Goal: Navigation & Orientation: Find specific page/section

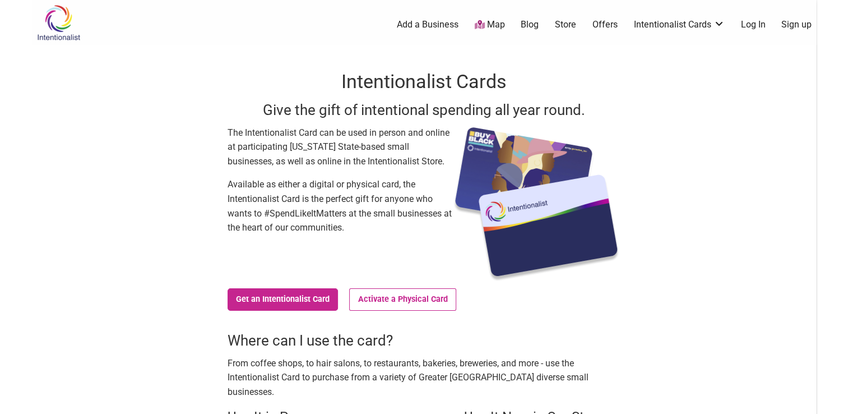
click at [493, 24] on link "Map" at bounding box center [489, 25] width 30 height 13
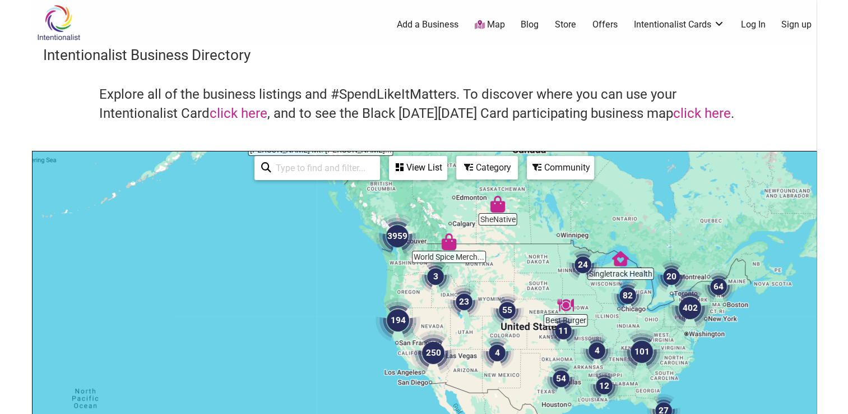
drag, startPoint x: 420, startPoint y: 243, endPoint x: 453, endPoint y: 165, distance: 85.2
click at [453, 165] on div "To navigate, press the arrow keys." at bounding box center [425, 369] width 784 height 436
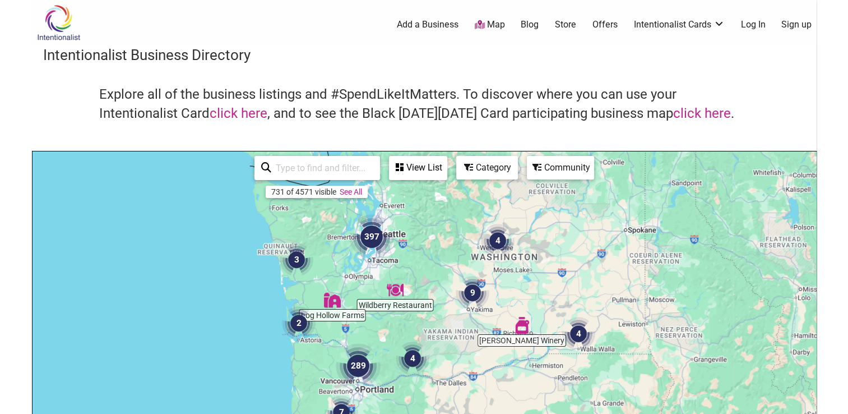
drag, startPoint x: 403, startPoint y: 223, endPoint x: 488, endPoint y: 325, distance: 133.0
click at [488, 325] on div "To navigate, press the arrow keys." at bounding box center [425, 369] width 784 height 436
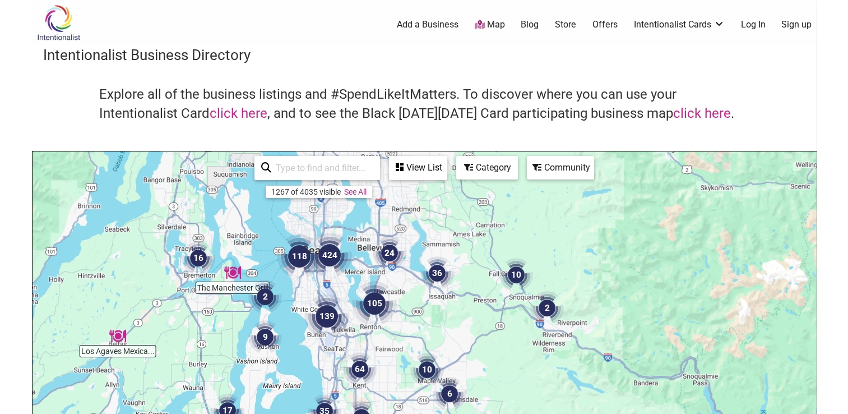
drag, startPoint x: 378, startPoint y: 231, endPoint x: 430, endPoint y: 324, distance: 106.4
click at [433, 335] on div "To navigate, press the arrow keys." at bounding box center [425, 369] width 784 height 436
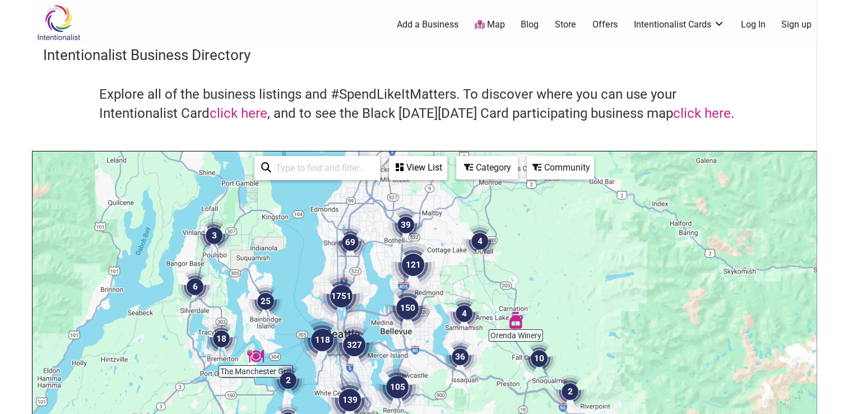
drag, startPoint x: 413, startPoint y: 224, endPoint x: 432, endPoint y: 304, distance: 82.6
click at [436, 308] on div "To navigate, press the arrow keys." at bounding box center [425, 369] width 784 height 436
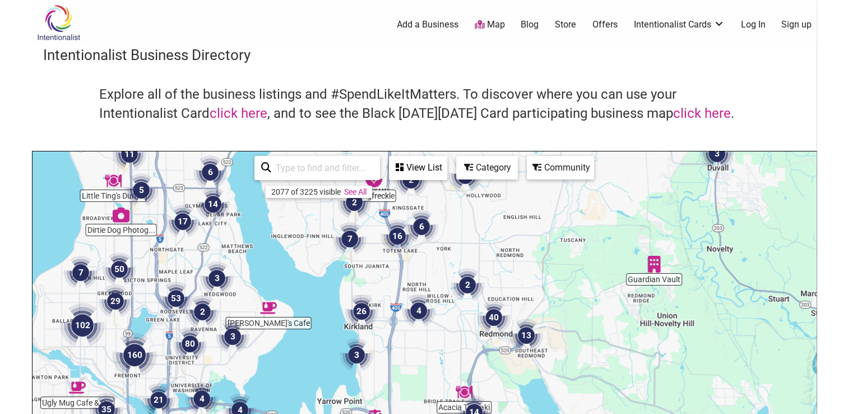
drag, startPoint x: 388, startPoint y: 265, endPoint x: 428, endPoint y: 259, distance: 40.4
click at [428, 259] on div "To navigate, press the arrow keys." at bounding box center [425, 369] width 784 height 436
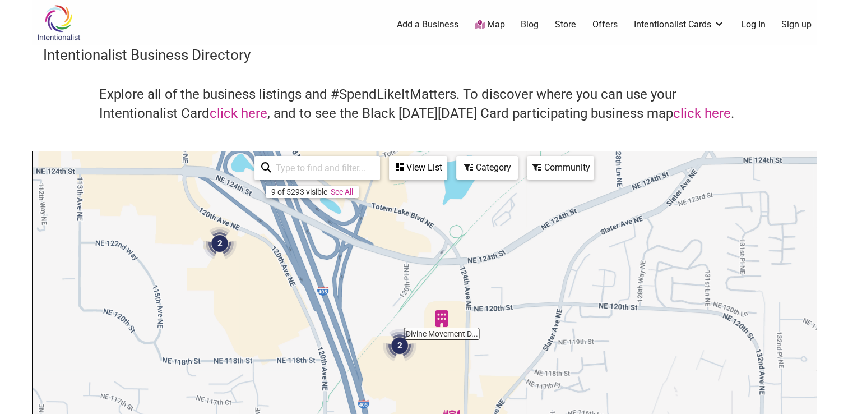
drag, startPoint x: 412, startPoint y: 269, endPoint x: 421, endPoint y: 379, distance: 109.7
click at [421, 379] on div "To navigate, press the arrow keys." at bounding box center [425, 369] width 784 height 436
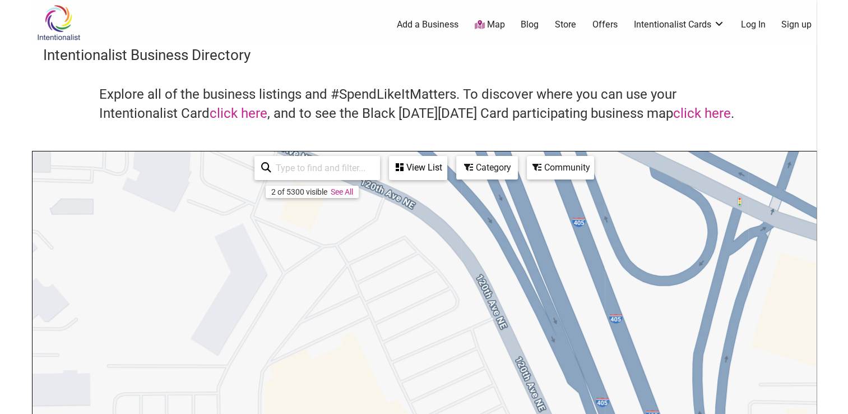
drag, startPoint x: 224, startPoint y: 246, endPoint x: 406, endPoint y: 395, distance: 235.1
click at [406, 395] on div "To navigate, press the arrow keys." at bounding box center [425, 369] width 784 height 436
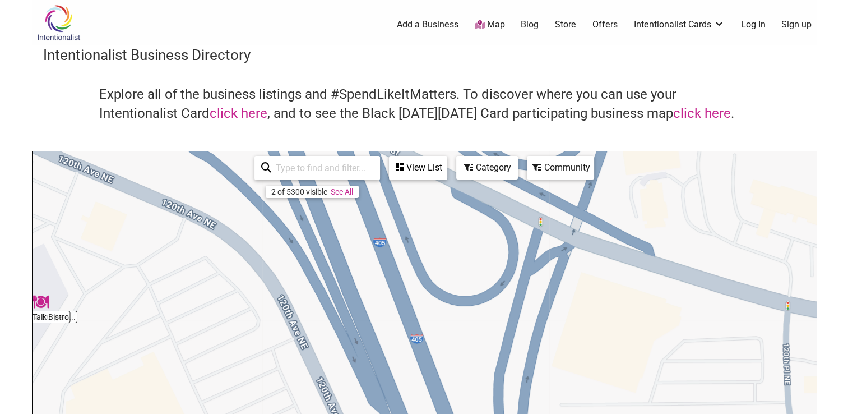
drag, startPoint x: 404, startPoint y: 338, endPoint x: 205, endPoint y: 359, distance: 200.2
click at [205, 359] on div "To navigate, press the arrow keys." at bounding box center [425, 369] width 784 height 436
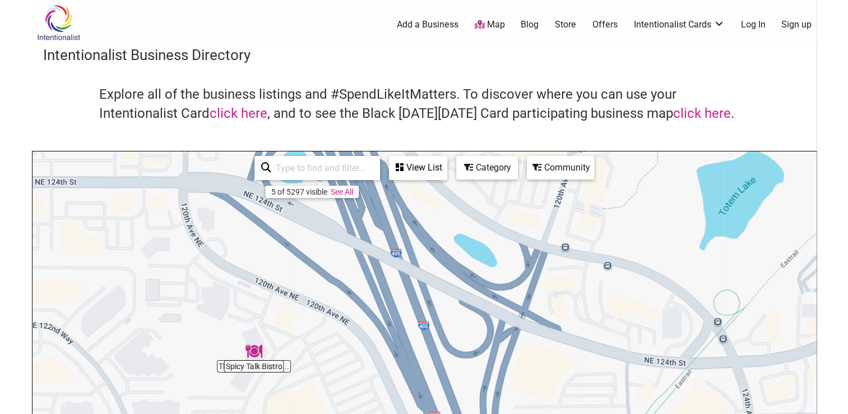
drag, startPoint x: 381, startPoint y: 313, endPoint x: 499, endPoint y: 343, distance: 121.9
click at [498, 343] on div "To navigate, press the arrow keys." at bounding box center [425, 369] width 784 height 436
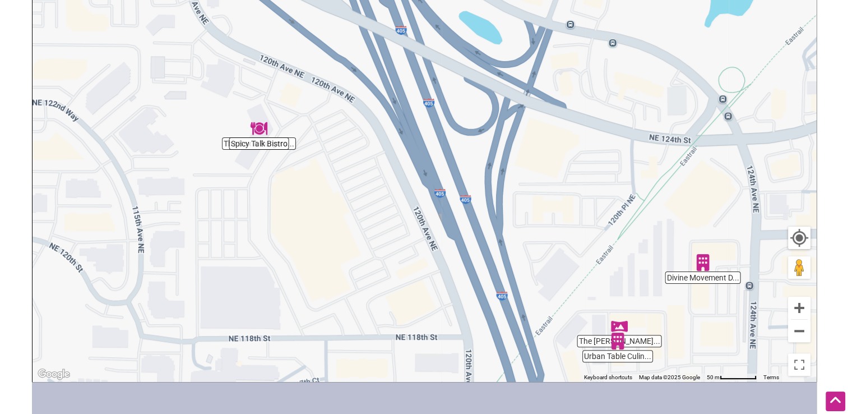
scroll to position [210, 0]
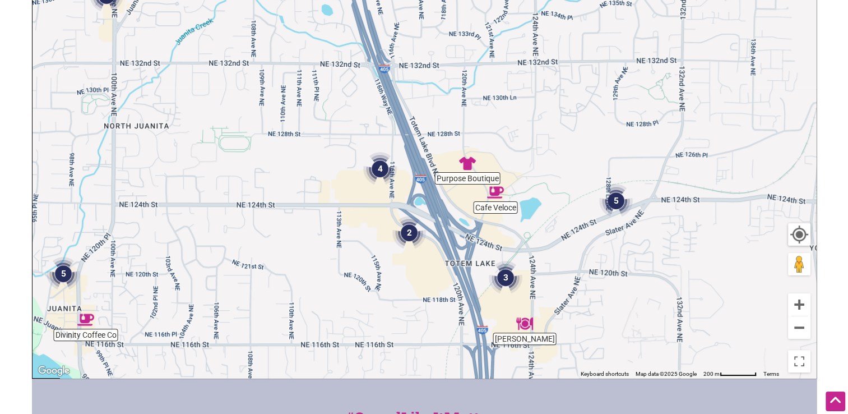
drag, startPoint x: 644, startPoint y: 324, endPoint x: 481, endPoint y: 284, distance: 168.0
click at [481, 284] on div "To navigate, press the arrow keys." at bounding box center [425, 160] width 784 height 436
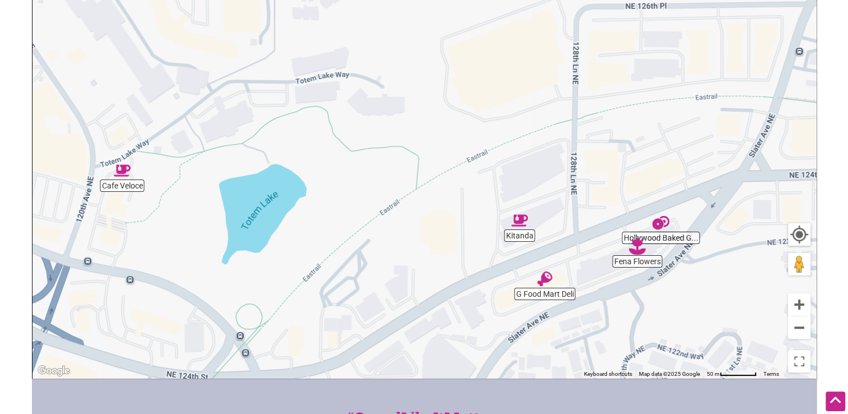
click at [663, 225] on img "Hollywood Baked Goods" at bounding box center [661, 223] width 26 height 26
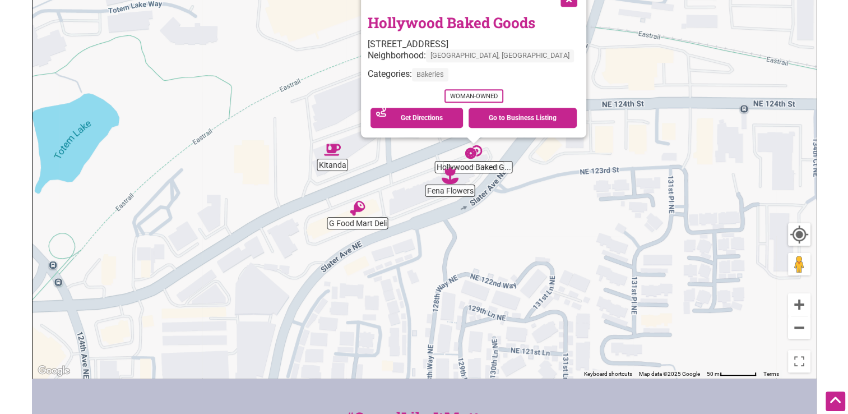
drag, startPoint x: 493, startPoint y: 218, endPoint x: 546, endPoint y: 219, distance: 52.7
click at [546, 219] on div "To navigate, press the arrow keys. Hollywood Baked Goods 12815 NE 124th St suit…" at bounding box center [425, 160] width 784 height 436
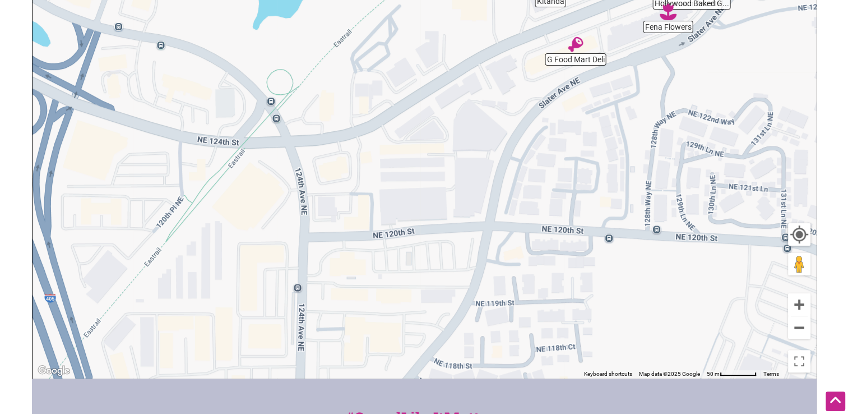
drag, startPoint x: 294, startPoint y: 214, endPoint x: 515, endPoint y: 48, distance: 276.0
click at [515, 48] on div "To navigate, press the arrow keys. Hollywood Baked Goods 12815 NE 124th St suit…" at bounding box center [425, 160] width 784 height 436
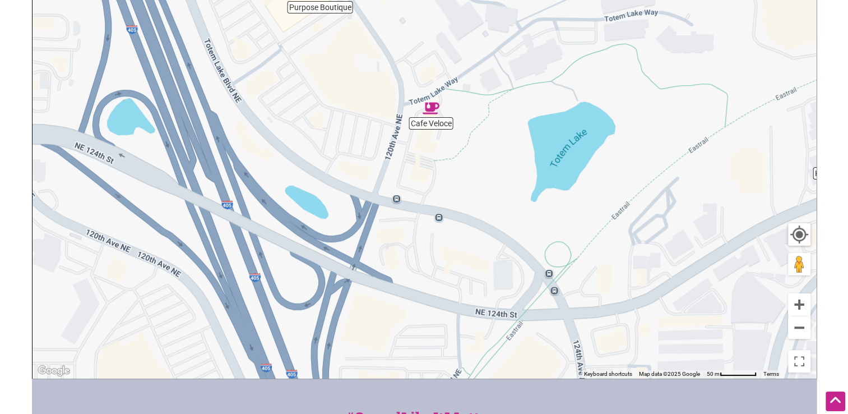
drag, startPoint x: 357, startPoint y: 215, endPoint x: 647, endPoint y: 230, distance: 290.3
click at [647, 230] on div "To navigate, press the arrow keys. Hollywood Baked Goods 12815 NE 124th St suit…" at bounding box center [425, 160] width 784 height 436
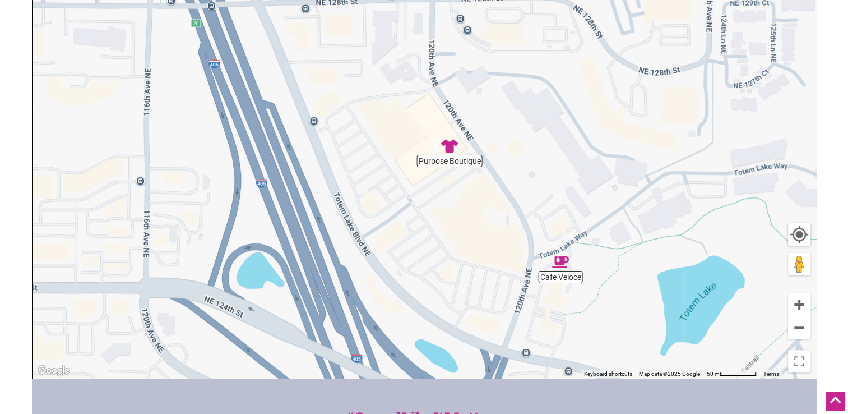
drag, startPoint x: 482, startPoint y: 251, endPoint x: 612, endPoint y: 406, distance: 202.6
click at [612, 406] on div "Intentionalist Spend like it matters 0 Add a Business Map Blog Store Offers Int…" at bounding box center [424, 225] width 785 height 870
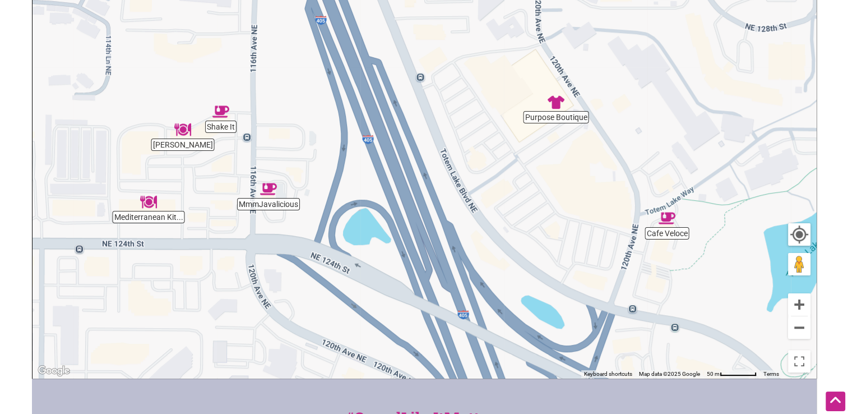
drag, startPoint x: 463, startPoint y: 233, endPoint x: 571, endPoint y: 191, distance: 116.6
click at [571, 191] on div "To navigate, press the arrow keys." at bounding box center [425, 160] width 784 height 436
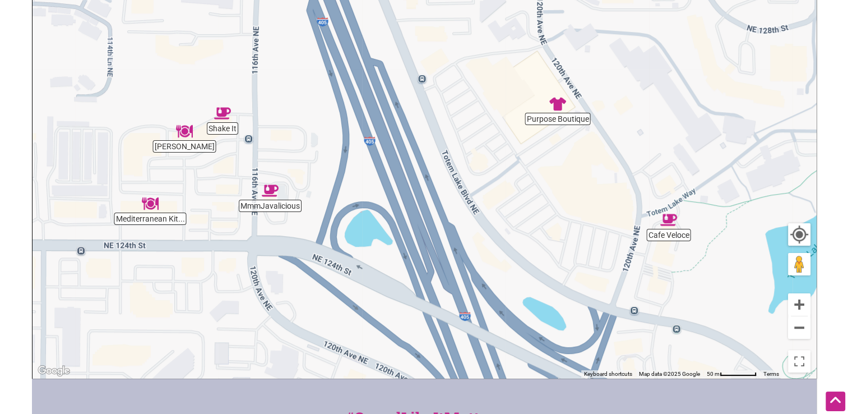
click at [225, 120] on img "Shake It" at bounding box center [223, 113] width 26 height 26
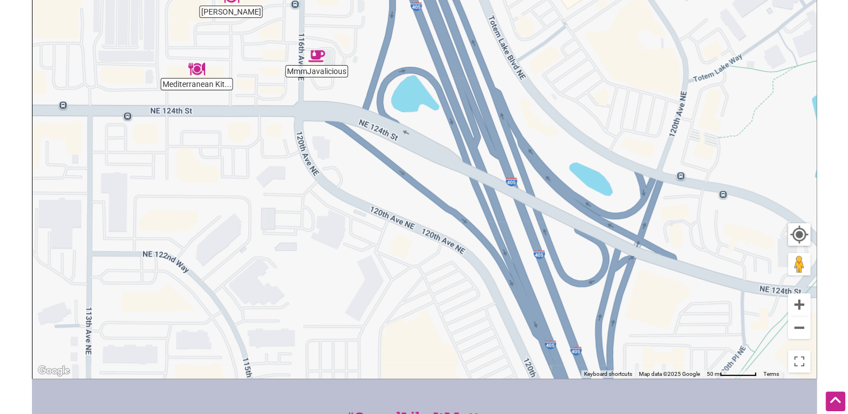
drag, startPoint x: 428, startPoint y: 273, endPoint x: 248, endPoint y: 95, distance: 253.0
click at [256, 98] on div "To navigate, press the arrow keys. Shake It 12561 116th Ave NE, Kirkland, WA 98…" at bounding box center [425, 160] width 784 height 436
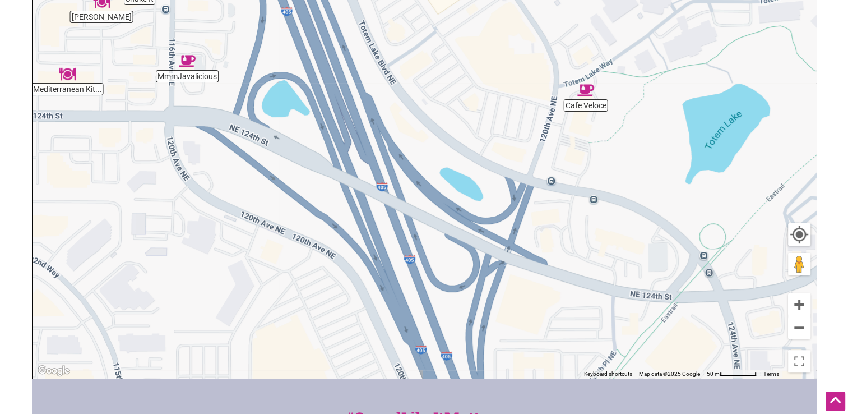
drag, startPoint x: 494, startPoint y: 284, endPoint x: 394, endPoint y: 122, distance: 190.6
click at [394, 123] on div "To navigate, press the arrow keys. Shake It 12561 116th Ave NE, Kirkland, WA 98…" at bounding box center [425, 160] width 784 height 436
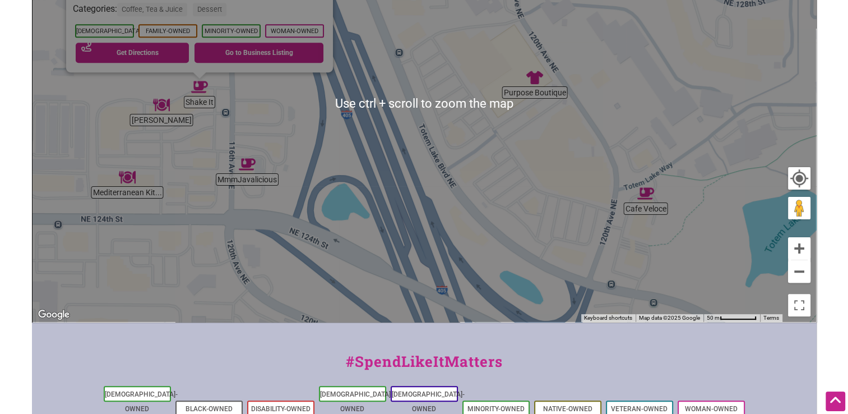
scroll to position [154, 0]
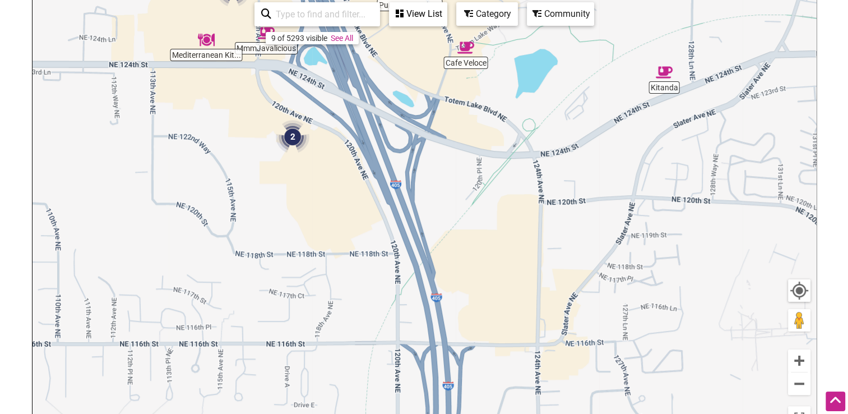
drag, startPoint x: 563, startPoint y: 279, endPoint x: 410, endPoint y: 51, distance: 274.5
click at [412, 52] on div "To navigate, press the arrow keys." at bounding box center [425, 216] width 784 height 436
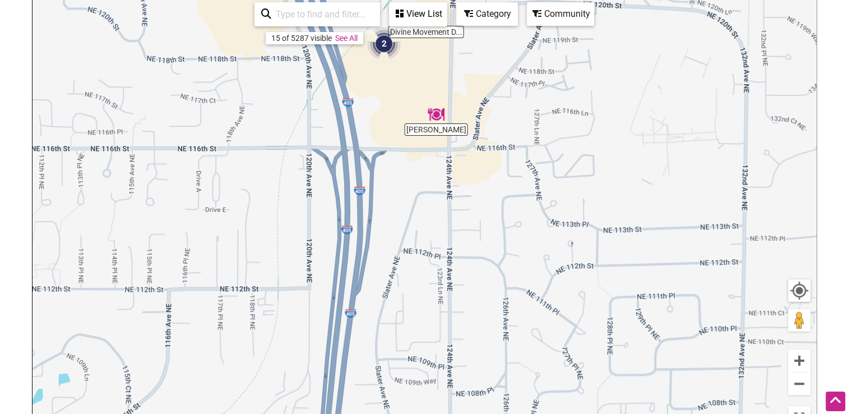
drag, startPoint x: 488, startPoint y: 273, endPoint x: 404, endPoint y: 80, distance: 209.7
click at [404, 80] on div "To navigate, press the arrow keys." at bounding box center [425, 216] width 784 height 436
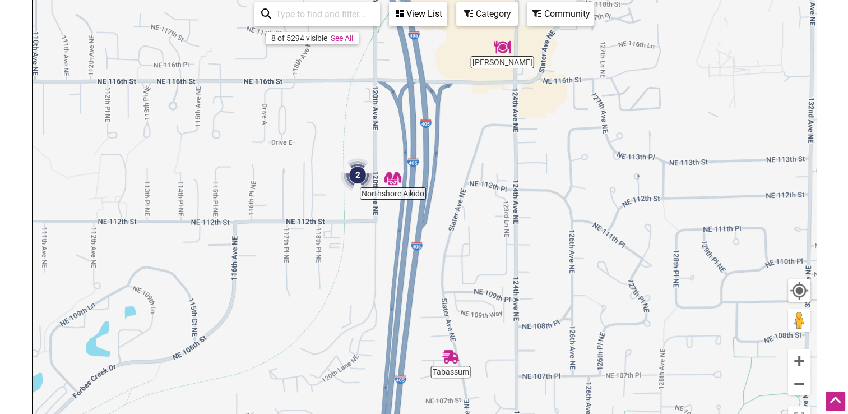
drag, startPoint x: 424, startPoint y: 274, endPoint x: 495, endPoint y: 209, distance: 95.6
click at [495, 209] on div "To navigate, press the arrow keys." at bounding box center [425, 216] width 784 height 436
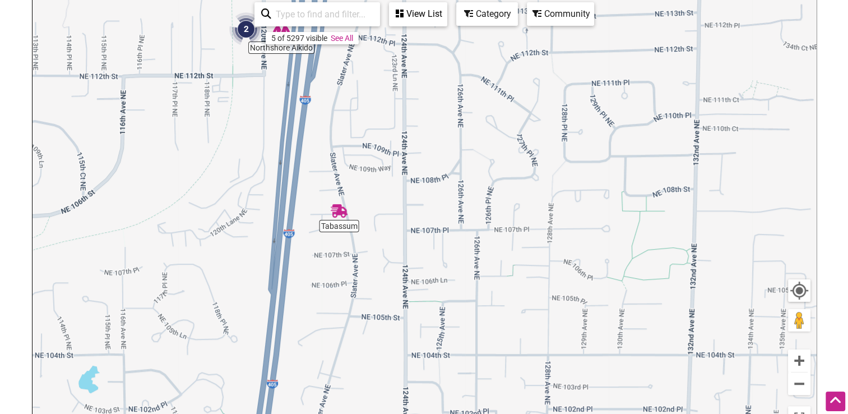
drag, startPoint x: 433, startPoint y: 280, endPoint x: 342, endPoint y: 161, distance: 150.7
click at [342, 161] on div "To navigate, press the arrow keys." at bounding box center [425, 216] width 784 height 436
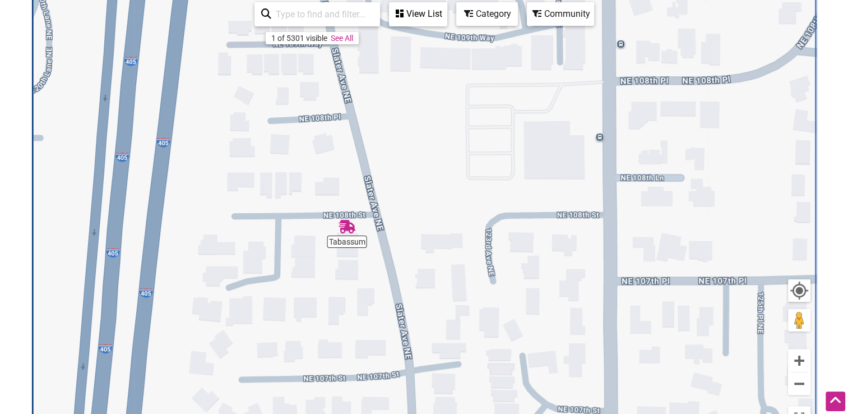
click at [345, 227] on img "Tabassum" at bounding box center [347, 227] width 26 height 26
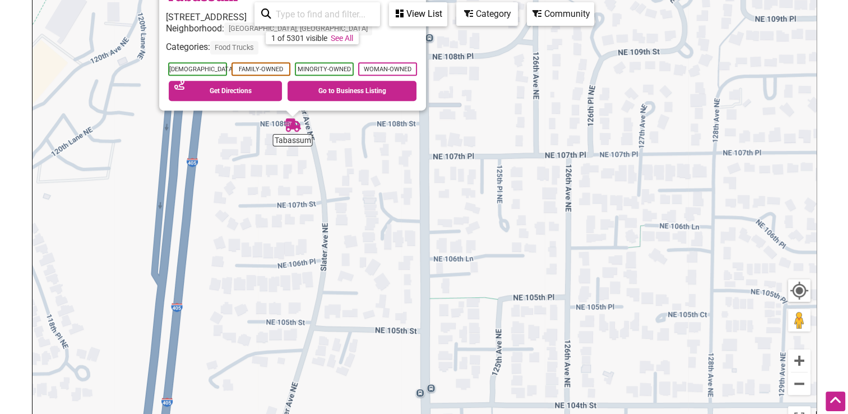
drag, startPoint x: 489, startPoint y: 267, endPoint x: 396, endPoint y: 184, distance: 124.3
click at [397, 184] on div "To navigate, press the arrow keys. Tabassum 12121 NE 108th St, Kirkland, WA 980…" at bounding box center [425, 216] width 784 height 436
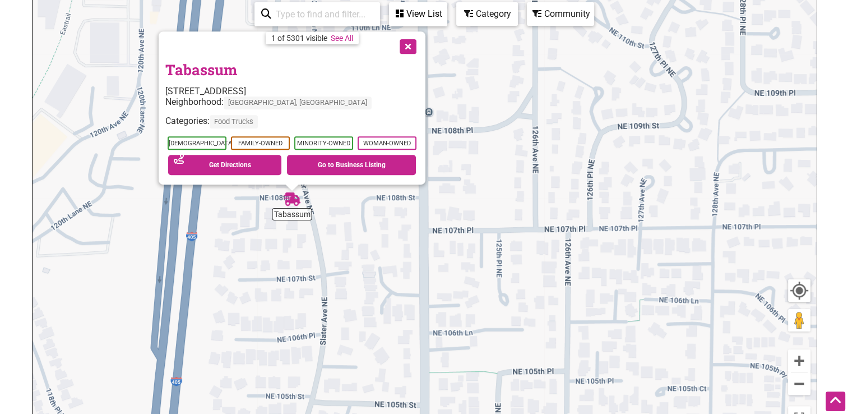
drag, startPoint x: 513, startPoint y: 299, endPoint x: 508, endPoint y: 294, distance: 7.5
click at [513, 299] on div "To navigate, press the arrow keys. Tabassum 12121 NE 108th St, Kirkland, WA 980…" at bounding box center [425, 216] width 784 height 436
click at [409, 46] on button "Close" at bounding box center [407, 45] width 28 height 28
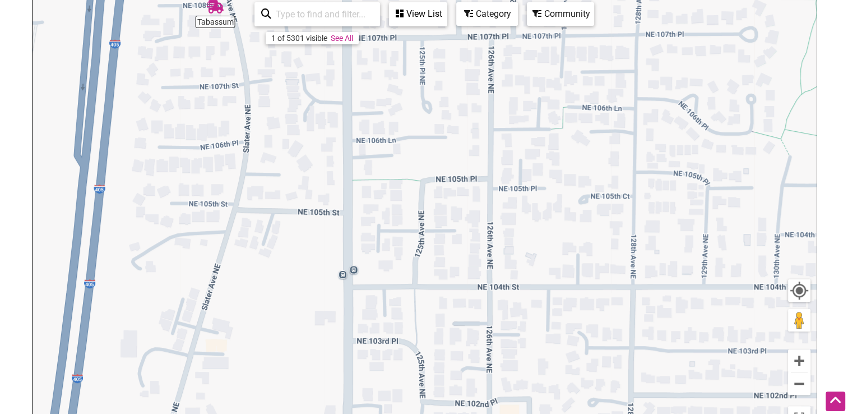
drag, startPoint x: 473, startPoint y: 249, endPoint x: 394, endPoint y: 41, distance: 222.2
click at [396, 45] on div "To navigate, press the arrow keys." at bounding box center [425, 216] width 784 height 436
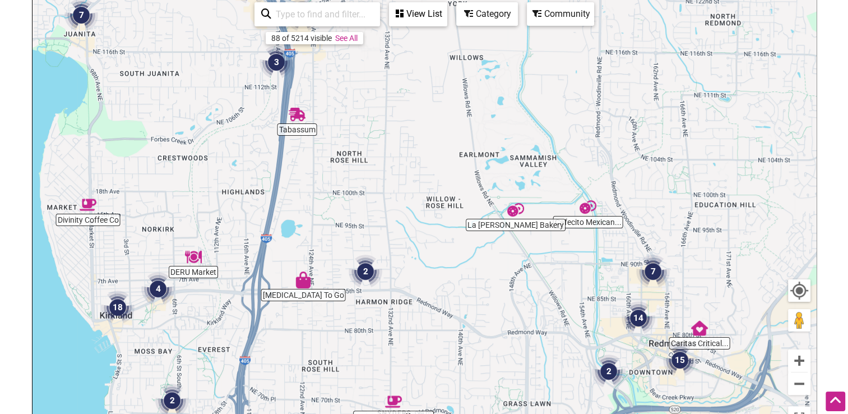
drag, startPoint x: 509, startPoint y: 137, endPoint x: 417, endPoint y: 141, distance: 92.6
click at [417, 141] on div "To navigate, press the arrow keys." at bounding box center [425, 216] width 784 height 436
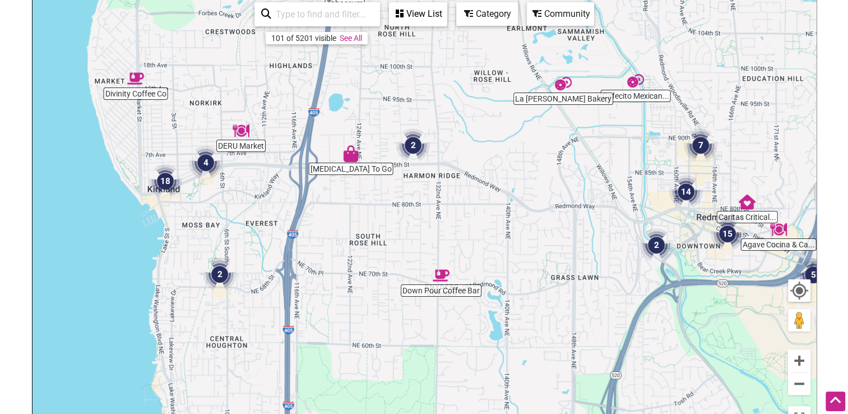
drag, startPoint x: 453, startPoint y: 240, endPoint x: 504, endPoint y: 116, distance: 134.0
click at [504, 116] on div "To navigate, press the arrow keys." at bounding box center [425, 216] width 784 height 436
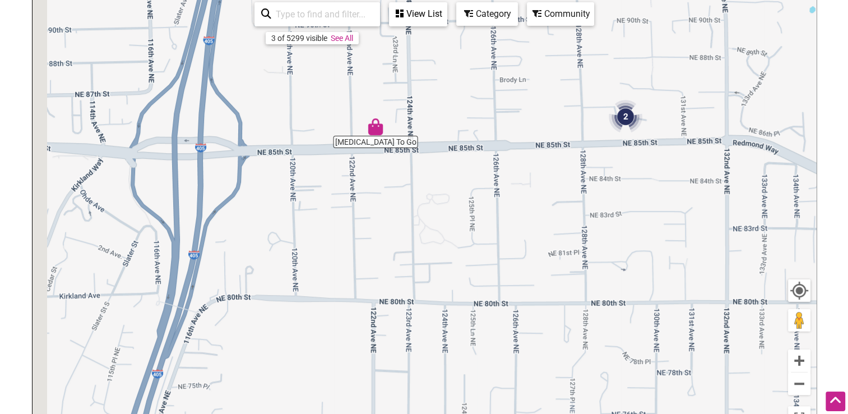
drag, startPoint x: 380, startPoint y: 172, endPoint x: 654, endPoint y: 149, distance: 274.7
click at [654, 149] on div "To navigate, press the arrow keys." at bounding box center [425, 216] width 784 height 436
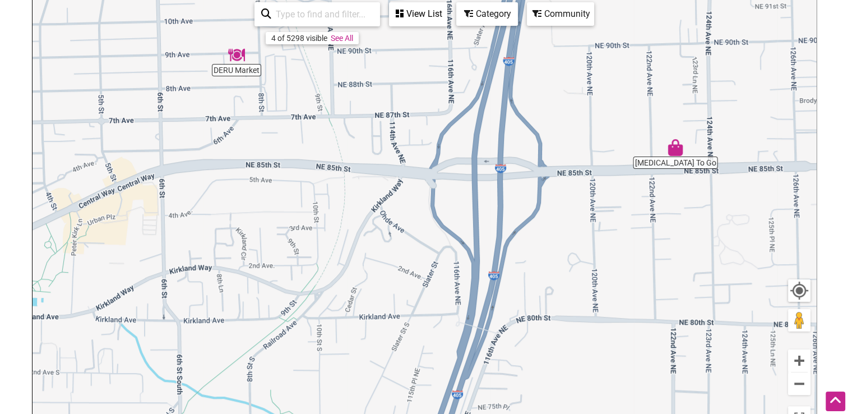
drag, startPoint x: 408, startPoint y: 179, endPoint x: 571, endPoint y: 202, distance: 164.2
click at [571, 202] on div "To navigate, press the arrow keys." at bounding box center [425, 216] width 784 height 436
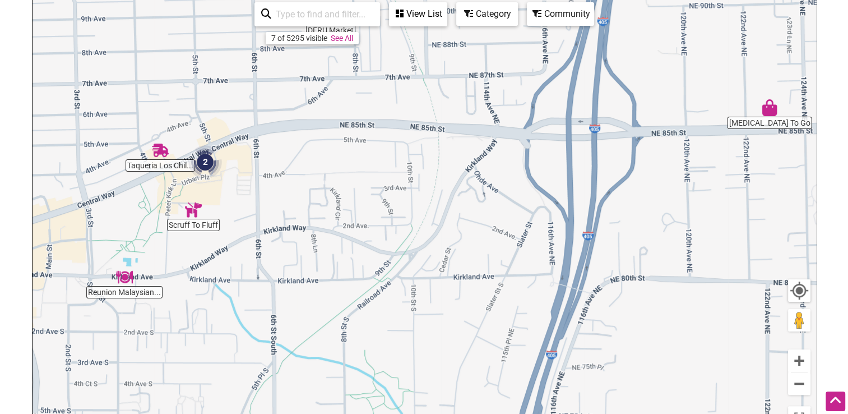
drag, startPoint x: 400, startPoint y: 182, endPoint x: 484, endPoint y: 146, distance: 91.7
click at [484, 146] on div "To navigate, press the arrow keys." at bounding box center [425, 216] width 784 height 436
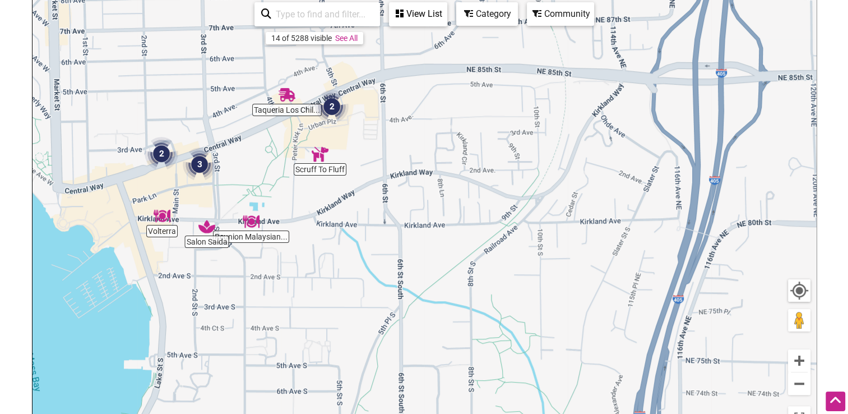
drag, startPoint x: 392, startPoint y: 194, endPoint x: 518, endPoint y: 139, distance: 137.1
click at [518, 139] on div "To navigate, press the arrow keys." at bounding box center [425, 216] width 784 height 436
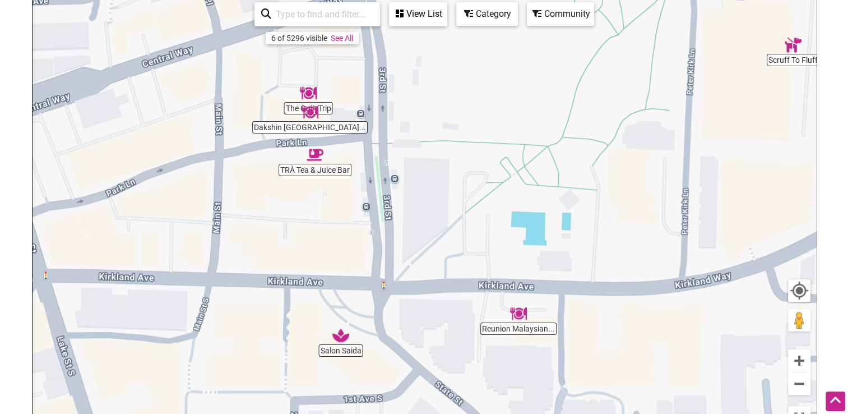
drag, startPoint x: 244, startPoint y: 174, endPoint x: 426, endPoint y: 113, distance: 191.9
click at [426, 113] on div "To navigate, press the arrow keys." at bounding box center [425, 216] width 784 height 436
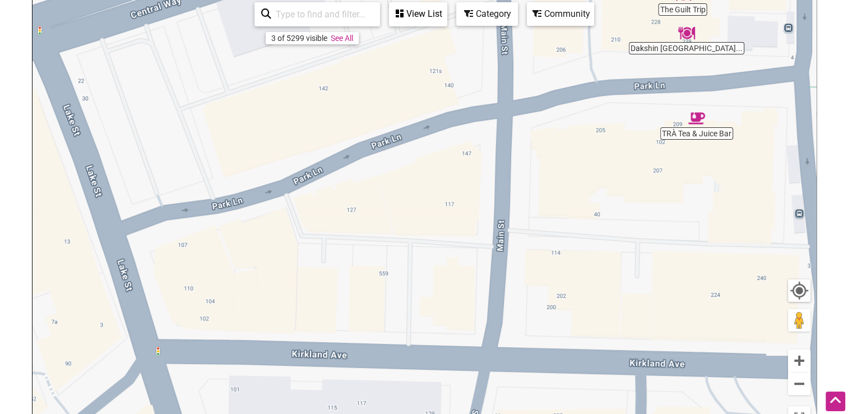
drag, startPoint x: 242, startPoint y: 133, endPoint x: 594, endPoint y: 78, distance: 356.4
click at [594, 78] on div "To navigate, press the arrow keys." at bounding box center [425, 216] width 784 height 436
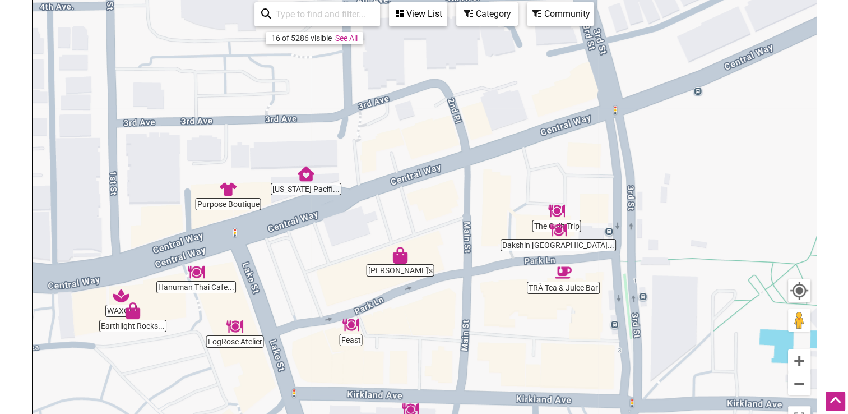
drag, startPoint x: 420, startPoint y: 75, endPoint x: 440, endPoint y: 230, distance: 156.6
click at [440, 230] on div "To navigate, press the arrow keys." at bounding box center [425, 216] width 784 height 436
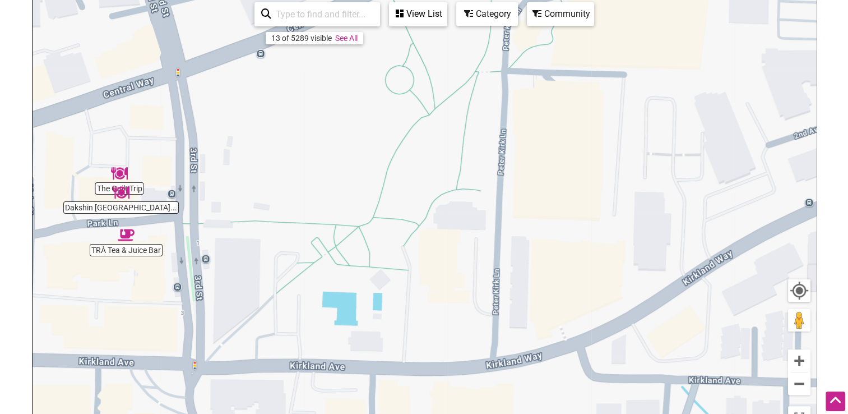
drag, startPoint x: 629, startPoint y: 192, endPoint x: 70, endPoint y: 151, distance: 561.2
click at [87, 156] on div "To navigate, press the arrow keys." at bounding box center [425, 216] width 784 height 436
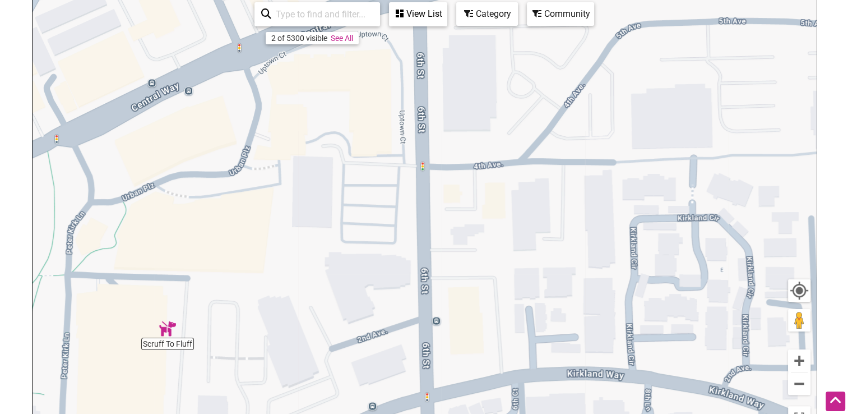
drag, startPoint x: 518, startPoint y: 190, endPoint x: 292, endPoint y: 403, distance: 310.6
click at [292, 403] on div "To navigate, press the arrow keys." at bounding box center [425, 216] width 784 height 436
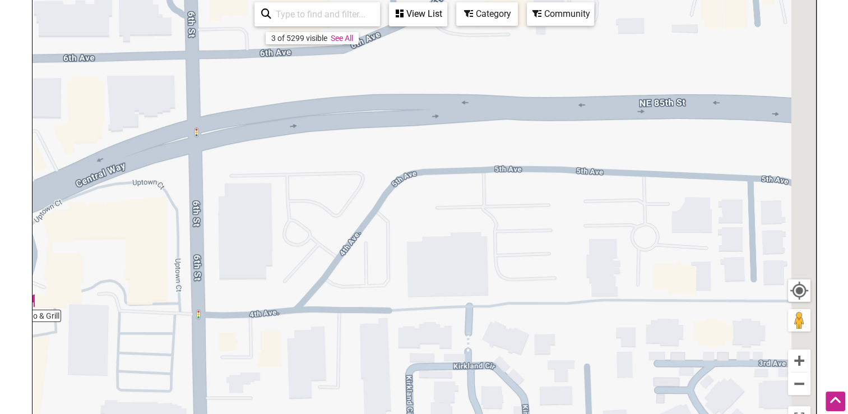
drag, startPoint x: 507, startPoint y: 156, endPoint x: 284, endPoint y: 296, distance: 263.7
click at [287, 294] on div "To navigate, press the arrow keys." at bounding box center [425, 216] width 784 height 436
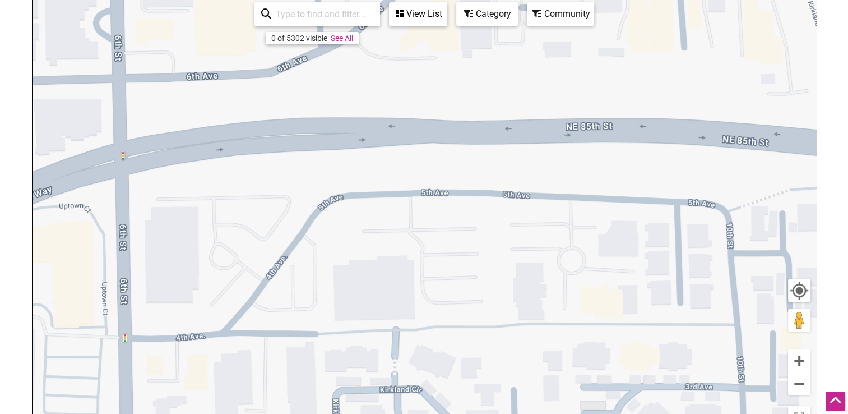
drag, startPoint x: 540, startPoint y: 201, endPoint x: 167, endPoint y: 207, distance: 373.0
click at [168, 207] on div "To navigate, press the arrow keys." at bounding box center [425, 216] width 784 height 436
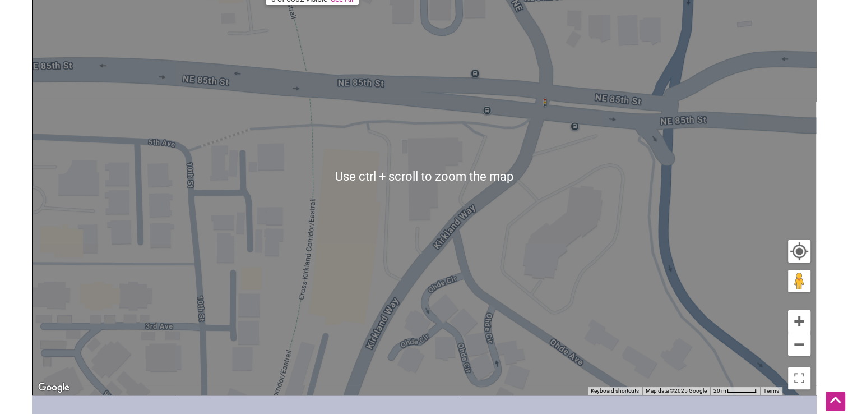
scroll to position [210, 0]
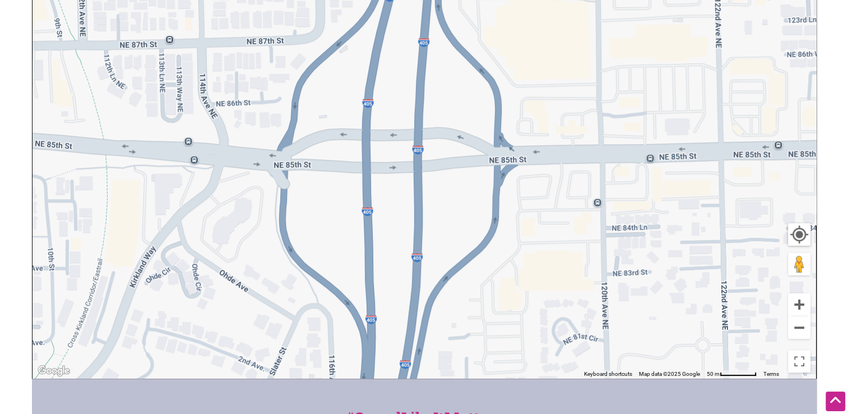
drag, startPoint x: 483, startPoint y: 213, endPoint x: 154, endPoint y: 232, distance: 329.7
click at [154, 232] on div "To navigate, press the arrow keys." at bounding box center [425, 160] width 784 height 436
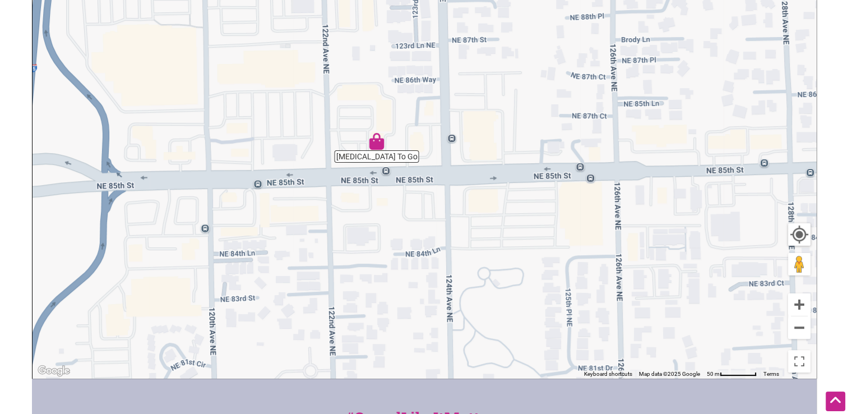
drag, startPoint x: 468, startPoint y: 223, endPoint x: 164, endPoint y: 232, distance: 304.1
click at [167, 234] on div "To navigate, press the arrow keys." at bounding box center [425, 160] width 784 height 436
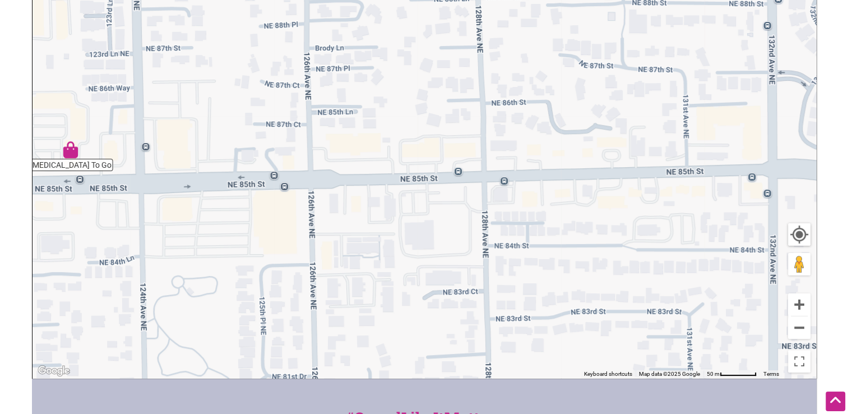
drag, startPoint x: 448, startPoint y: 224, endPoint x: 149, endPoint y: 237, distance: 299.2
click at [149, 237] on div "To navigate, press the arrow keys." at bounding box center [425, 160] width 784 height 436
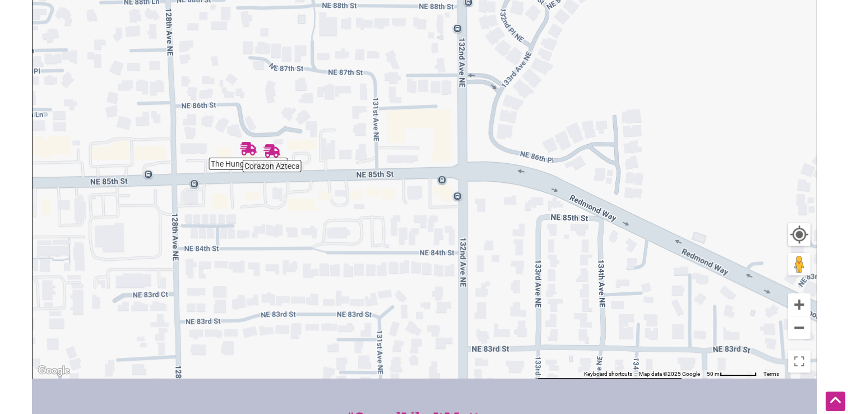
drag, startPoint x: 460, startPoint y: 227, endPoint x: 167, endPoint y: 228, distance: 293.3
click at [168, 228] on div "To navigate, press the arrow keys." at bounding box center [425, 160] width 784 height 436
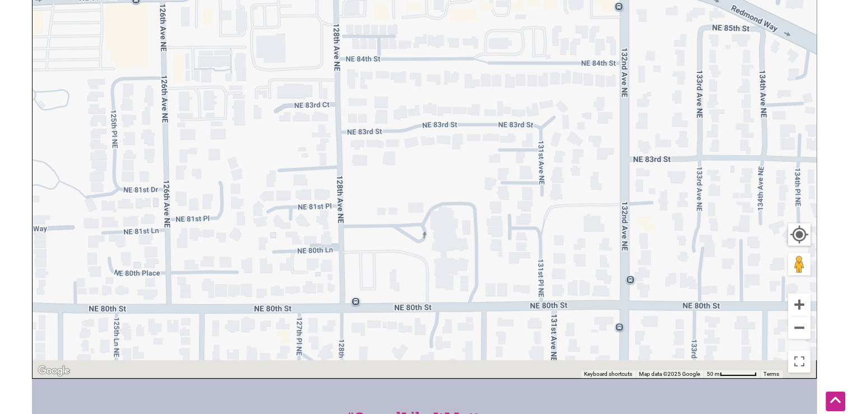
drag, startPoint x: 245, startPoint y: 254, endPoint x: 433, endPoint y: 41, distance: 284.1
click at [431, 43] on div "To navigate, press the arrow keys." at bounding box center [425, 160] width 784 height 436
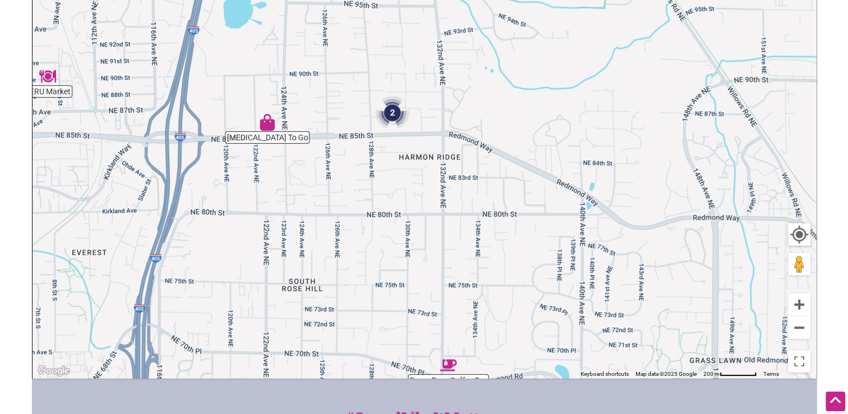
drag, startPoint x: 429, startPoint y: 97, endPoint x: 363, endPoint y: 255, distance: 170.7
click at [363, 255] on div "To navigate, press the arrow keys." at bounding box center [425, 160] width 784 height 436
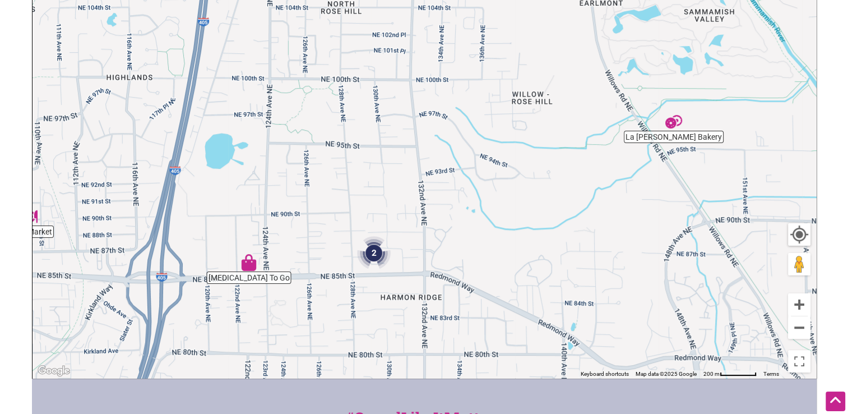
drag, startPoint x: 421, startPoint y: 71, endPoint x: 416, endPoint y: 165, distance: 94.4
click at [416, 165] on div "To navigate, press the arrow keys." at bounding box center [425, 160] width 784 height 436
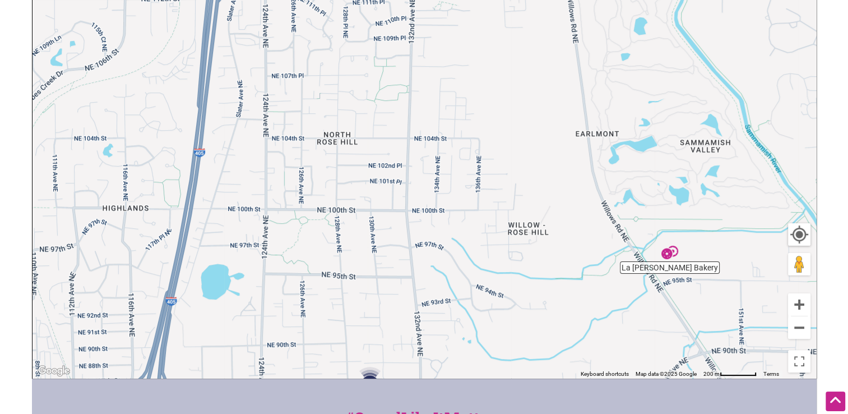
drag, startPoint x: 433, startPoint y: 102, endPoint x: 426, endPoint y: 282, distance: 180.1
click at [426, 282] on div "To navigate, press the arrow keys." at bounding box center [425, 160] width 784 height 436
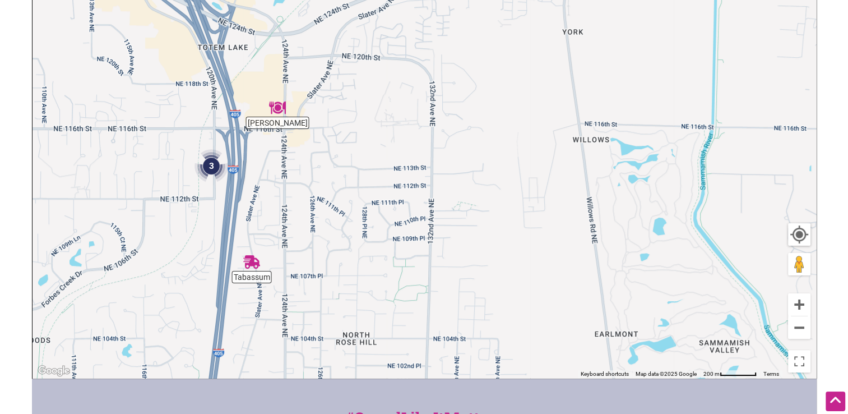
drag, startPoint x: 395, startPoint y: 150, endPoint x: 419, endPoint y: 281, distance: 132.8
click at [419, 281] on div "To navigate, press the arrow keys." at bounding box center [425, 160] width 784 height 436
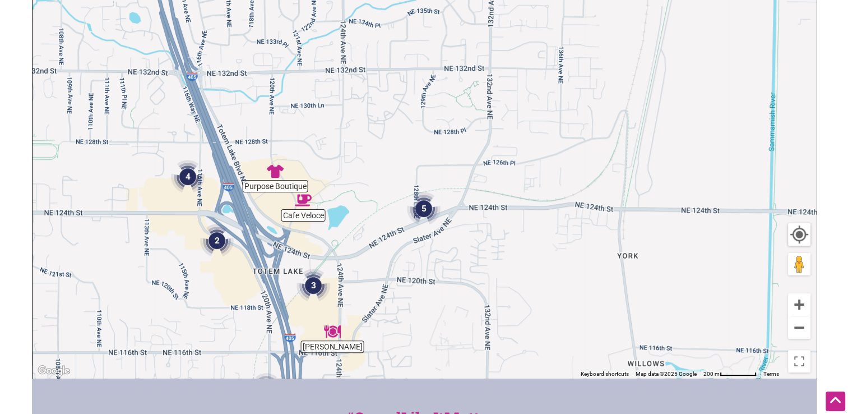
drag, startPoint x: 380, startPoint y: 82, endPoint x: 432, endPoint y: 298, distance: 222.8
click at [432, 298] on div "To navigate, press the arrow keys." at bounding box center [425, 160] width 784 height 436
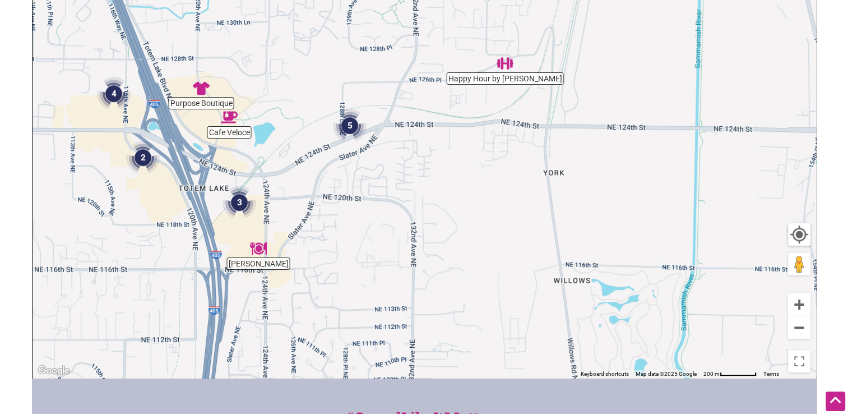
drag, startPoint x: 482, startPoint y: 272, endPoint x: 406, endPoint y: 188, distance: 112.7
click at [406, 189] on div "To navigate, press the arrow keys." at bounding box center [425, 160] width 784 height 436
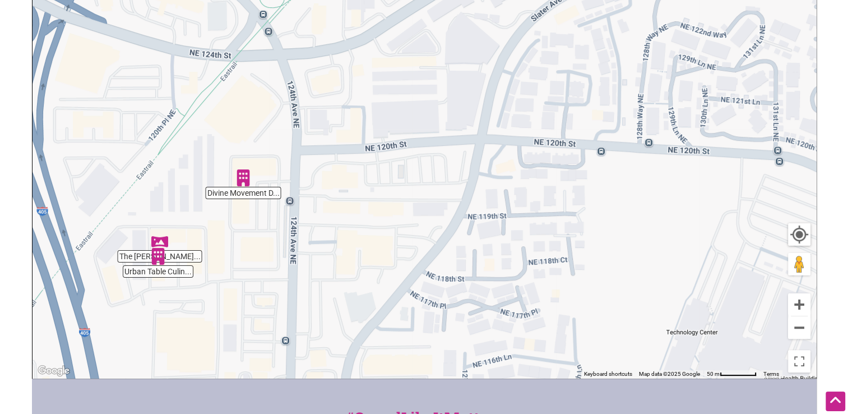
drag, startPoint x: 285, startPoint y: 205, endPoint x: 393, endPoint y: 110, distance: 144.2
click at [393, 110] on div "To navigate, press the arrow keys." at bounding box center [425, 160] width 784 height 436
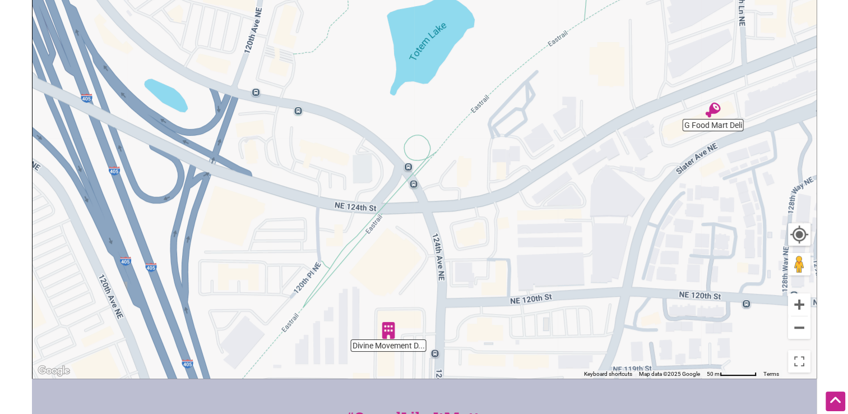
drag, startPoint x: 148, startPoint y: 153, endPoint x: 294, endPoint y: 304, distance: 210.6
click at [294, 304] on div "To navigate, press the arrow keys." at bounding box center [425, 160] width 784 height 436
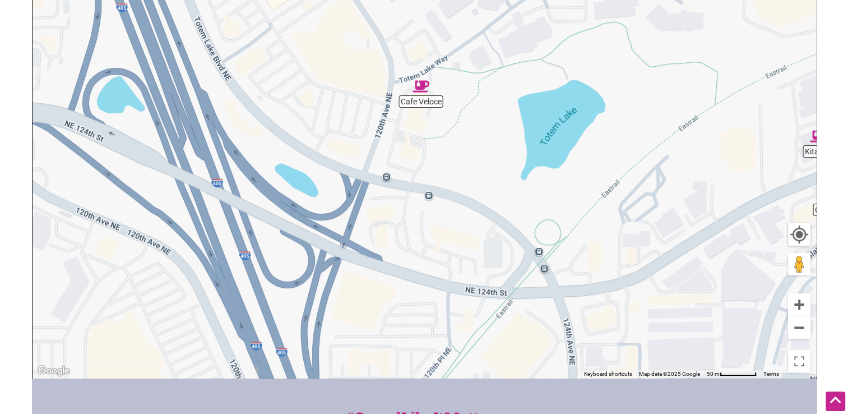
drag, startPoint x: 267, startPoint y: 220, endPoint x: 397, endPoint y: 307, distance: 156.8
click at [397, 307] on div "To navigate, press the arrow keys." at bounding box center [425, 160] width 784 height 436
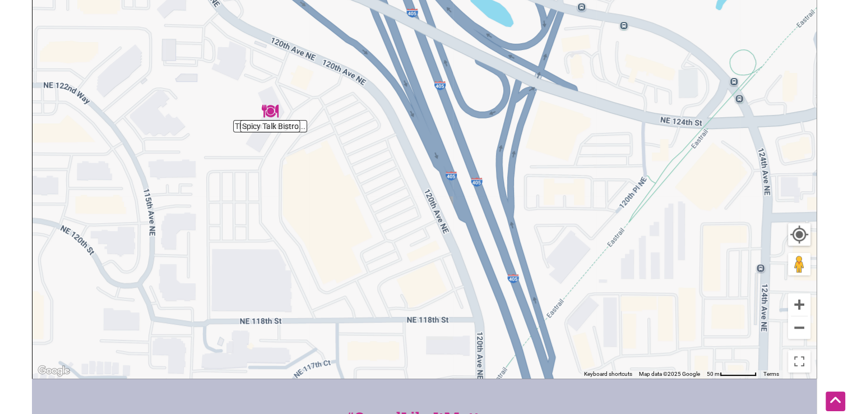
drag, startPoint x: 276, startPoint y: 240, endPoint x: 473, endPoint y: 64, distance: 264.5
click at [473, 64] on div "To navigate, press the arrow keys." at bounding box center [425, 160] width 784 height 436
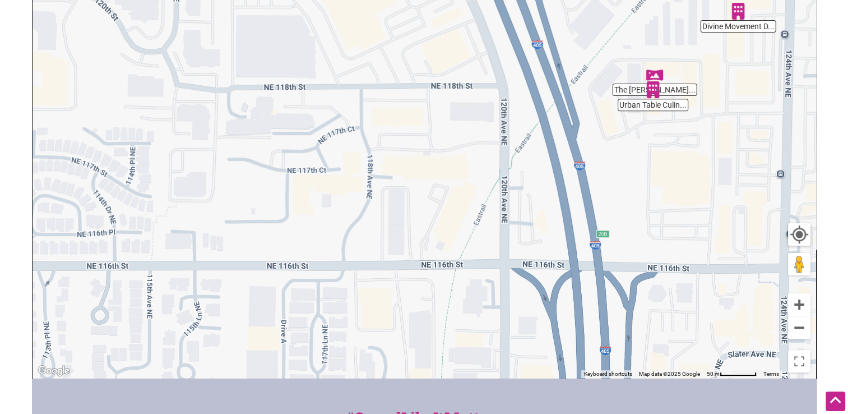
drag, startPoint x: 366, startPoint y: 223, endPoint x: 385, endPoint y: -3, distance: 226.2
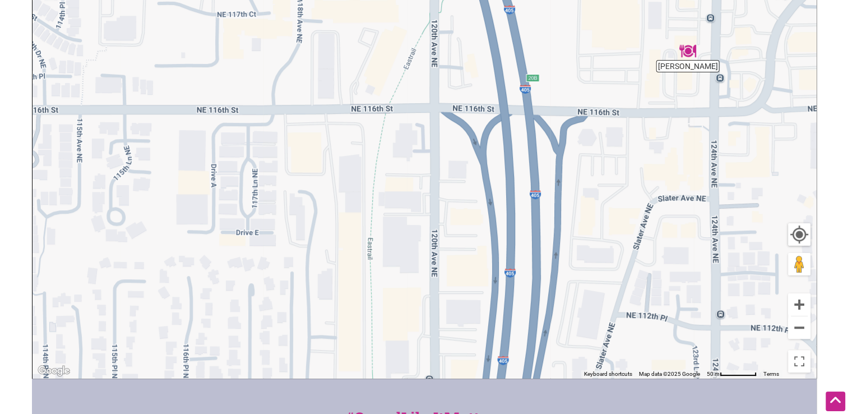
drag, startPoint x: 398, startPoint y: 135, endPoint x: 325, endPoint y: -25, distance: 175.4
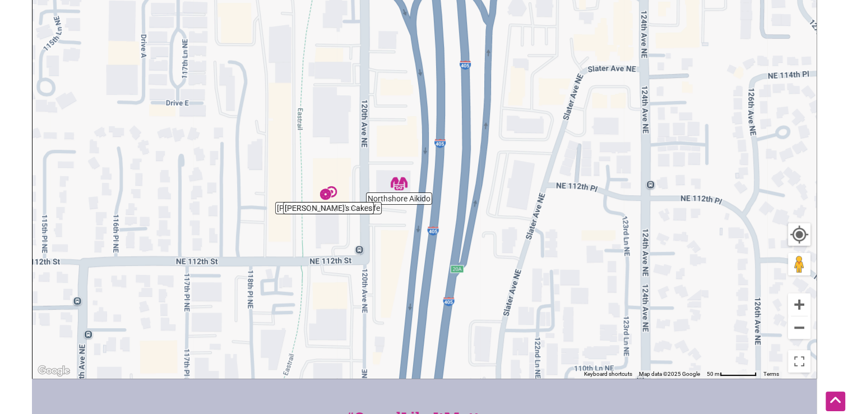
drag, startPoint x: 367, startPoint y: 128, endPoint x: 300, endPoint y: 2, distance: 143.5
click at [301, 2] on div "To navigate, press the arrow keys." at bounding box center [425, 160] width 784 height 436
click at [326, 190] on img "Fumie's Cakes" at bounding box center [328, 191] width 26 height 26
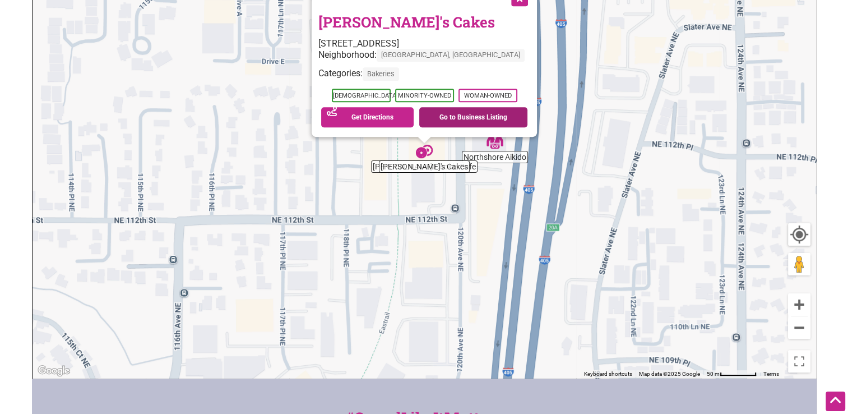
click at [446, 122] on link "Go to Business Listing" at bounding box center [473, 117] width 108 height 20
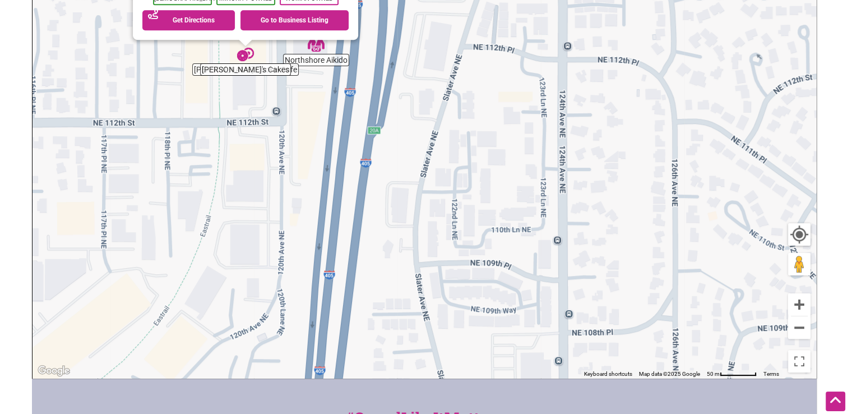
drag, startPoint x: 503, startPoint y: 205, endPoint x: 303, endPoint y: 97, distance: 226.8
click at [305, 98] on div "To navigate, press the arrow keys. Fumie's Cakes 11251 120th Ave NE #110, Kirkl…" at bounding box center [425, 160] width 784 height 436
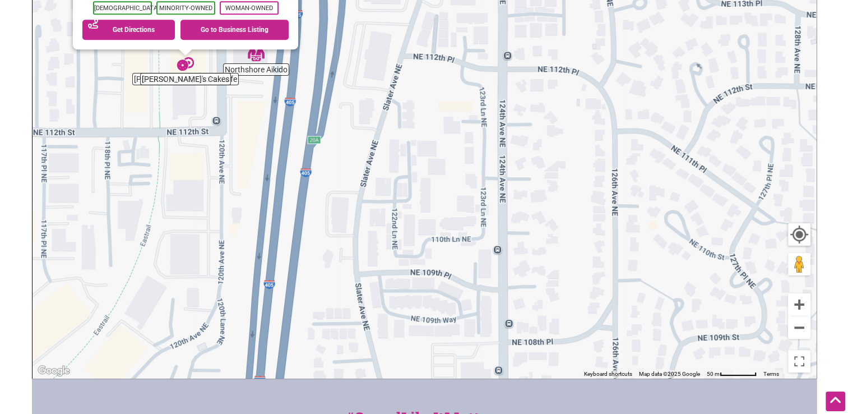
drag, startPoint x: 556, startPoint y: 294, endPoint x: 491, endPoint y: 41, distance: 261.5
click at [497, 53] on div "To navigate, press the arrow keys. Fumie's Cakes 11251 120th Ave NE #110, Kirkl…" at bounding box center [425, 160] width 784 height 436
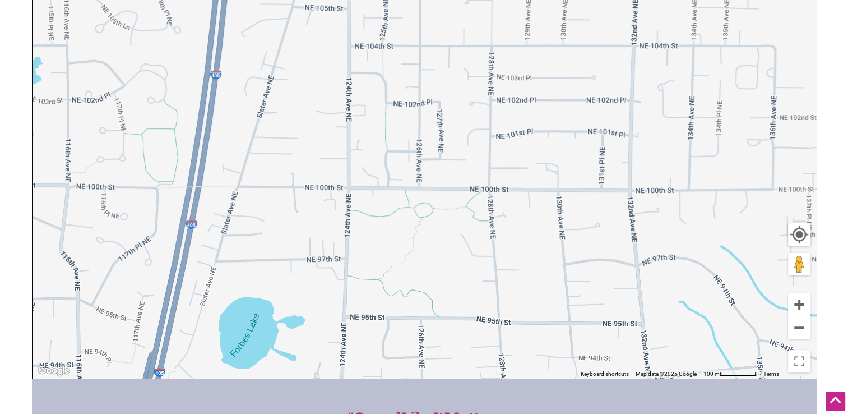
drag, startPoint x: 523, startPoint y: 196, endPoint x: 440, endPoint y: 70, distance: 150.9
click at [440, 70] on div "To navigate, press the arrow keys." at bounding box center [425, 160] width 784 height 436
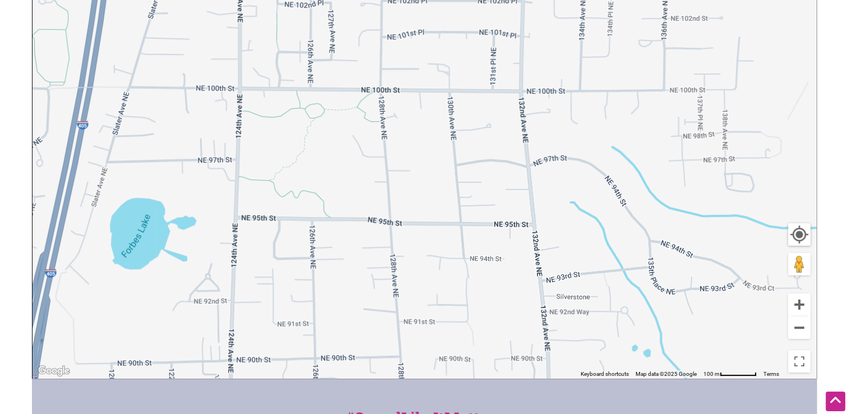
drag, startPoint x: 498, startPoint y: 181, endPoint x: 379, endPoint y: 73, distance: 160.4
click at [381, 75] on div "To navigate, press the arrow keys." at bounding box center [425, 160] width 784 height 436
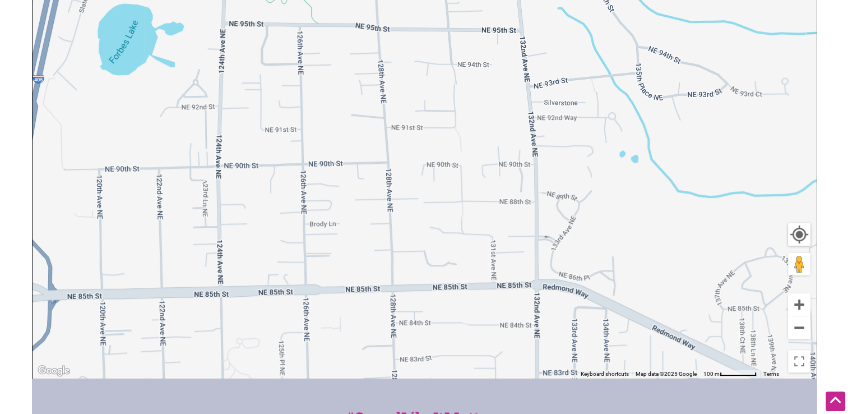
drag, startPoint x: 408, startPoint y: 197, endPoint x: 474, endPoint y: 58, distance: 153.8
click at [474, 58] on div "To navigate, press the arrow keys." at bounding box center [425, 160] width 784 height 436
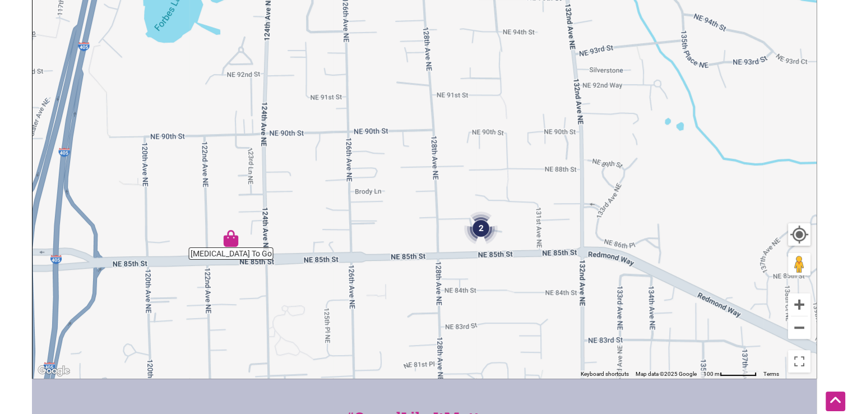
drag, startPoint x: 311, startPoint y: 248, endPoint x: 358, endPoint y: 214, distance: 57.9
click at [358, 214] on div "To navigate, press the arrow keys." at bounding box center [425, 160] width 784 height 436
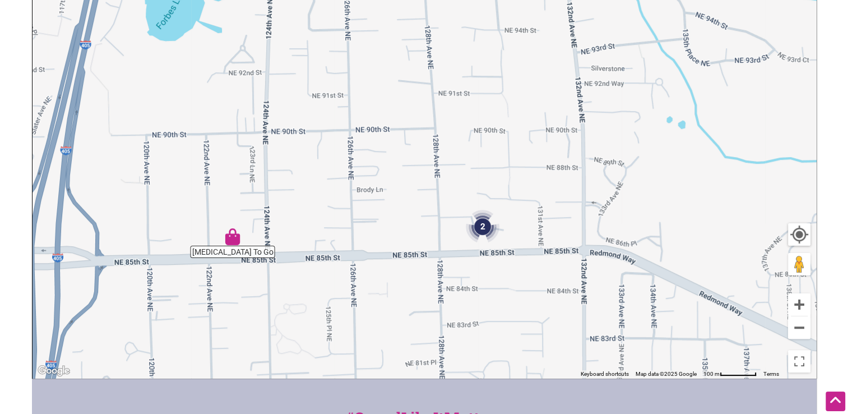
click at [481, 228] on img "2" at bounding box center [483, 226] width 43 height 43
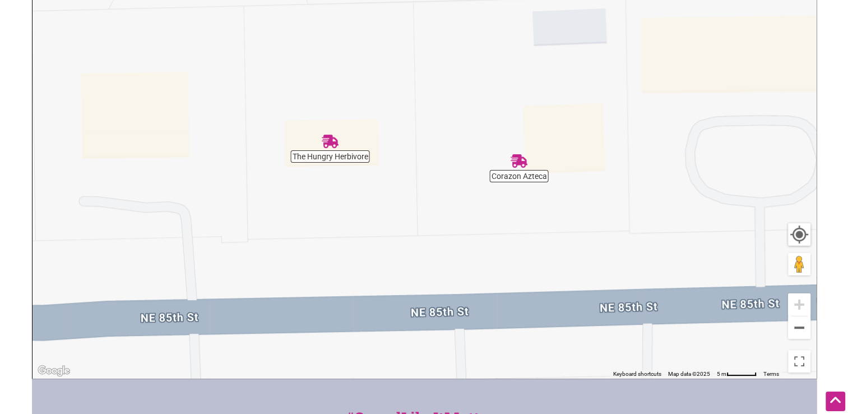
click at [333, 147] on img "The Hungry Herbivore" at bounding box center [330, 141] width 26 height 26
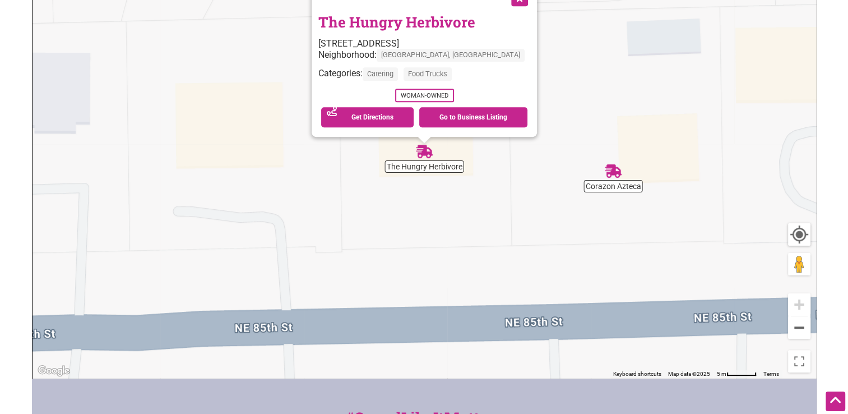
click at [606, 181] on img "Corazon Azteca" at bounding box center [614, 171] width 26 height 26
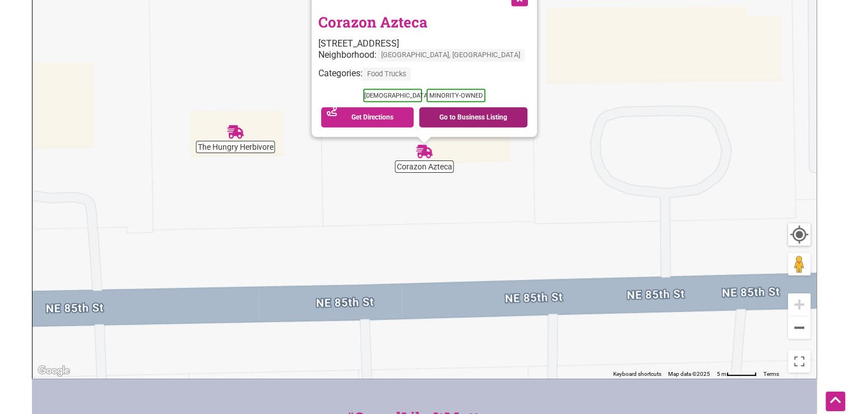
click at [468, 117] on link "Go to Business Listing" at bounding box center [473, 117] width 108 height 20
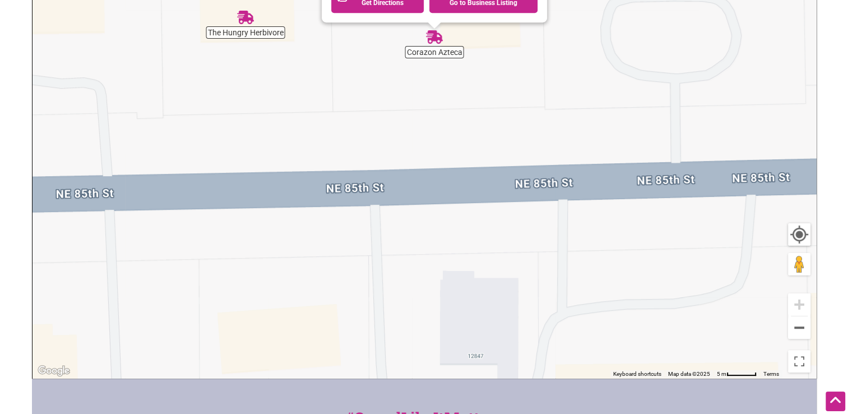
drag, startPoint x: 362, startPoint y: 233, endPoint x: 372, endPoint y: 118, distance: 115.3
click at [372, 118] on div "To navigate, press the arrow keys. Corazon Azteca 12840 NE 85th St p1, Kirkland…" at bounding box center [425, 160] width 784 height 436
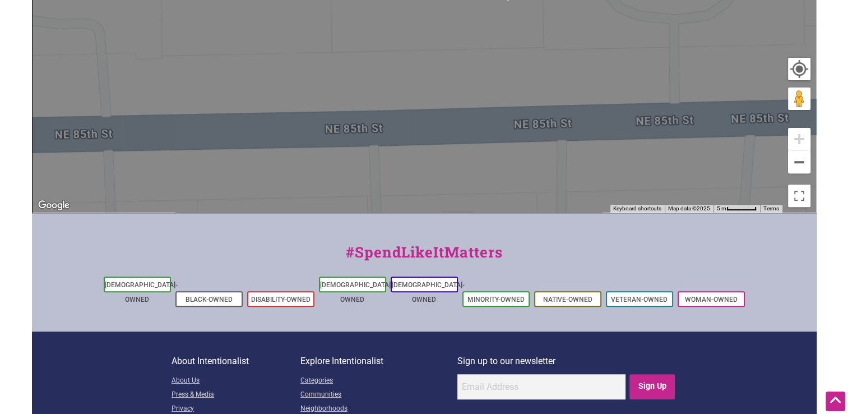
scroll to position [378, 0]
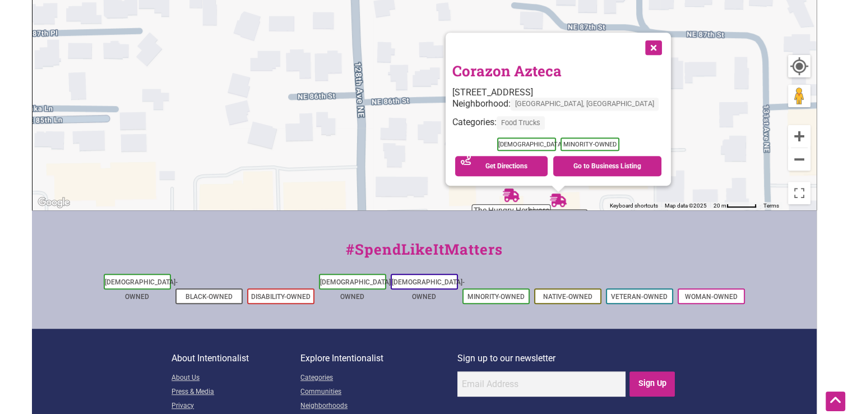
drag, startPoint x: 302, startPoint y: 138, endPoint x: 488, endPoint y: 225, distance: 205.7
click at [487, 234] on div "Intentionalist Spend like it matters 0 Add a Business Map Blog Store Offers Int…" at bounding box center [424, 57] width 785 height 870
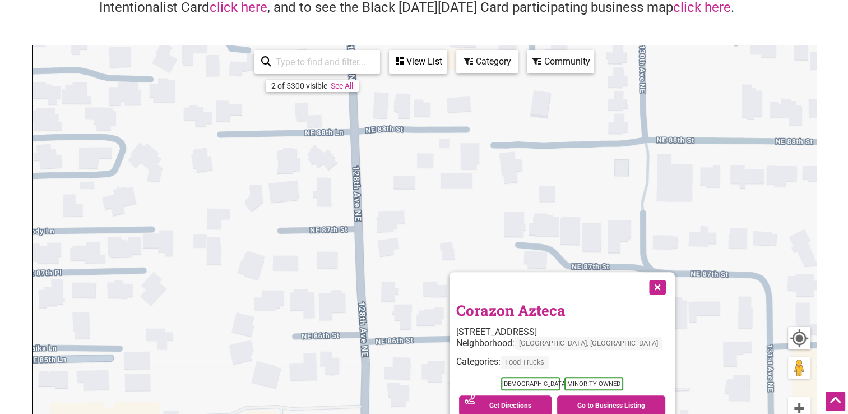
scroll to position [105, 0]
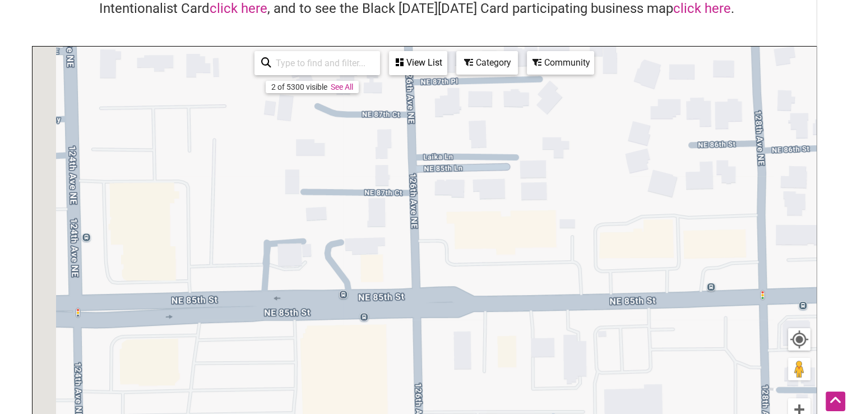
drag, startPoint x: 375, startPoint y: 225, endPoint x: 768, endPoint y: 37, distance: 435.4
click at [778, 31] on div "Intentionalist Business Directory Explore all of the business listings and #Spe…" at bounding box center [424, 211] width 785 height 543
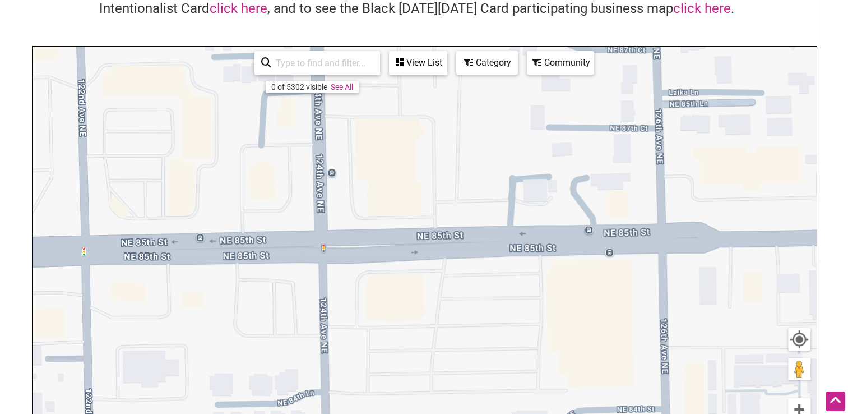
drag, startPoint x: 483, startPoint y: 133, endPoint x: 659, endPoint y: 82, distance: 182.8
click at [662, 81] on div "To navigate, press the arrow keys." at bounding box center [425, 265] width 784 height 436
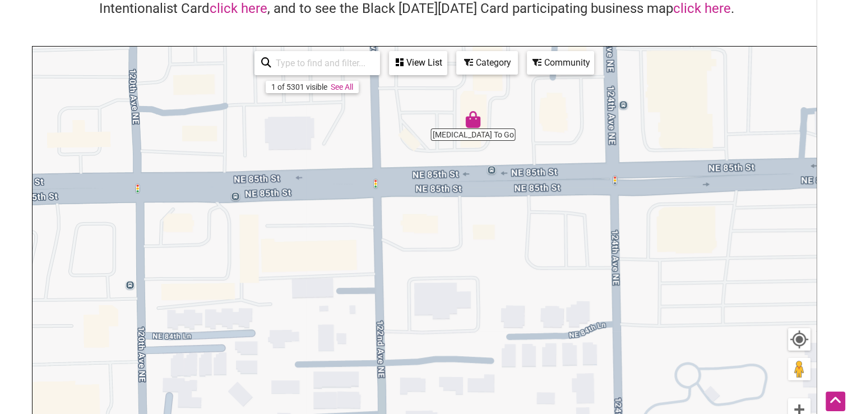
drag, startPoint x: 289, startPoint y: 164, endPoint x: 578, endPoint y: 143, distance: 289.0
click at [577, 143] on div "To navigate, press the arrow keys." at bounding box center [425, 265] width 784 height 436
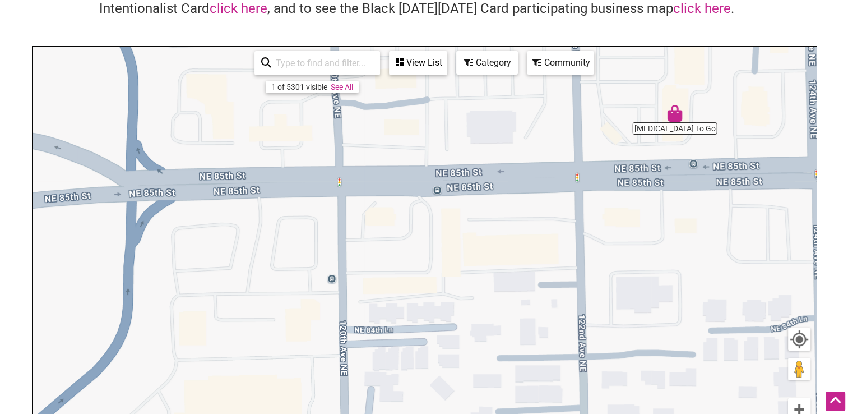
drag, startPoint x: 339, startPoint y: 160, endPoint x: 594, endPoint y: 138, distance: 256.7
click at [573, 142] on div "To navigate, press the arrow keys." at bounding box center [425, 265] width 784 height 436
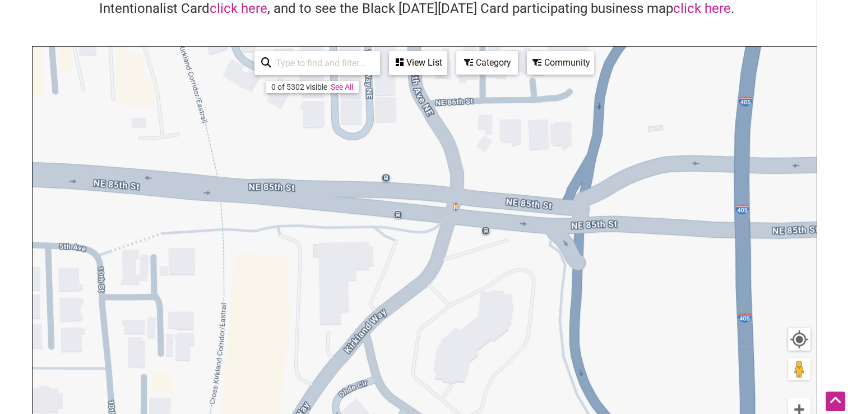
drag, startPoint x: 366, startPoint y: 149, endPoint x: 741, endPoint y: 210, distance: 380.0
click at [738, 211] on div "To navigate, press the arrow keys." at bounding box center [425, 265] width 784 height 436
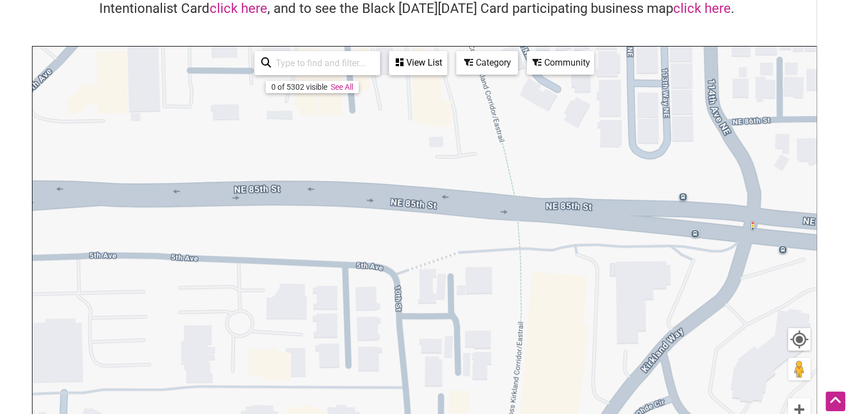
drag, startPoint x: 506, startPoint y: 178, endPoint x: 634, endPoint y: 195, distance: 129.4
click at [634, 195] on div "To navigate, press the arrow keys." at bounding box center [425, 265] width 784 height 436
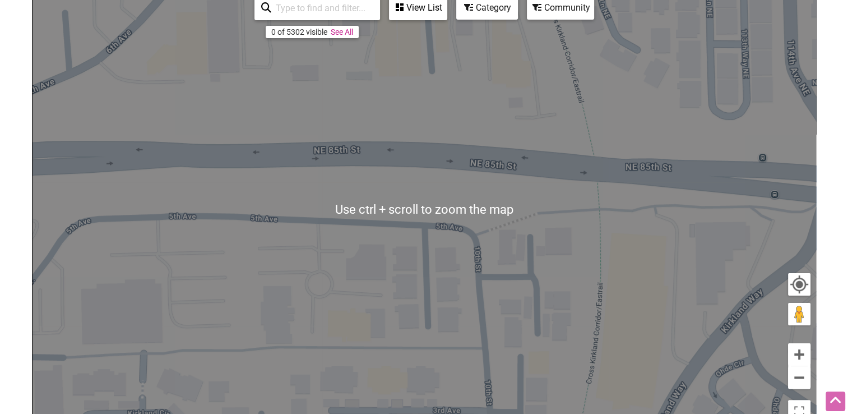
scroll to position [161, 0]
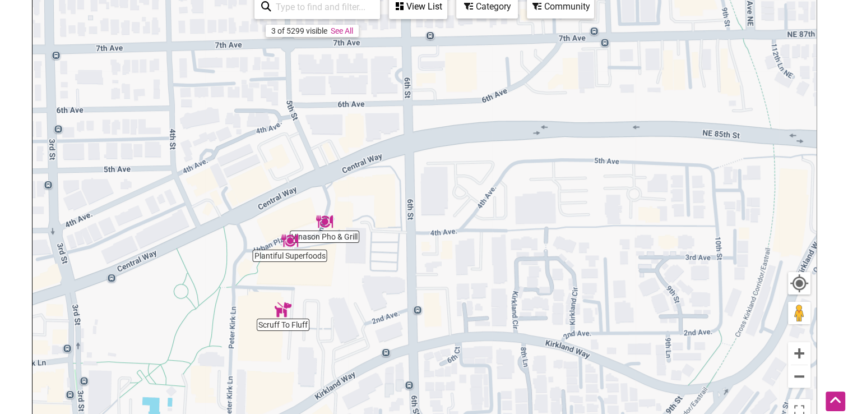
drag, startPoint x: 464, startPoint y: 177, endPoint x: 673, endPoint y: 136, distance: 212.6
click at [673, 136] on div "To navigate, press the arrow keys." at bounding box center [425, 208] width 784 height 436
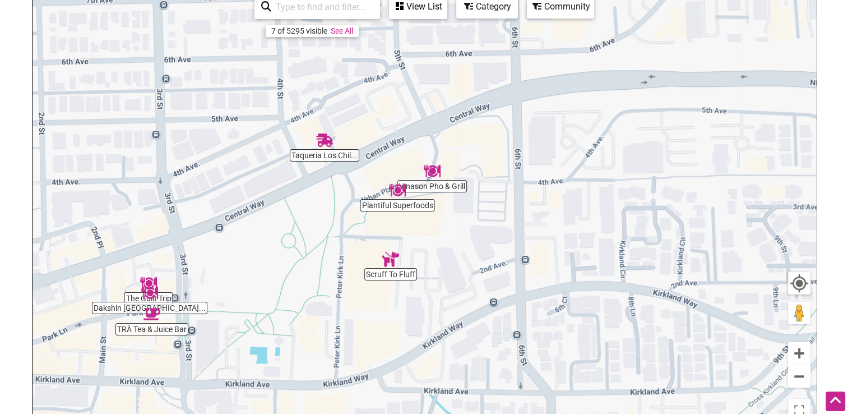
drag, startPoint x: 372, startPoint y: 199, endPoint x: 476, endPoint y: 149, distance: 114.6
click at [476, 149] on div "To navigate, press the arrow keys." at bounding box center [425, 208] width 784 height 436
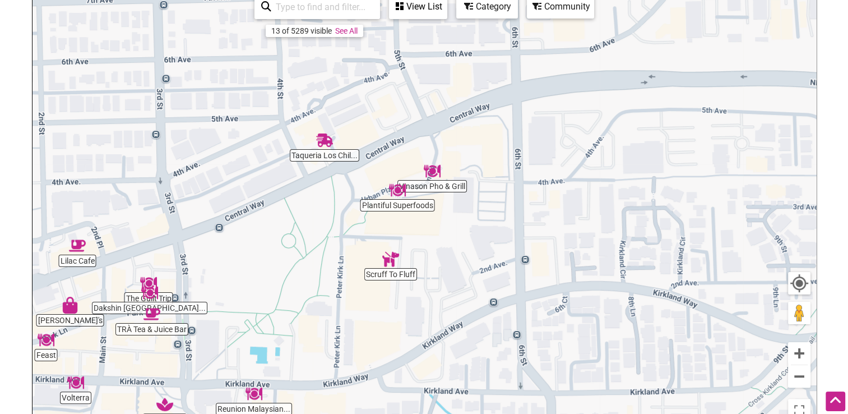
click at [154, 324] on img "TRÀ Tea & Juice Bar" at bounding box center [152, 314] width 26 height 26
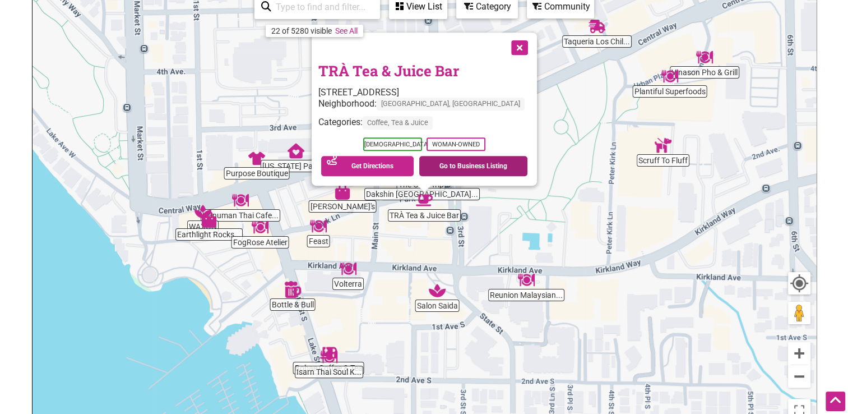
click at [460, 169] on link "Go to Business Listing" at bounding box center [473, 166] width 108 height 20
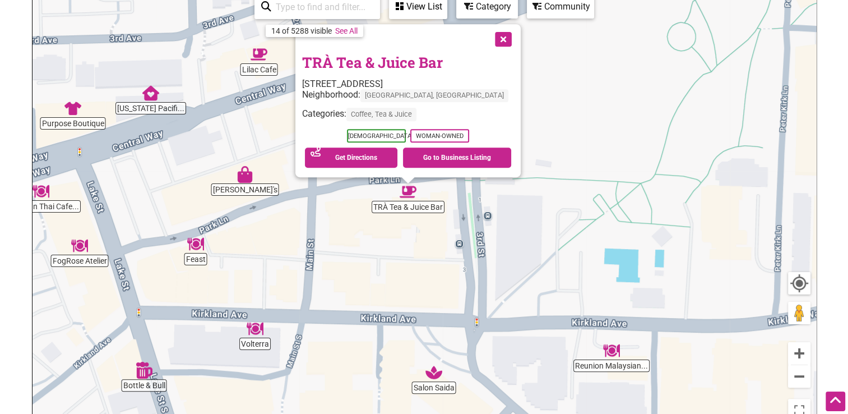
click at [253, 62] on img "Lilac Cafe" at bounding box center [259, 54] width 26 height 26
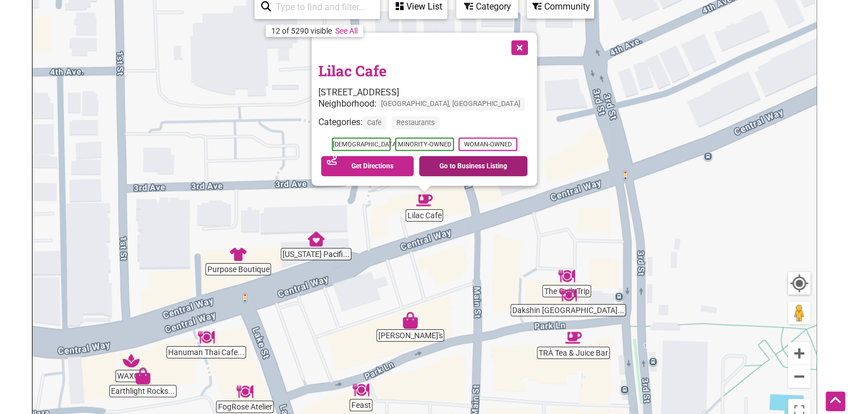
click at [444, 168] on link "Go to Business Listing" at bounding box center [473, 166] width 108 height 20
click at [570, 279] on img "The Guilt Trip" at bounding box center [567, 276] width 26 height 26
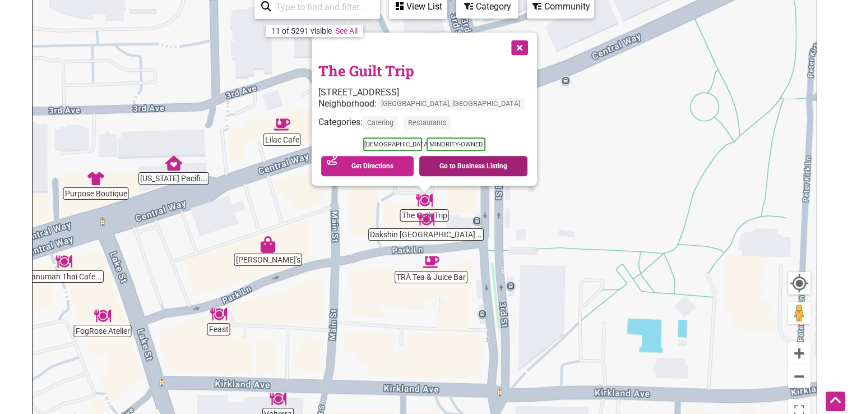
click at [455, 163] on link "Go to Business Listing" at bounding box center [473, 166] width 108 height 20
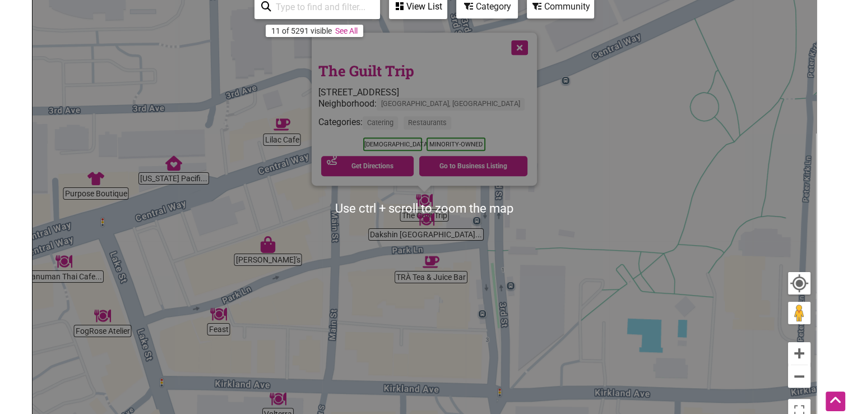
click at [372, 299] on div "To navigate, press the arrow keys. The Guilt Trip 238 Central Way, Kirkland, WA…" at bounding box center [425, 208] width 784 height 436
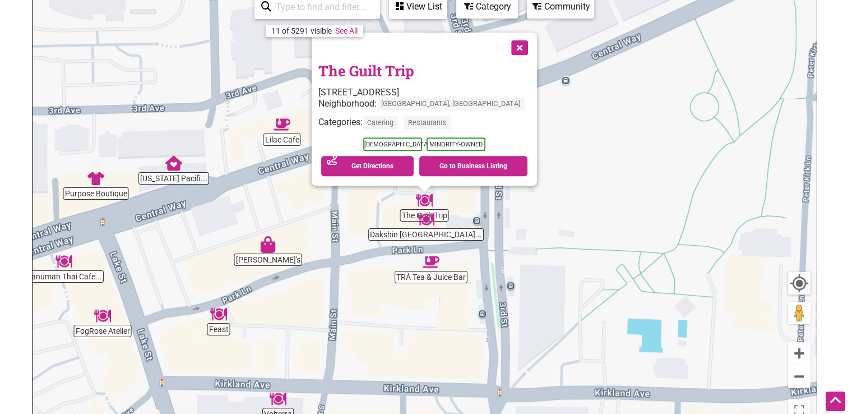
click at [178, 173] on img "Washington Pacific Eye Associates" at bounding box center [174, 163] width 26 height 26
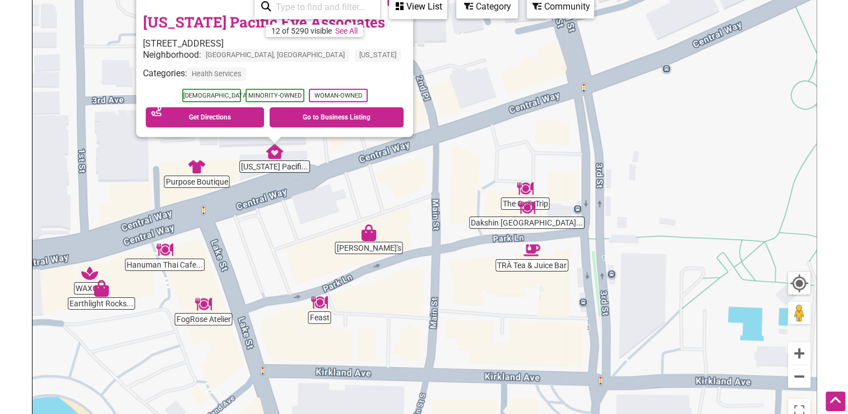
drag, startPoint x: 446, startPoint y: 267, endPoint x: 287, endPoint y: 202, distance: 171.8
click at [292, 210] on div "To navigate, press the arrow keys. Washington Pacific Eye Associates 134 Centra…" at bounding box center [425, 208] width 784 height 436
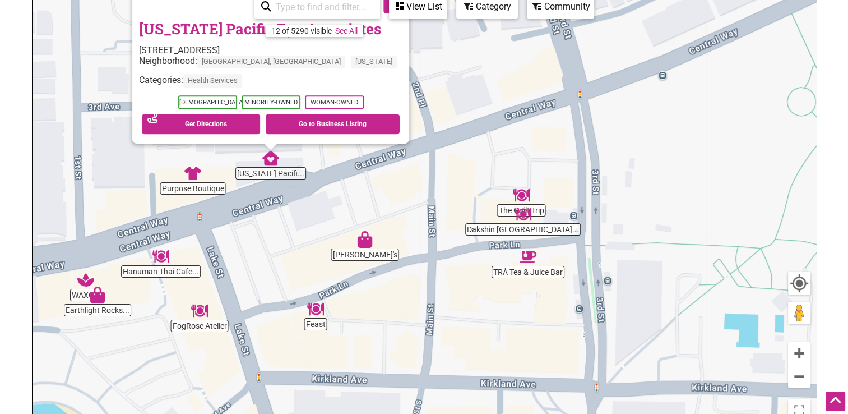
drag, startPoint x: 431, startPoint y: 350, endPoint x: 437, endPoint y: 312, distance: 38.7
click at [437, 312] on div "To navigate, press the arrow keys. Washington Pacific Eye Associates 134 Centra…" at bounding box center [425, 208] width 784 height 436
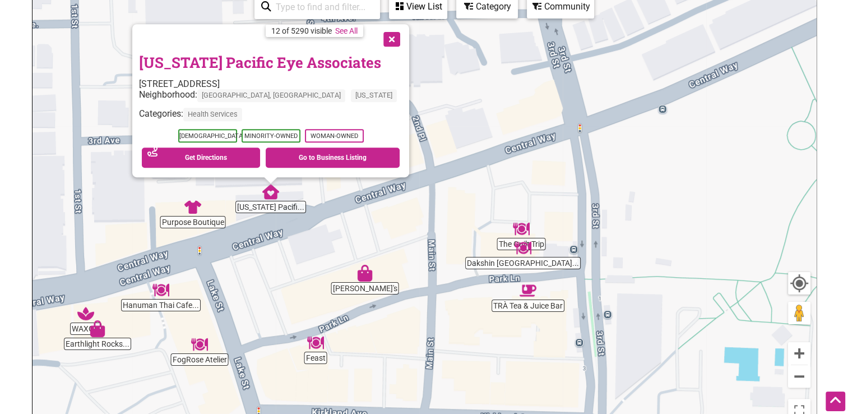
click at [384, 36] on button "Close" at bounding box center [391, 38] width 28 height 28
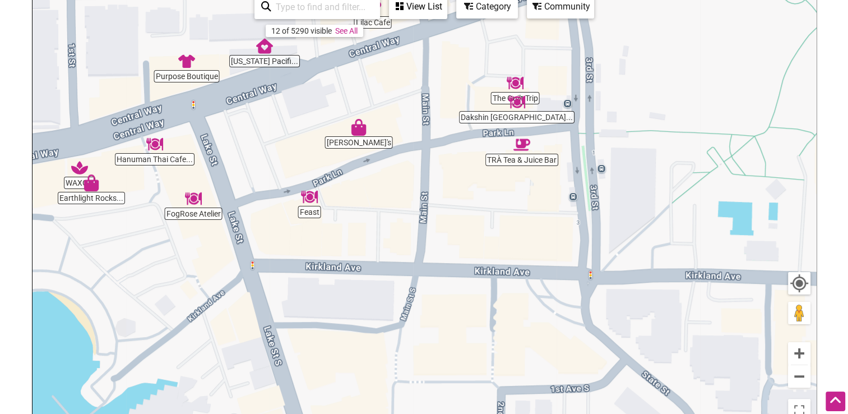
drag, startPoint x: 469, startPoint y: 295, endPoint x: 462, endPoint y: 128, distance: 167.3
click at [462, 128] on div "To navigate, press the arrow keys." at bounding box center [425, 208] width 784 height 436
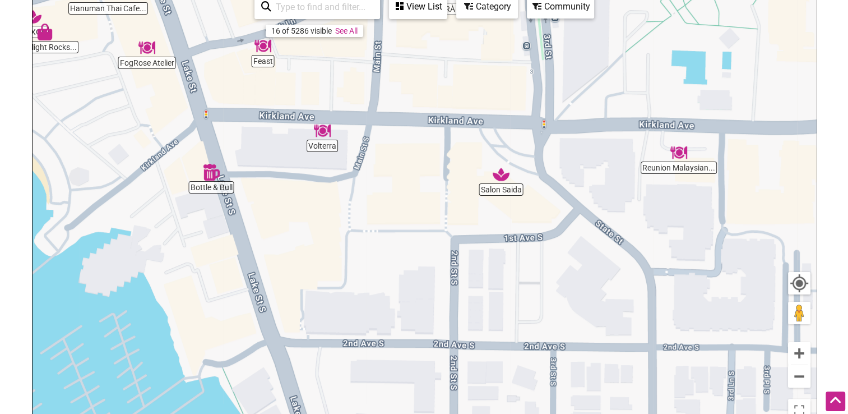
drag, startPoint x: 417, startPoint y: 312, endPoint x: 373, endPoint y: 178, distance: 140.6
click at [373, 178] on div "To navigate, press the arrow keys." at bounding box center [425, 208] width 784 height 436
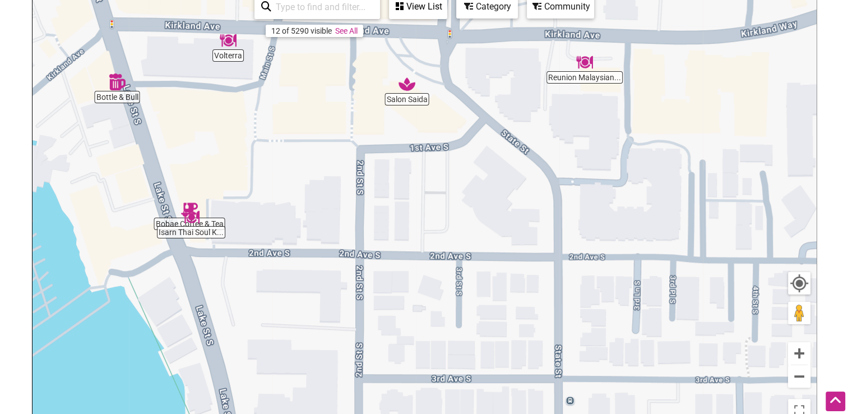
drag, startPoint x: 415, startPoint y: 296, endPoint x: 319, endPoint y: 205, distance: 132.5
click at [319, 205] on div "To navigate, press the arrow keys." at bounding box center [425, 208] width 784 height 436
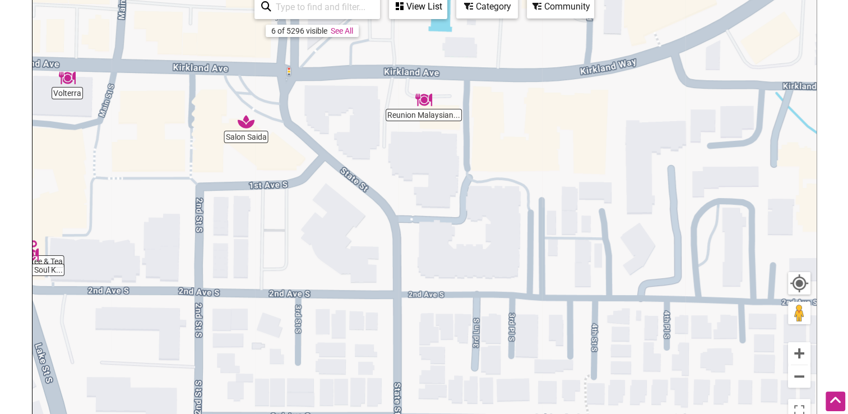
drag, startPoint x: 507, startPoint y: 216, endPoint x: 292, endPoint y: 271, distance: 222.8
click at [292, 271] on div "To navigate, press the arrow keys." at bounding box center [425, 208] width 784 height 436
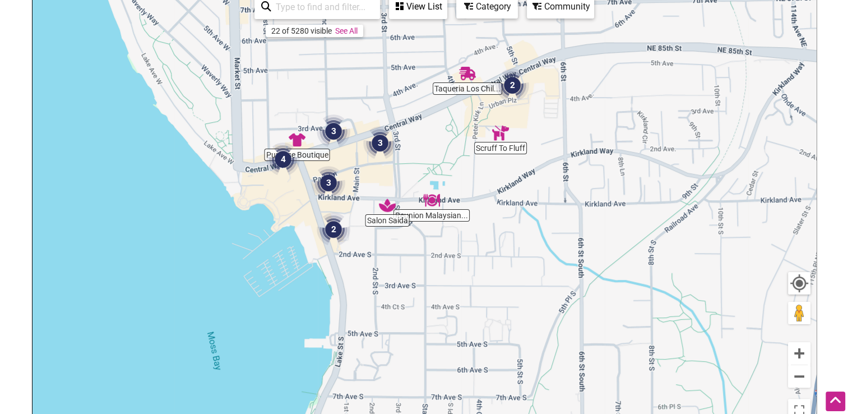
drag, startPoint x: 407, startPoint y: 306, endPoint x: 724, endPoint y: 130, distance: 362.2
click at [679, 145] on div "To navigate, press the arrow keys." at bounding box center [425, 208] width 784 height 436
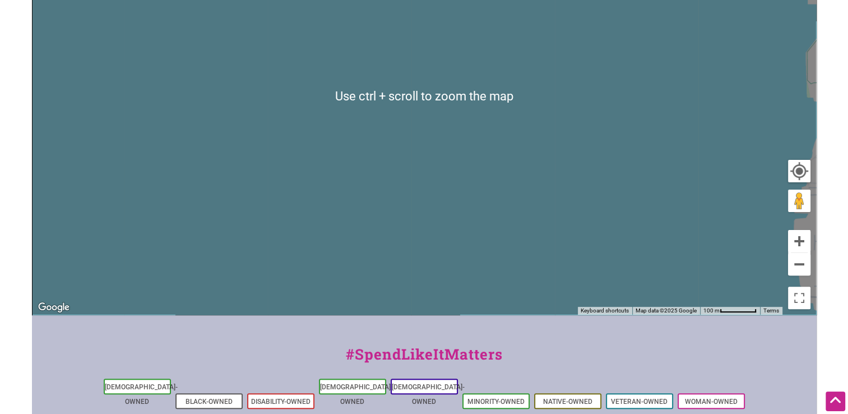
scroll to position [217, 0]
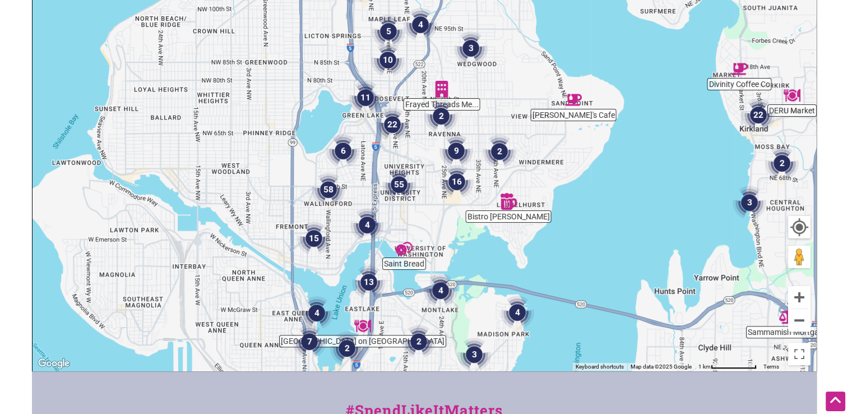
drag, startPoint x: 377, startPoint y: 190, endPoint x: 641, endPoint y: 190, distance: 264.1
click at [639, 191] on div "To navigate, press the arrow keys." at bounding box center [425, 152] width 784 height 436
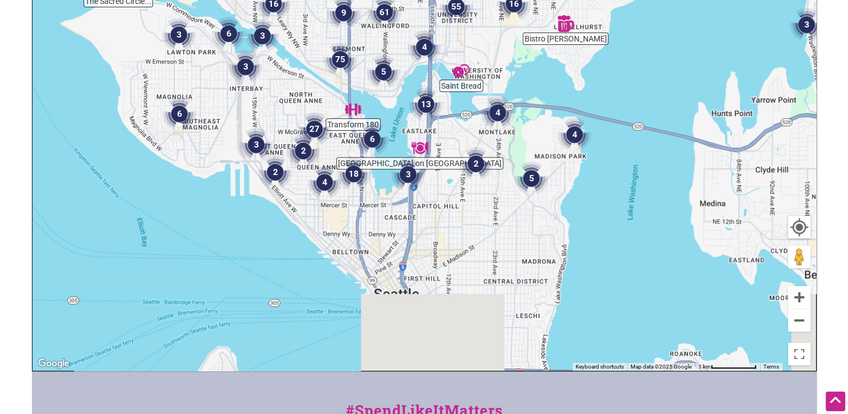
drag, startPoint x: 421, startPoint y: 219, endPoint x: 439, endPoint y: 26, distance: 193.7
click at [439, 26] on img "4" at bounding box center [424, 47] width 43 height 43
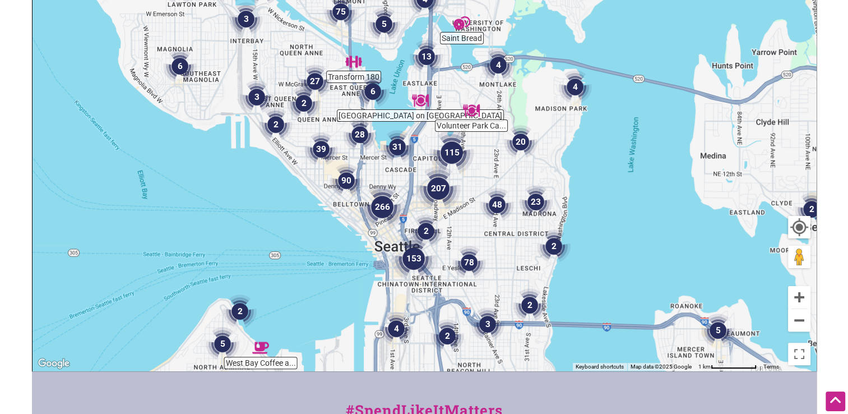
drag, startPoint x: 398, startPoint y: 236, endPoint x: 396, endPoint y: 227, distance: 9.1
click at [397, 232] on img "153" at bounding box center [414, 259] width 54 height 54
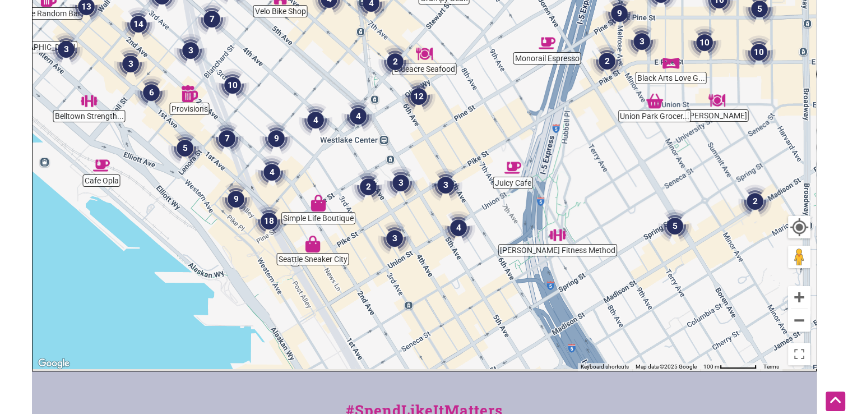
drag, startPoint x: 406, startPoint y: 264, endPoint x: 361, endPoint y: 131, distance: 139.7
click at [361, 131] on div "To navigate, press the arrow keys." at bounding box center [425, 152] width 784 height 436
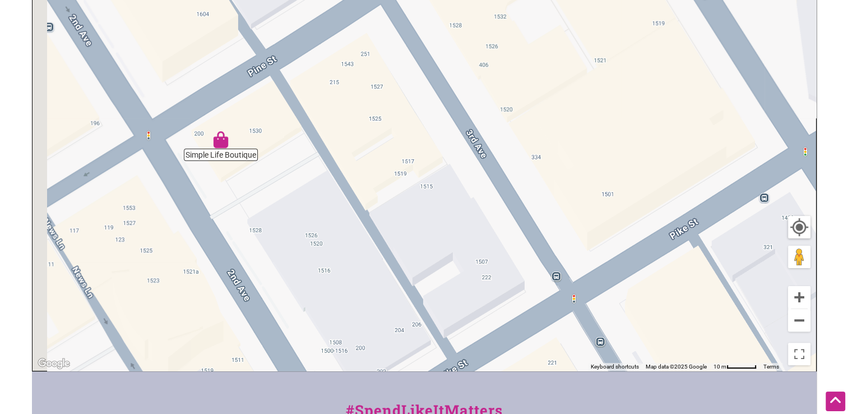
drag, startPoint x: 319, startPoint y: 221, endPoint x: 514, endPoint y: 6, distance: 290.2
click at [514, 6] on div "To navigate, press the arrow keys." at bounding box center [425, 152] width 784 height 436
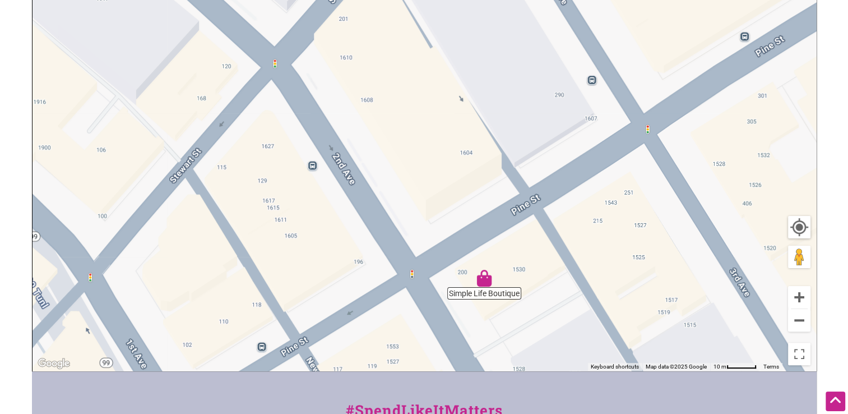
drag, startPoint x: 318, startPoint y: 164, endPoint x: 574, endPoint y: 336, distance: 308.4
click at [574, 336] on div "To navigate, press the arrow keys." at bounding box center [425, 152] width 784 height 436
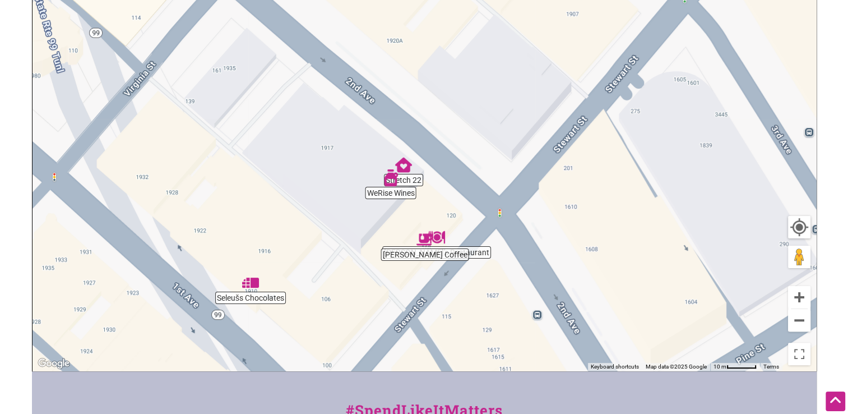
drag, startPoint x: 386, startPoint y: 165, endPoint x: 597, endPoint y: 289, distance: 244.3
click at [597, 289] on div "To navigate, press the arrow keys." at bounding box center [425, 152] width 784 height 436
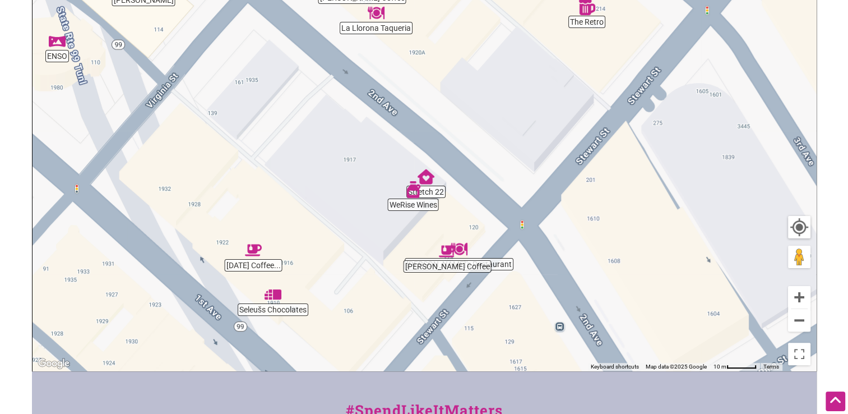
drag, startPoint x: 280, startPoint y: 148, endPoint x: 304, endPoint y: 161, distance: 27.1
click at [304, 161] on div "To navigate, press the arrow keys." at bounding box center [425, 152] width 784 height 436
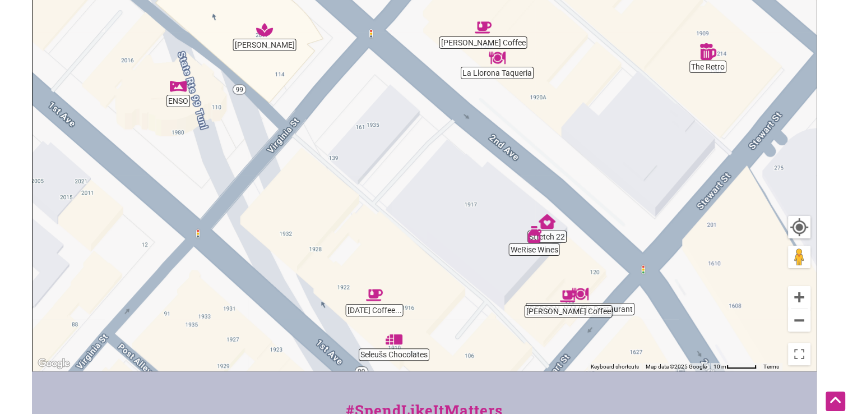
drag, startPoint x: 276, startPoint y: 227, endPoint x: 372, endPoint y: 264, distance: 103.3
click at [372, 264] on div "To navigate, press the arrow keys." at bounding box center [425, 152] width 784 height 436
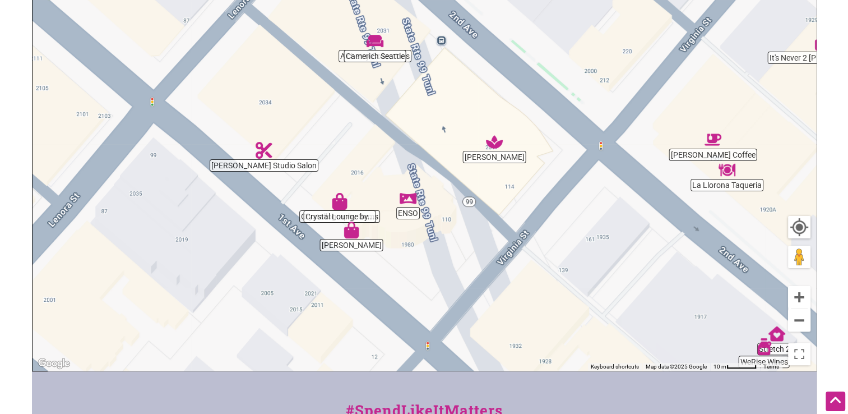
drag, startPoint x: 238, startPoint y: 189, endPoint x: 469, endPoint y: 300, distance: 256.3
click at [469, 301] on div "To navigate, press the arrow keys." at bounding box center [425, 152] width 784 height 436
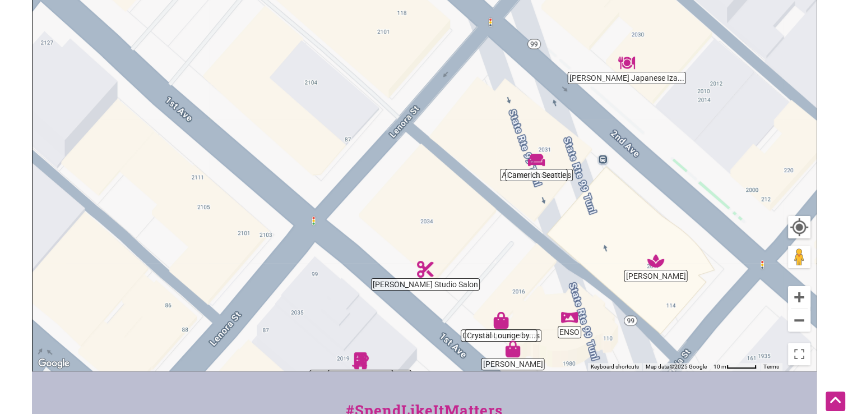
drag, startPoint x: 255, startPoint y: 193, endPoint x: 442, endPoint y: 326, distance: 229.7
click at [442, 327] on div "To navigate, press the arrow keys." at bounding box center [425, 152] width 784 height 436
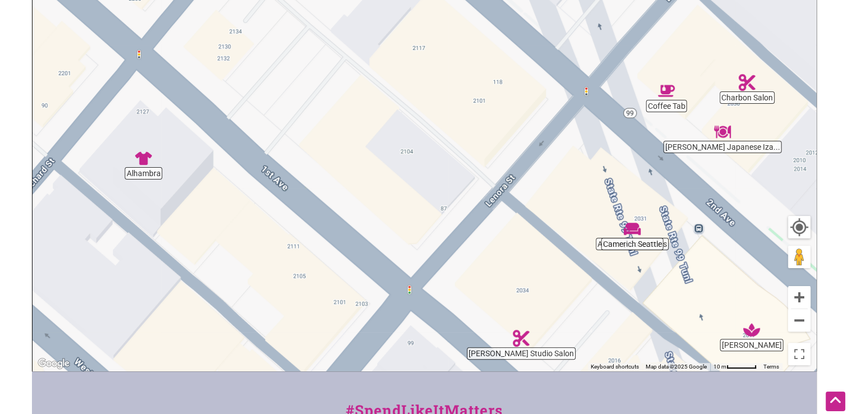
drag, startPoint x: 305, startPoint y: 190, endPoint x: 388, endPoint y: 255, distance: 105.8
click at [388, 255] on div "To navigate, press the arrow keys." at bounding box center [425, 152] width 784 height 436
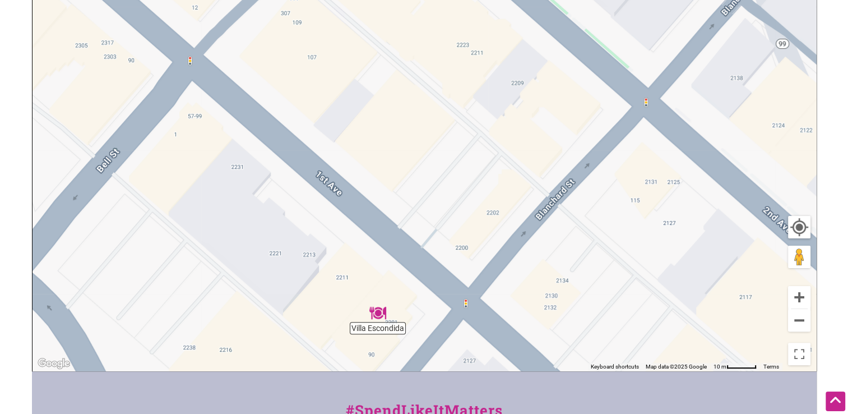
drag, startPoint x: 155, startPoint y: 130, endPoint x: 469, endPoint y: 365, distance: 391.7
click at [468, 366] on div "To navigate, press the arrow keys." at bounding box center [425, 152] width 784 height 436
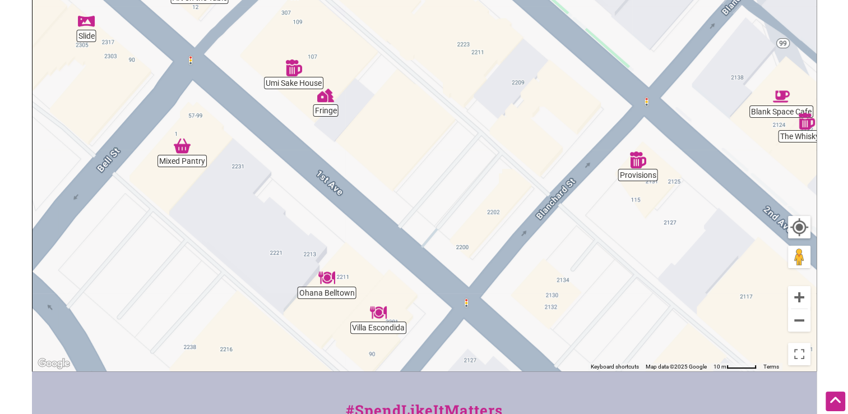
click at [327, 102] on img "Fringe" at bounding box center [326, 95] width 26 height 26
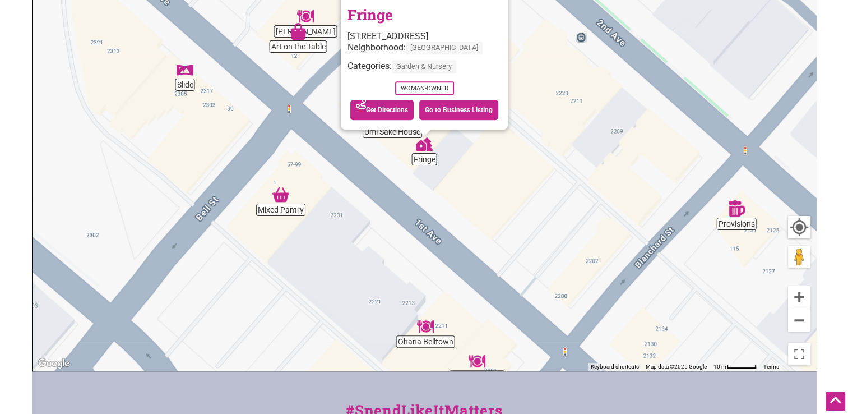
click at [188, 80] on img "Slide" at bounding box center [185, 70] width 26 height 26
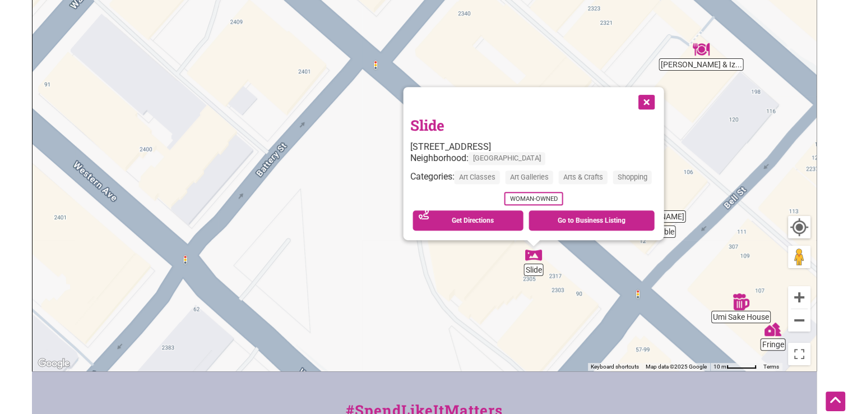
drag, startPoint x: 275, startPoint y: 102, endPoint x: 386, endPoint y: 213, distance: 156.6
click at [386, 213] on div "To navigate, press the arrow keys. Slide 2307 1st Ave, Seattle, WA 98121 Neighb…" at bounding box center [425, 152] width 784 height 436
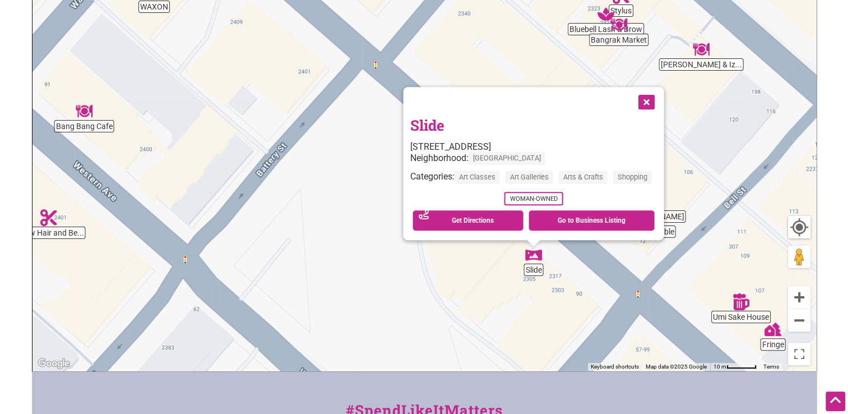
click at [651, 98] on button "Close" at bounding box center [645, 101] width 28 height 28
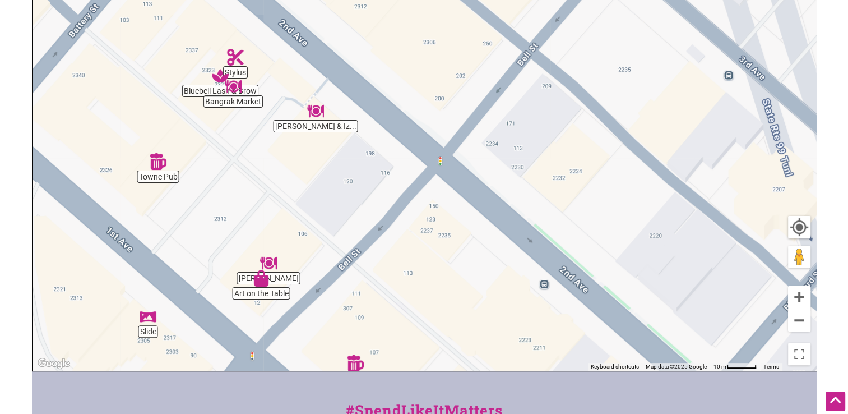
drag, startPoint x: 650, startPoint y: 96, endPoint x: 261, endPoint y: 160, distance: 394.4
click at [261, 160] on div "To navigate, press the arrow keys." at bounding box center [425, 152] width 784 height 436
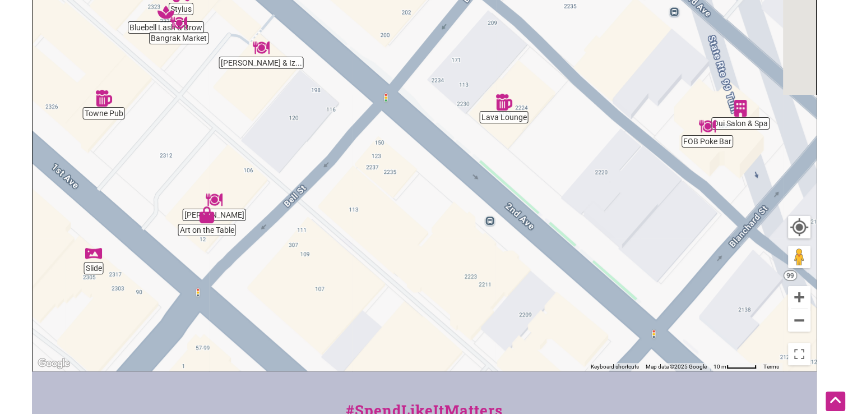
drag, startPoint x: 511, startPoint y: 178, endPoint x: 347, endPoint y: 41, distance: 214.2
click at [348, 41] on div "To navigate, press the arrow keys." at bounding box center [425, 152] width 784 height 436
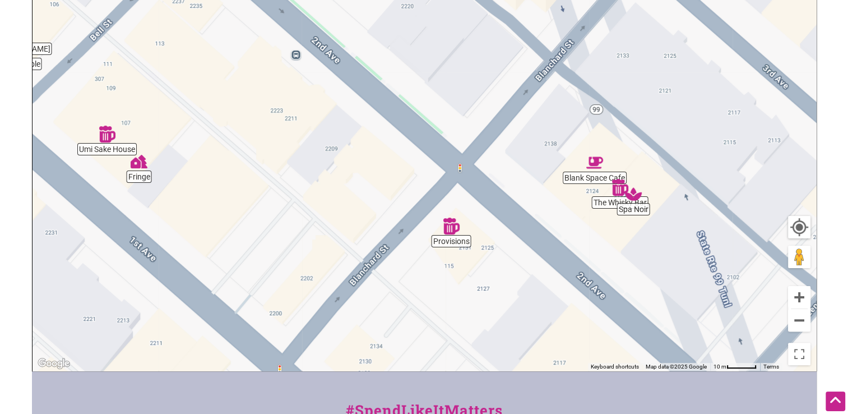
drag, startPoint x: 500, startPoint y: 201, endPoint x: 441, endPoint y: 113, distance: 105.1
click at [441, 113] on div "To navigate, press the arrow keys." at bounding box center [425, 152] width 784 height 436
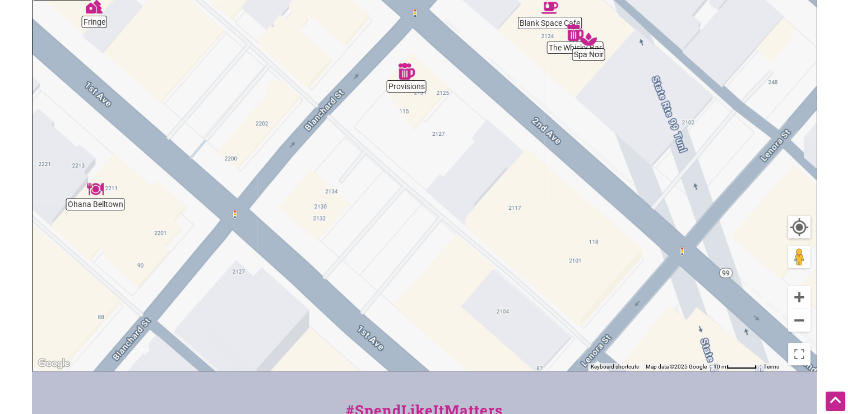
drag, startPoint x: 547, startPoint y: 210, endPoint x: 502, endPoint y: 57, distance: 159.0
click at [504, 55] on div "To navigate, press the arrow keys." at bounding box center [425, 152] width 784 height 436
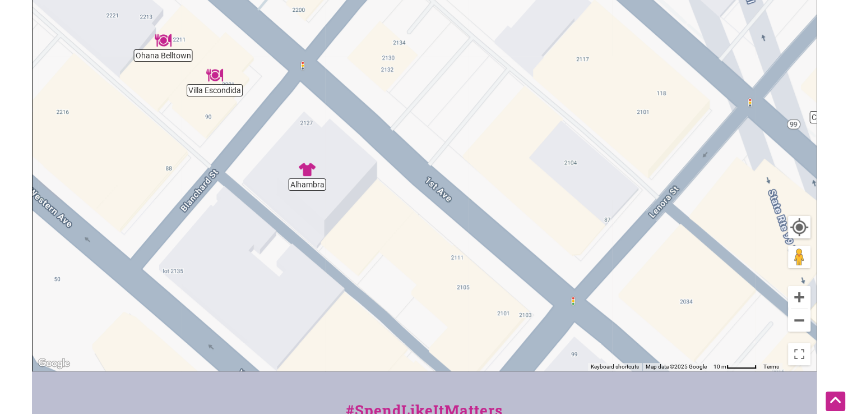
drag, startPoint x: 399, startPoint y: 214, endPoint x: 462, endPoint y: 65, distance: 161.3
click at [463, 65] on div "To navigate, press the arrow keys." at bounding box center [425, 152] width 784 height 436
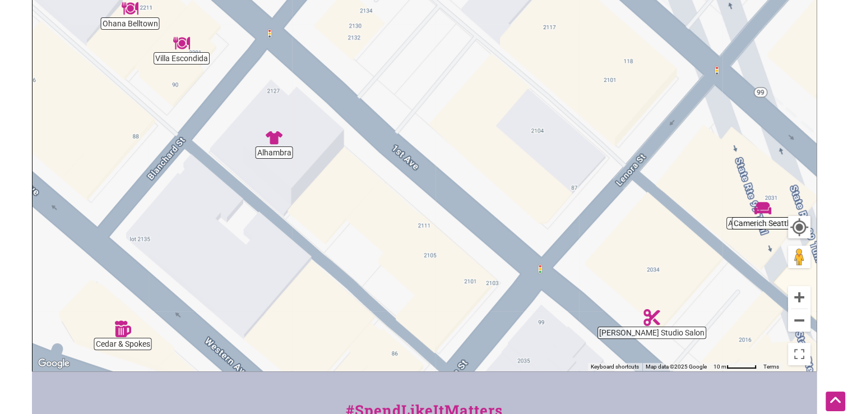
drag, startPoint x: 543, startPoint y: 200, endPoint x: 408, endPoint y: 80, distance: 181.1
click at [411, 83] on div "To navigate, press the arrow keys." at bounding box center [425, 152] width 784 height 436
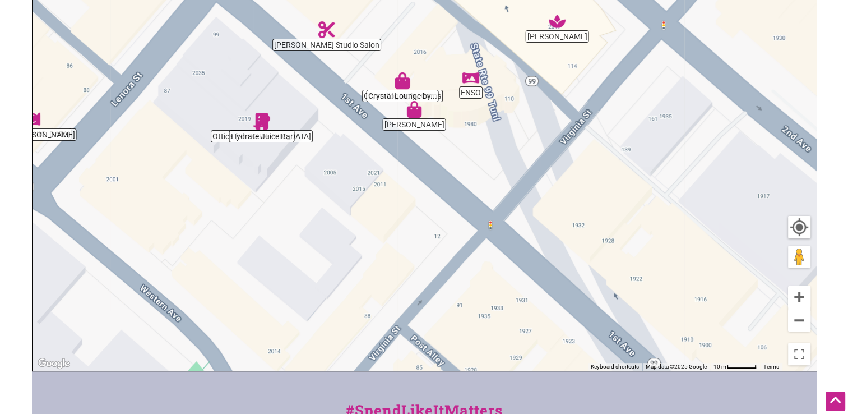
drag, startPoint x: 559, startPoint y: 205, endPoint x: 384, endPoint y: 43, distance: 238.5
click at [384, 43] on div "To navigate, press the arrow keys." at bounding box center [425, 152] width 784 height 436
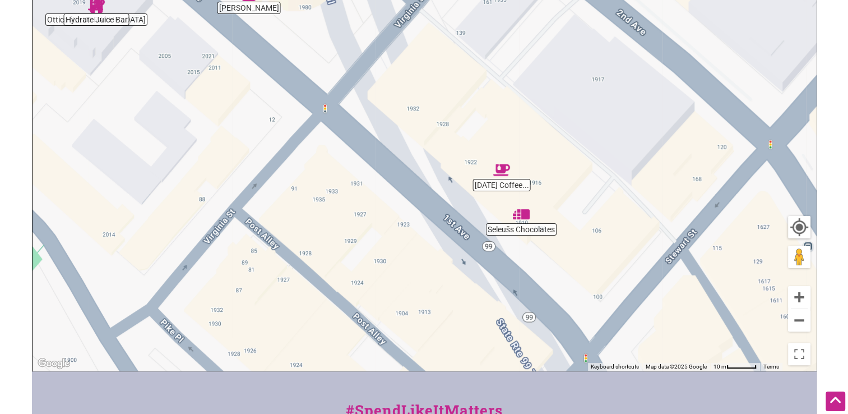
drag, startPoint x: 557, startPoint y: 223, endPoint x: 388, endPoint y: 103, distance: 207.1
click at [388, 103] on div "To navigate, press the arrow keys." at bounding box center [425, 152] width 784 height 436
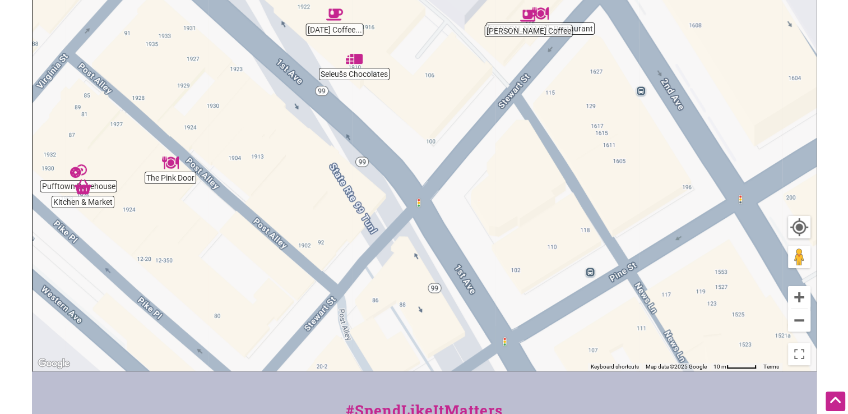
drag, startPoint x: 594, startPoint y: 291, endPoint x: 431, endPoint y: 137, distance: 224.5
click at [431, 137] on div "To navigate, press the arrow keys." at bounding box center [425, 152] width 784 height 436
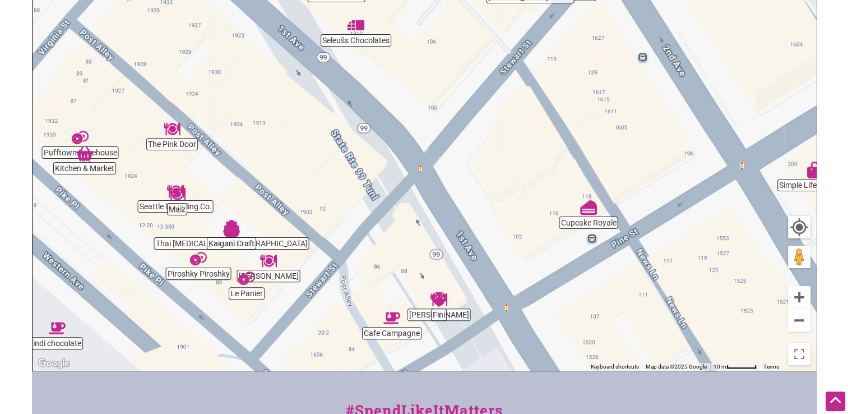
drag, startPoint x: 541, startPoint y: 268, endPoint x: 544, endPoint y: 232, distance: 36.0
click at [544, 232] on div "To navigate, press the arrow keys." at bounding box center [425, 152] width 784 height 436
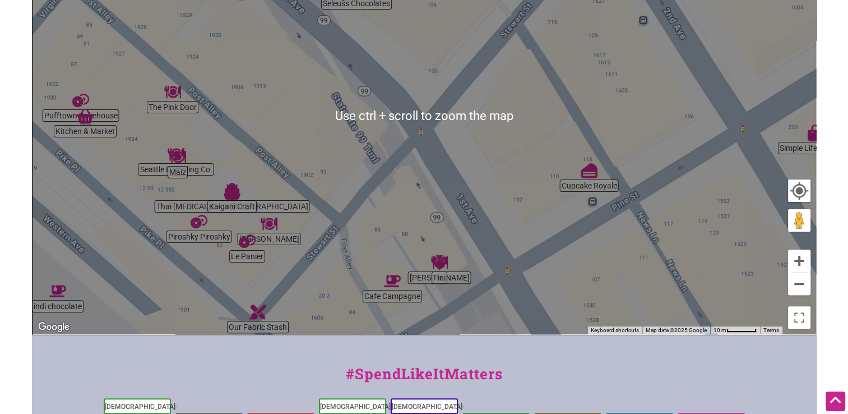
scroll to position [273, 0]
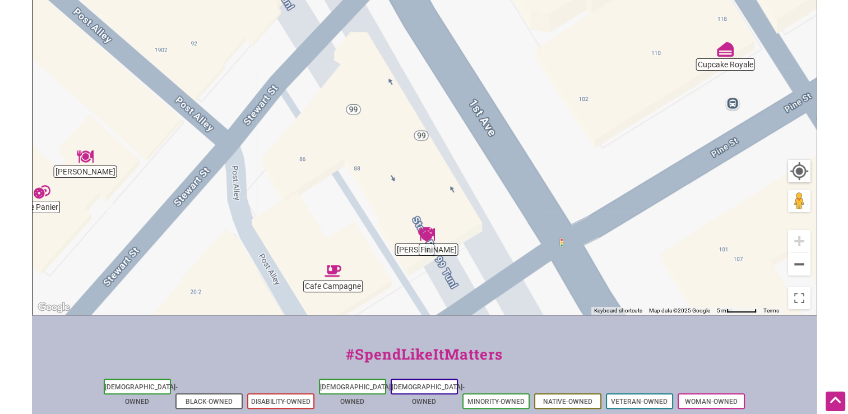
click at [423, 234] on img "Fini" at bounding box center [427, 234] width 26 height 26
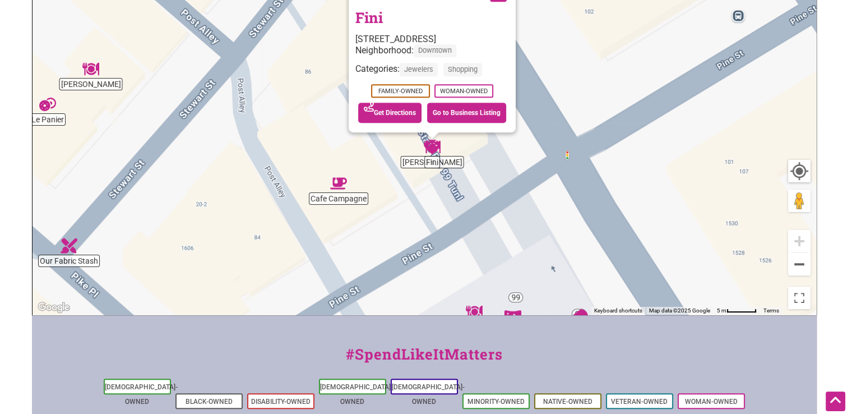
drag, startPoint x: 542, startPoint y: 161, endPoint x: 551, endPoint y: 221, distance: 60.6
click at [551, 221] on div "To navigate, press the arrow keys. Fini 86 Pine St, Seattle, WA 98101 Neighborh…" at bounding box center [425, 96] width 784 height 436
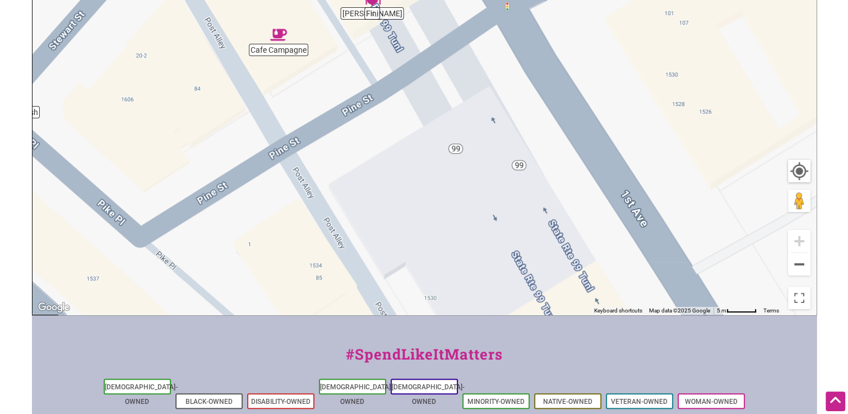
drag, startPoint x: 534, startPoint y: 238, endPoint x: 476, endPoint y: 88, distance: 161.4
click at [476, 88] on div "To navigate, press the arrow keys." at bounding box center [425, 96] width 784 height 436
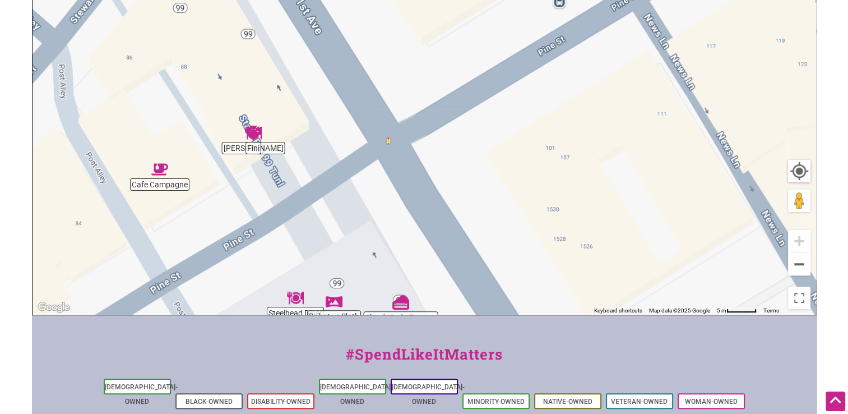
drag, startPoint x: 575, startPoint y: 138, endPoint x: 453, endPoint y: 279, distance: 186.4
click at [453, 279] on div "To navigate, press the arrow keys." at bounding box center [425, 96] width 784 height 436
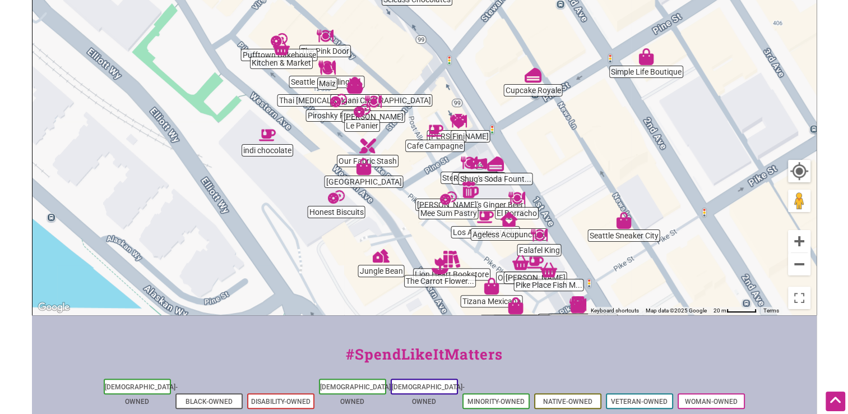
click at [534, 77] on img "Cupcake Royale" at bounding box center [533, 75] width 26 height 26
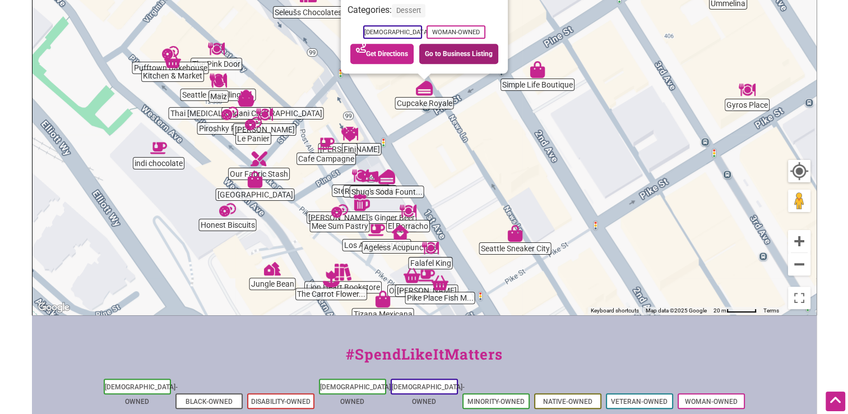
click at [464, 54] on link "Go to Business Listing" at bounding box center [458, 54] width 79 height 20
click at [450, 55] on link "Go to Business Listing" at bounding box center [458, 54] width 79 height 20
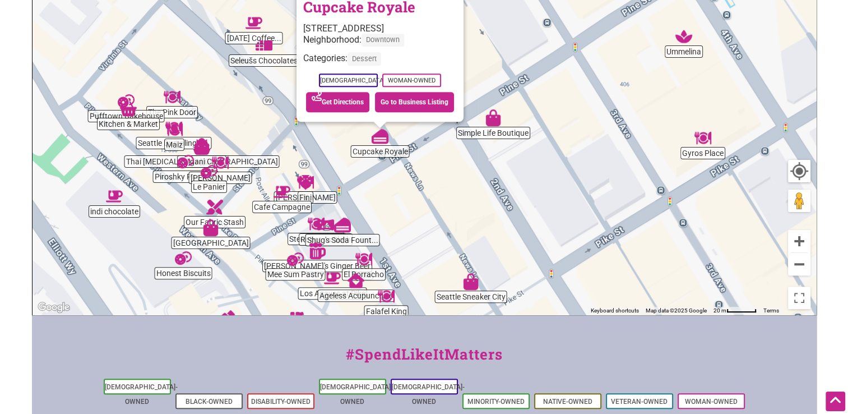
drag, startPoint x: 489, startPoint y: 158, endPoint x: 444, endPoint y: 207, distance: 67.1
click at [444, 207] on div "To navigate, press the arrow keys. Cupcake Royale 108 Pine St, Seattle, WA 9810…" at bounding box center [425, 96] width 784 height 436
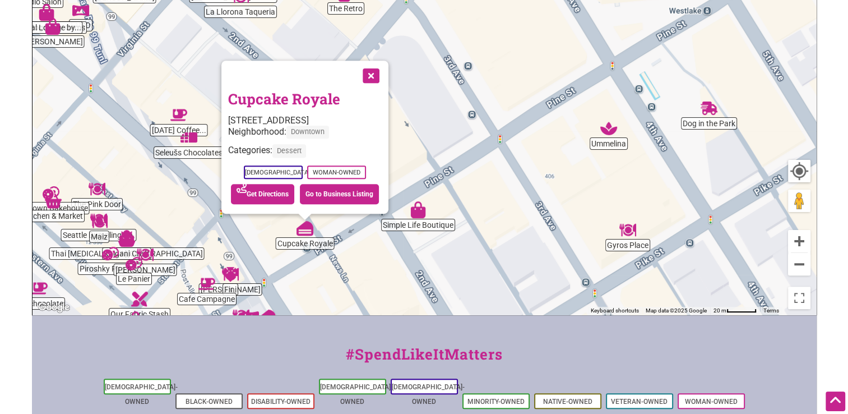
drag, startPoint x: 533, startPoint y: 151, endPoint x: 458, endPoint y: 245, distance: 120.1
click at [458, 245] on div "To navigate, press the arrow keys. Cupcake Royale 108 Pine St, Seattle, WA 9810…" at bounding box center [425, 96] width 784 height 436
click at [372, 77] on button "Close" at bounding box center [370, 75] width 28 height 28
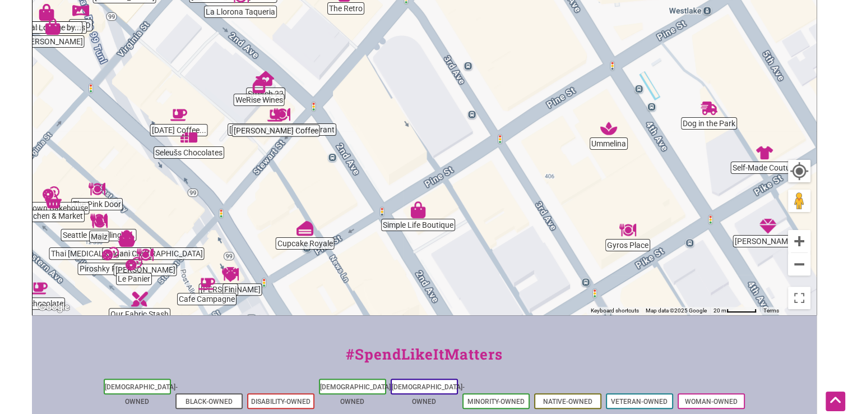
click at [391, 128] on div "To navigate, press the arrow keys." at bounding box center [425, 96] width 784 height 436
click at [189, 147] on img "Seleušs Chocolates" at bounding box center [189, 137] width 26 height 26
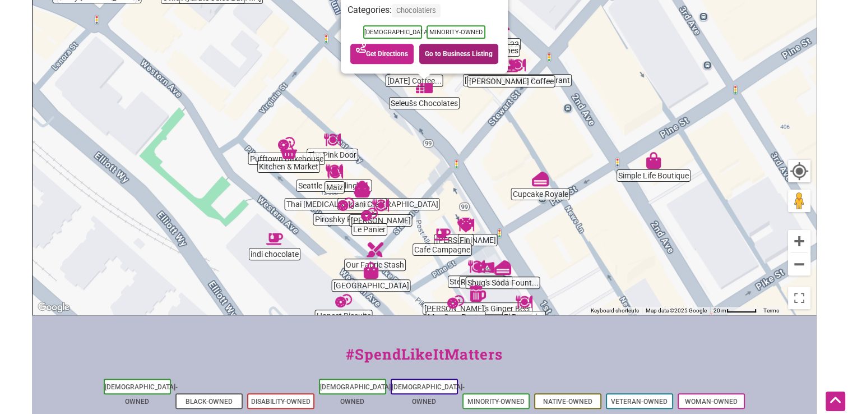
click at [451, 54] on link "Go to Business Listing" at bounding box center [458, 54] width 79 height 20
click at [506, 274] on img "Shug's Soda Fountain & Ice Cream" at bounding box center [503, 268] width 26 height 26
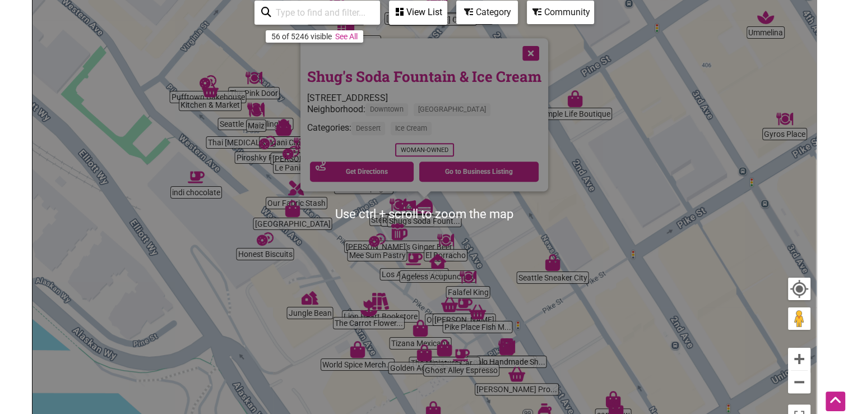
scroll to position [49, 0]
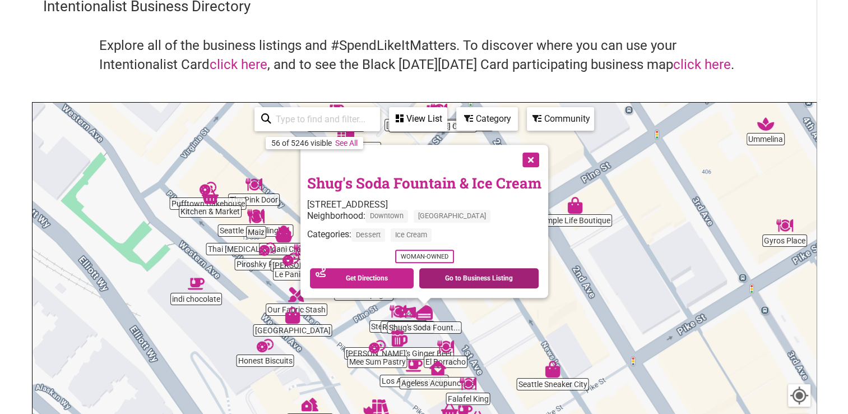
click at [486, 277] on link "Go to Business Listing" at bounding box center [478, 278] width 119 height 20
click at [575, 247] on div "To navigate, press the arrow keys. Shug's Soda Fountain & Ice Cream 1525 1st Av…" at bounding box center [425, 321] width 784 height 436
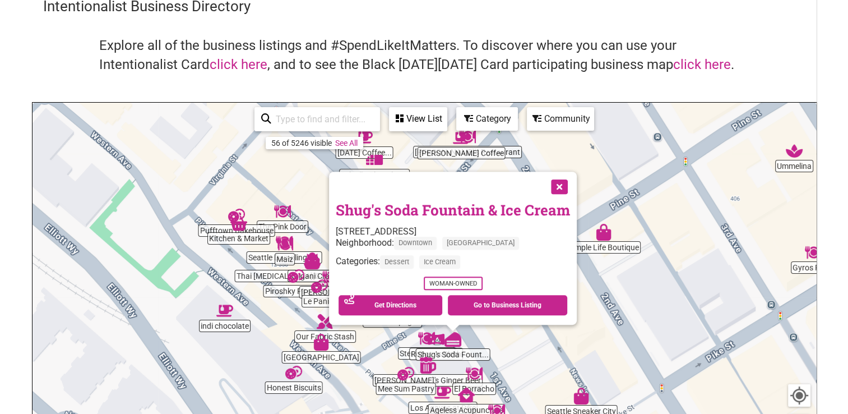
drag, startPoint x: 516, startPoint y: 329, endPoint x: 547, endPoint y: 359, distance: 44.0
click at [547, 359] on div "To navigate, press the arrow keys. Shug's Soda Fountain & Ice Cream 1525 1st Av…" at bounding box center [425, 321] width 784 height 436
click at [559, 186] on button "Close" at bounding box center [558, 186] width 28 height 28
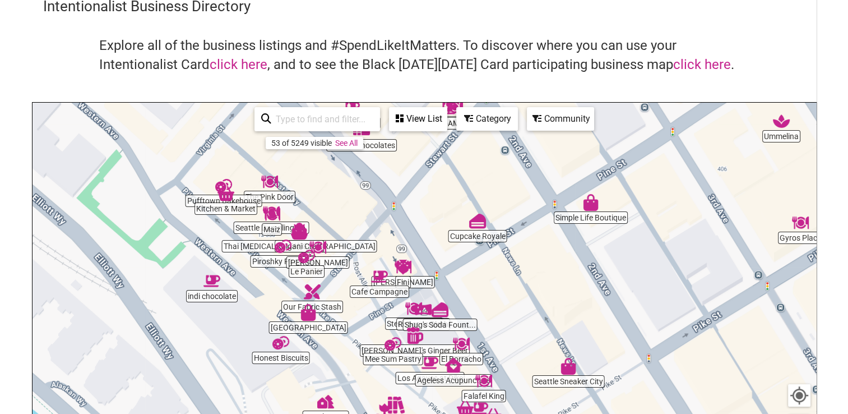
drag, startPoint x: 514, startPoint y: 325, endPoint x: 501, endPoint y: 294, distance: 33.4
click at [501, 294] on div "To navigate, press the arrow keys." at bounding box center [425, 321] width 784 height 436
click at [478, 225] on img "Cupcake Royale" at bounding box center [478, 221] width 26 height 26
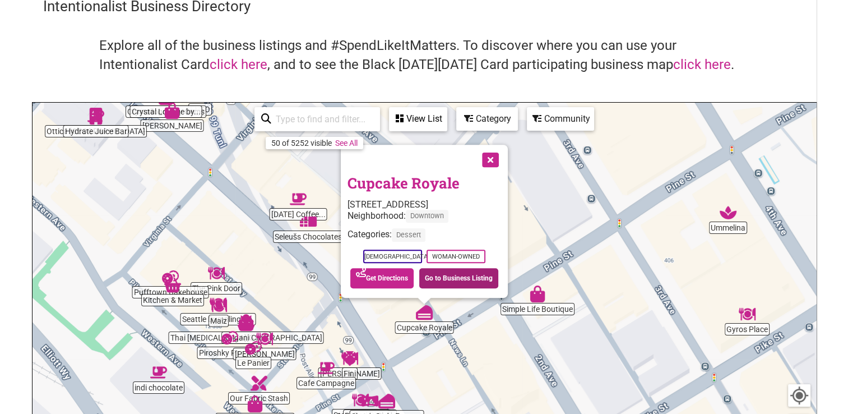
click at [468, 275] on link "Go to Business Listing" at bounding box center [458, 278] width 79 height 20
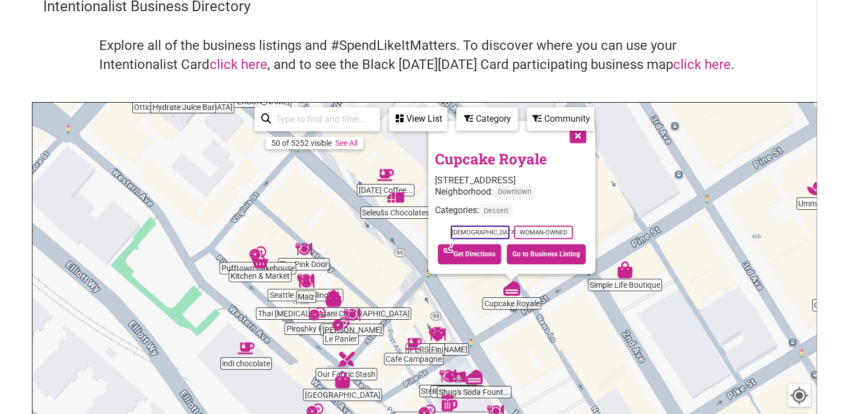
drag, startPoint x: 266, startPoint y: 252, endPoint x: 354, endPoint y: 227, distance: 92.0
click at [354, 227] on div "To navigate, press the arrow keys. Cupcake Royale 108 Pine St, Seattle, WA 9810…" at bounding box center [425, 321] width 784 height 436
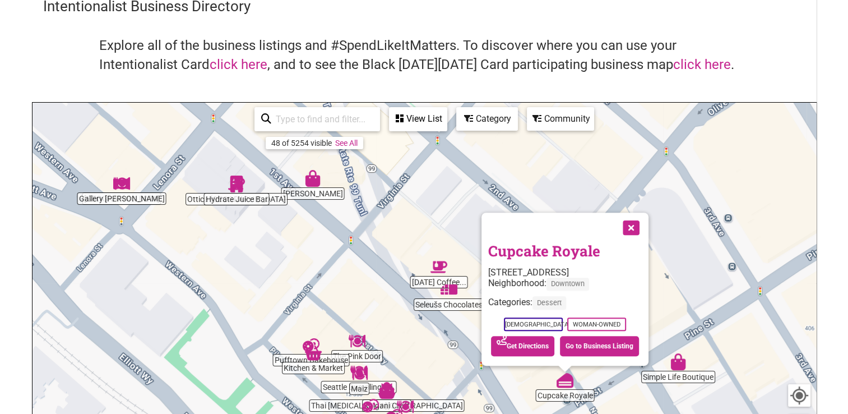
drag, startPoint x: 307, startPoint y: 213, endPoint x: 362, endPoint y: 290, distance: 95.4
click at [362, 290] on div "To navigate, press the arrow keys. Cupcake Royale 108 Pine St, Seattle, WA 9810…" at bounding box center [425, 321] width 784 height 436
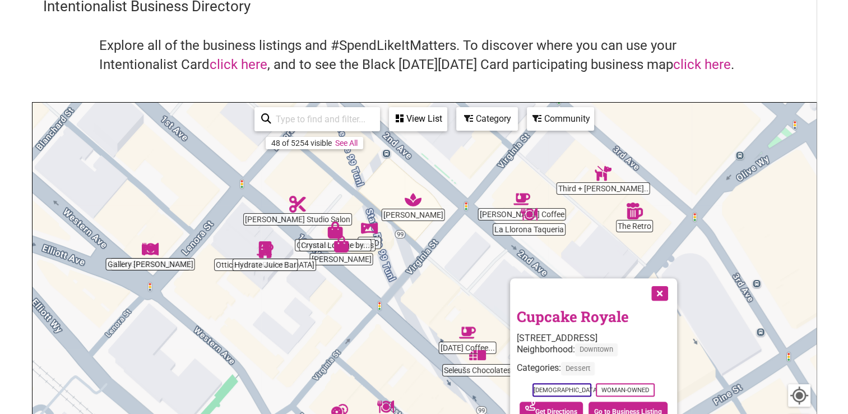
drag, startPoint x: 312, startPoint y: 248, endPoint x: 342, endPoint y: 315, distance: 72.8
click at [342, 315] on div "To navigate, press the arrow keys. Cupcake Royale 108 Pine St, Seattle, WA 9810…" at bounding box center [425, 321] width 784 height 436
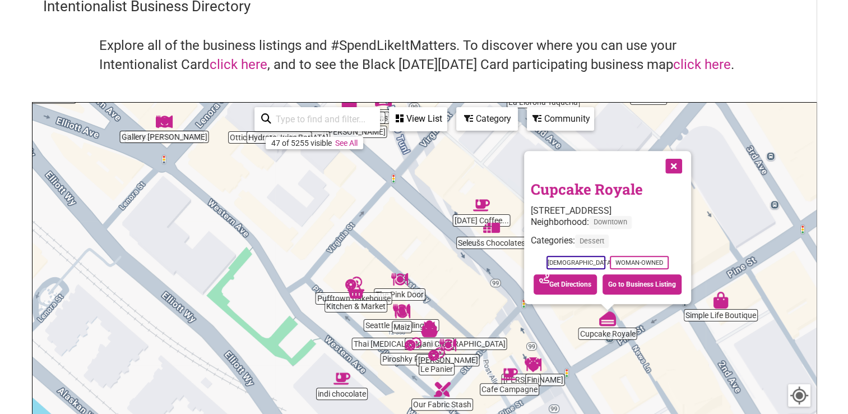
drag, startPoint x: 342, startPoint y: 315, endPoint x: 363, endPoint y: 124, distance: 191.9
click at [363, 128] on div "Moore Coffee Cupcake Royale Aburiya Bento House Cafe Campagne Our Fabric Stash …" at bounding box center [425, 321] width 784 height 436
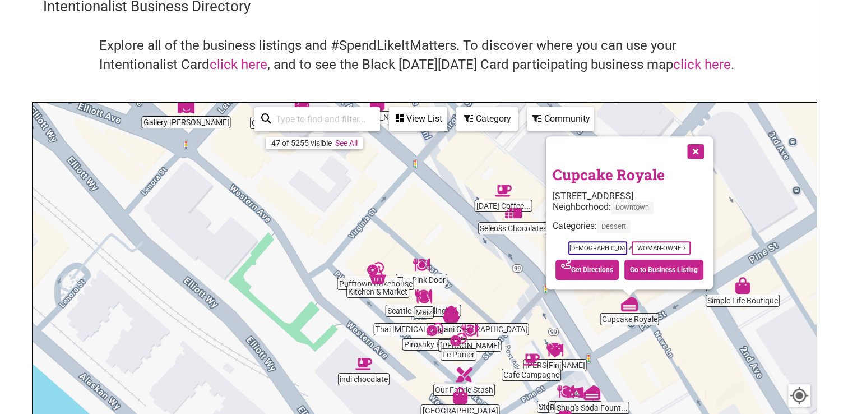
click at [427, 344] on div "To navigate, press the arrow keys. Cupcake Royale 108 Pine St, Seattle, WA 9810…" at bounding box center [425, 321] width 784 height 436
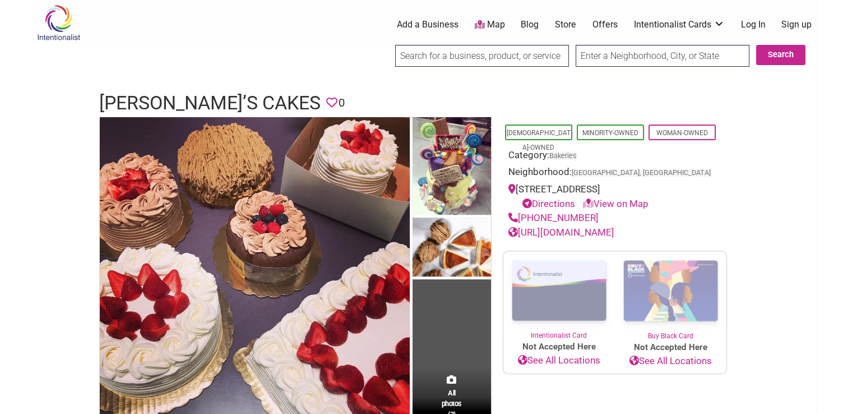
click at [597, 232] on link "http://www.fumiescakes.com/" at bounding box center [562, 232] width 106 height 11
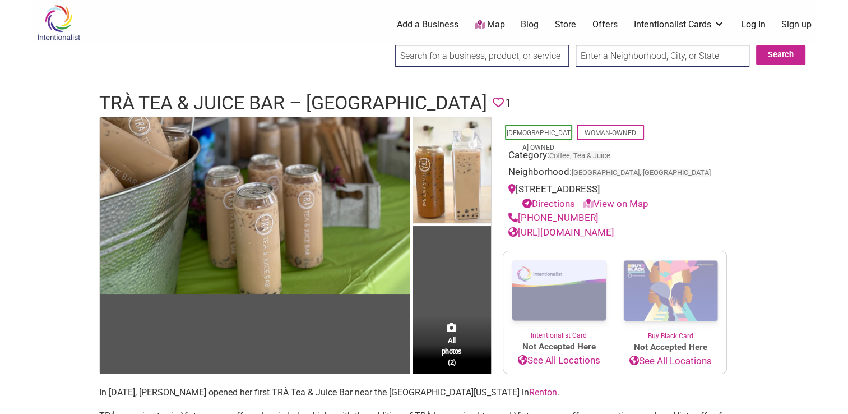
click at [612, 232] on link "[URL][DOMAIN_NAME]" at bounding box center [562, 232] width 106 height 11
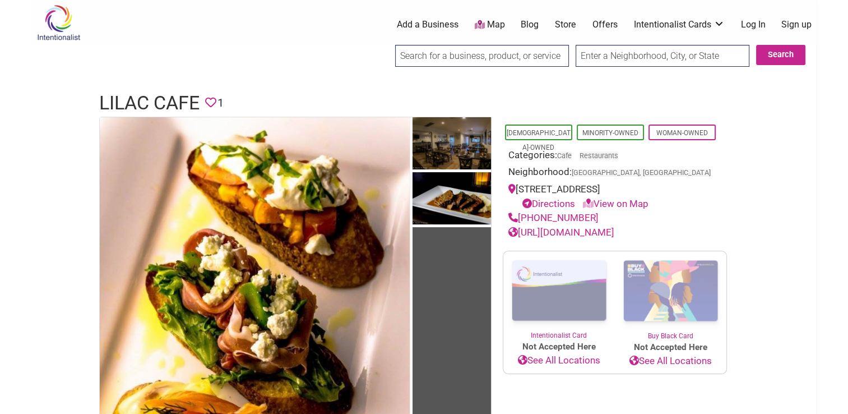
click at [615, 235] on link "[URL][DOMAIN_NAME]" at bounding box center [562, 232] width 106 height 11
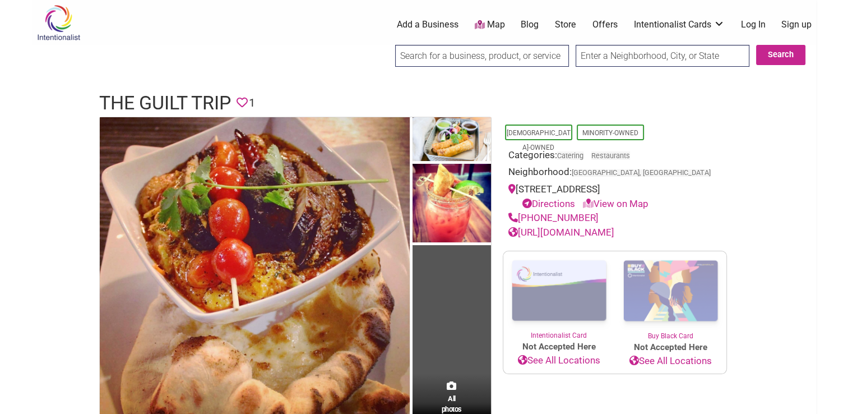
click at [583, 234] on link "[URL][DOMAIN_NAME]" at bounding box center [562, 232] width 106 height 11
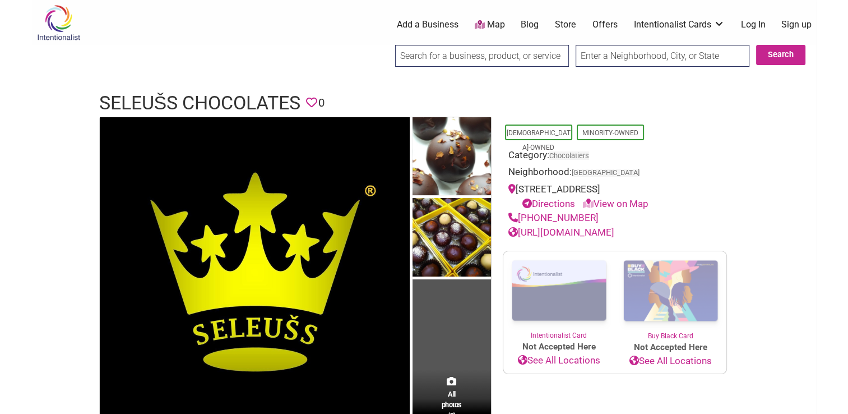
click at [600, 232] on link "http://www.seleusschocolates.com/" at bounding box center [562, 232] width 106 height 11
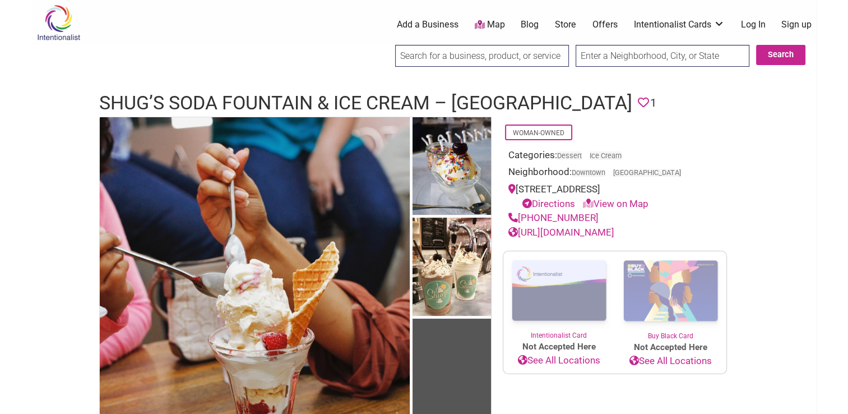
click at [561, 315] on img at bounding box center [560, 290] width 112 height 79
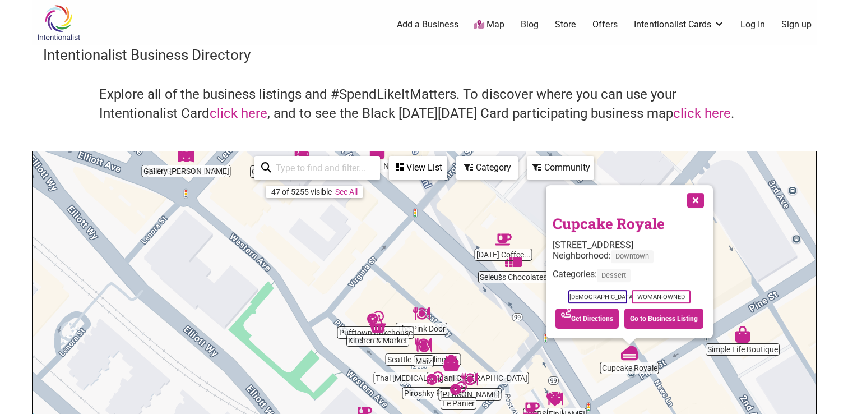
scroll to position [49, 0]
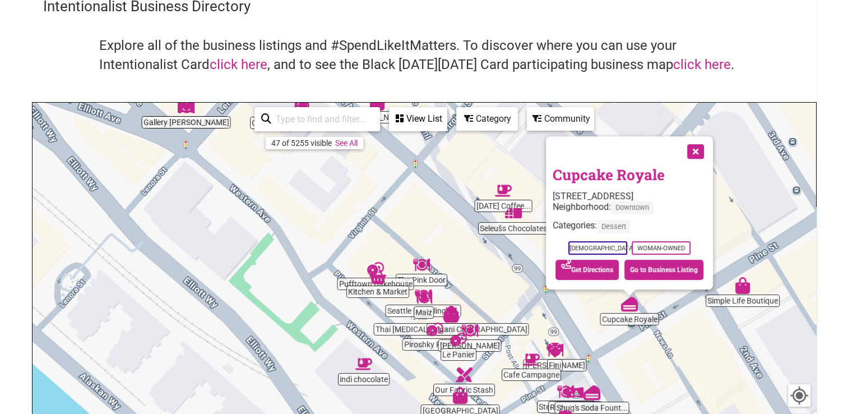
click at [431, 333] on img "Piroshky Piroshky" at bounding box center [435, 329] width 26 height 26
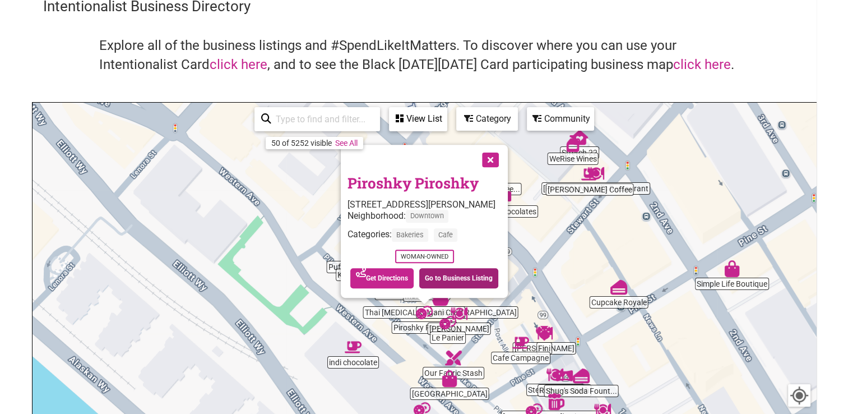
click at [446, 276] on link "Go to Business Listing" at bounding box center [458, 278] width 79 height 20
click at [440, 276] on link "Go to Business Listing" at bounding box center [458, 278] width 79 height 20
click at [693, 64] on link "click here" at bounding box center [702, 65] width 58 height 16
click at [241, 68] on link "click here" at bounding box center [239, 65] width 58 height 16
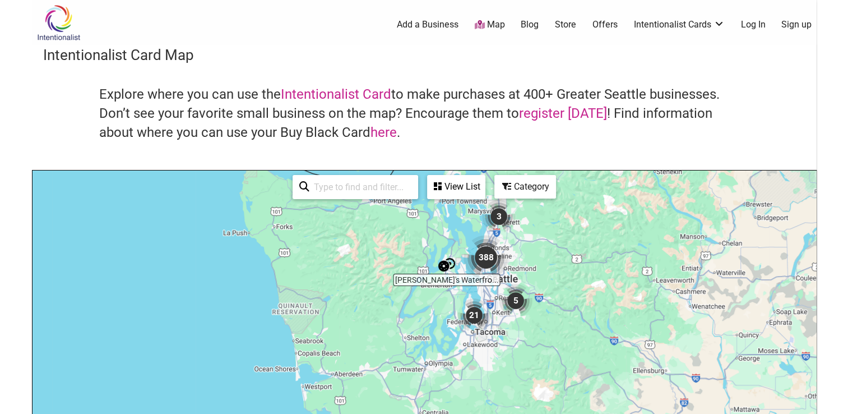
drag, startPoint x: 432, startPoint y: 337, endPoint x: 473, endPoint y: 161, distance: 180.2
click at [481, 160] on div "Intentionalist Card Map Explore where you can use the Intentionalist Card to ma…" at bounding box center [424, 326] width 785 height 562
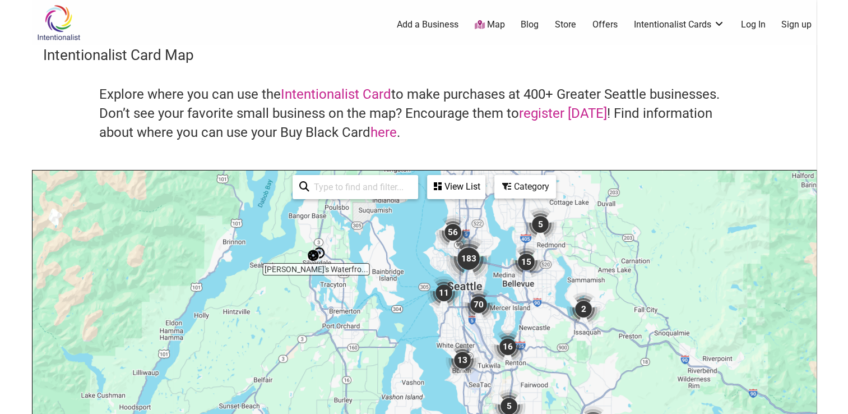
drag, startPoint x: 540, startPoint y: 241, endPoint x: 516, endPoint y: 313, distance: 75.7
click at [516, 313] on div "To navigate, press the arrow keys." at bounding box center [425, 388] width 784 height 436
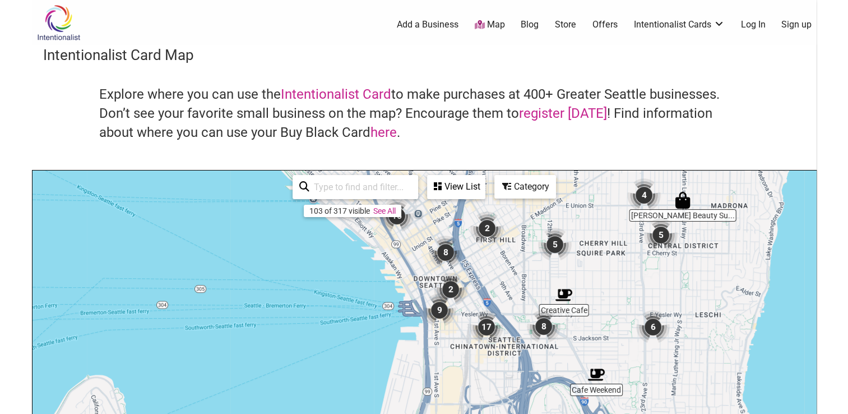
drag, startPoint x: 422, startPoint y: 257, endPoint x: 450, endPoint y: 288, distance: 41.7
click at [450, 288] on img "2" at bounding box center [451, 289] width 43 height 43
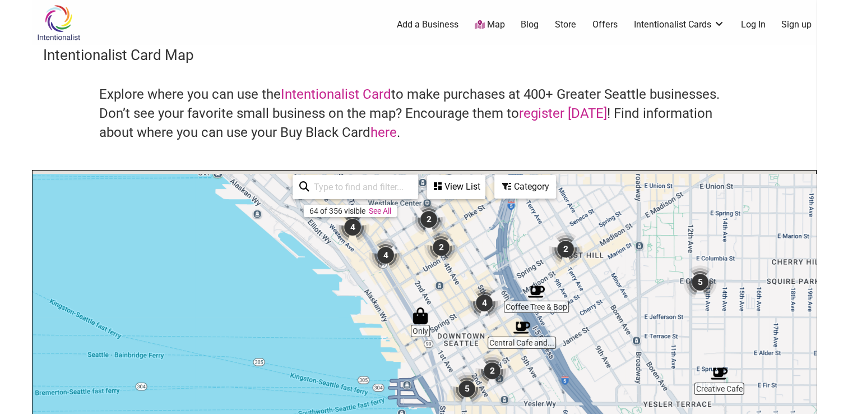
drag, startPoint x: 426, startPoint y: 254, endPoint x: 462, endPoint y: 309, distance: 65.6
click at [462, 309] on div "To navigate, press the arrow keys." at bounding box center [425, 388] width 784 height 436
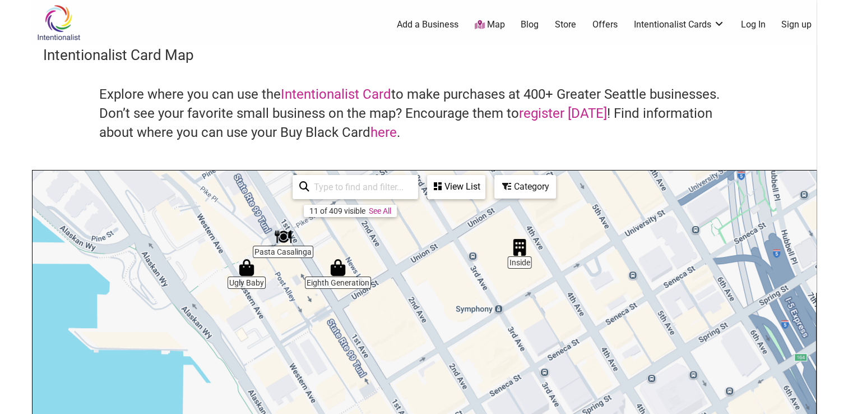
drag, startPoint x: 399, startPoint y: 296, endPoint x: 503, endPoint y: 367, distance: 126.0
click at [503, 367] on div "To navigate, press the arrow keys." at bounding box center [425, 388] width 784 height 436
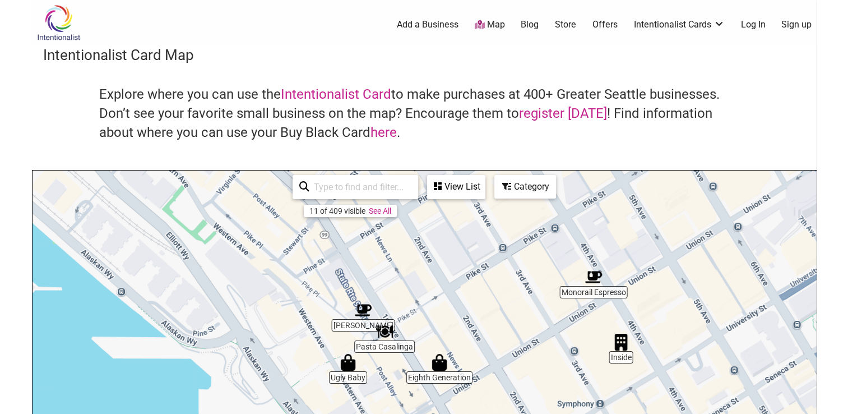
drag, startPoint x: 390, startPoint y: 284, endPoint x: 493, endPoint y: 380, distance: 140.9
click at [493, 380] on div "To navigate, press the arrow keys." at bounding box center [425, 388] width 784 height 436
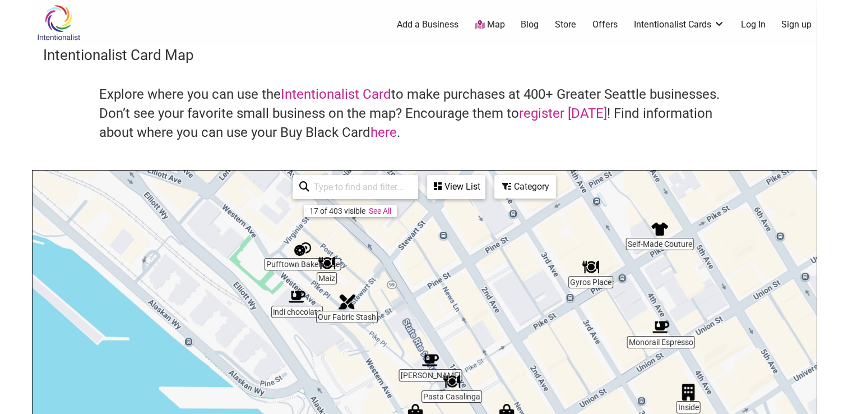
drag, startPoint x: 342, startPoint y: 256, endPoint x: 410, endPoint y: 307, distance: 85.0
click at [410, 307] on div "To navigate, press the arrow keys." at bounding box center [425, 388] width 784 height 436
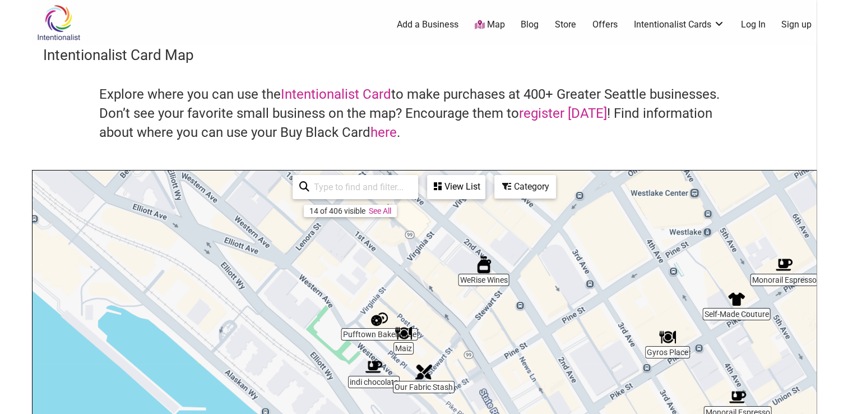
drag, startPoint x: 390, startPoint y: 270, endPoint x: 470, endPoint y: 342, distance: 108.0
click at [470, 342] on div "To navigate, press the arrow keys." at bounding box center [425, 388] width 784 height 436
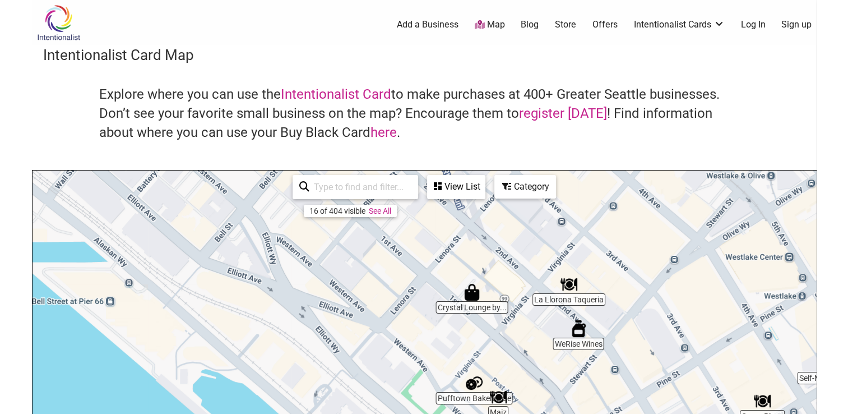
drag, startPoint x: 390, startPoint y: 274, endPoint x: 482, endPoint y: 338, distance: 112.5
click at [482, 338] on div "To navigate, press the arrow keys." at bounding box center [425, 388] width 784 height 436
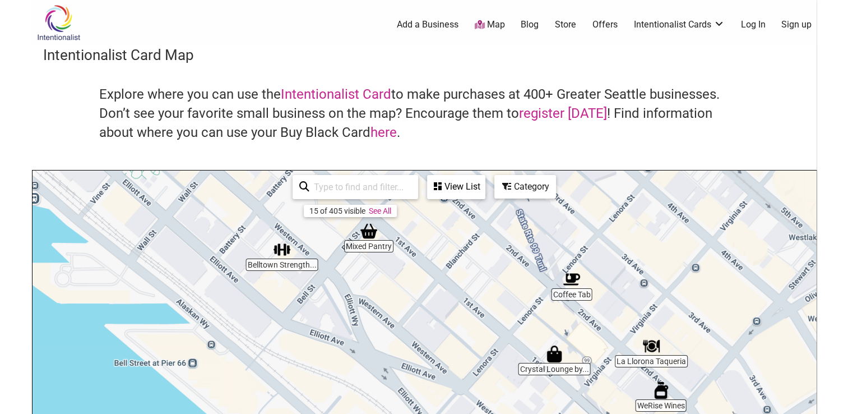
drag, startPoint x: 399, startPoint y: 285, endPoint x: 483, endPoint y: 348, distance: 105.0
click at [483, 348] on div "To navigate, press the arrow keys." at bounding box center [425, 388] width 784 height 436
click at [371, 239] on img "Mixed Pantry" at bounding box center [369, 231] width 26 height 26
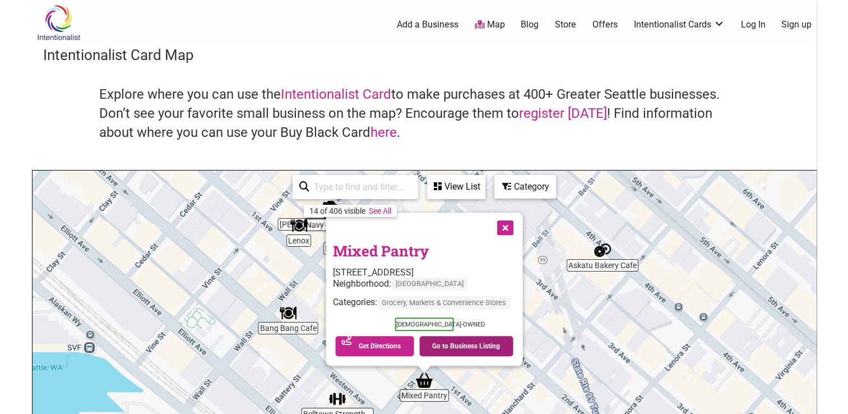
click at [459, 340] on link "Go to Business Listing" at bounding box center [466, 346] width 94 height 20
click at [504, 230] on button "Close" at bounding box center [504, 227] width 28 height 28
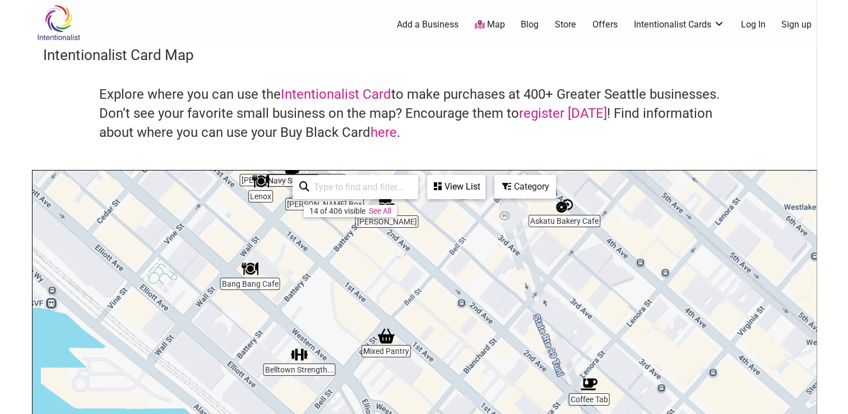
drag, startPoint x: 375, startPoint y: 338, endPoint x: 331, endPoint y: 287, distance: 66.4
click at [334, 289] on div "To navigate, press the arrow keys." at bounding box center [425, 388] width 784 height 436
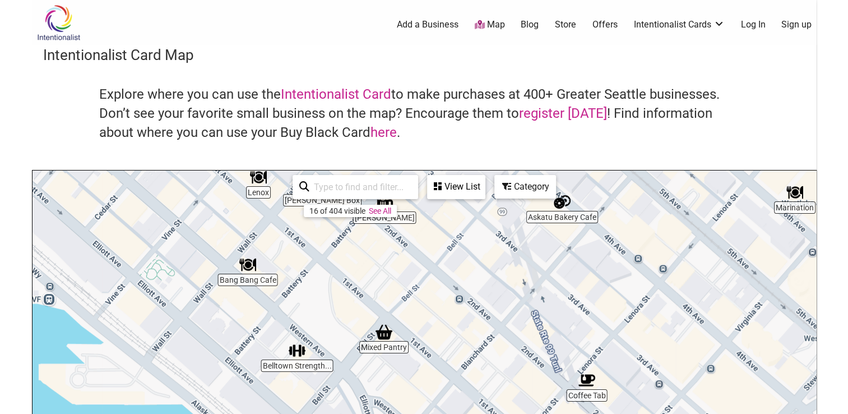
click at [248, 277] on img "Bang Bang Cafe" at bounding box center [248, 265] width 26 height 26
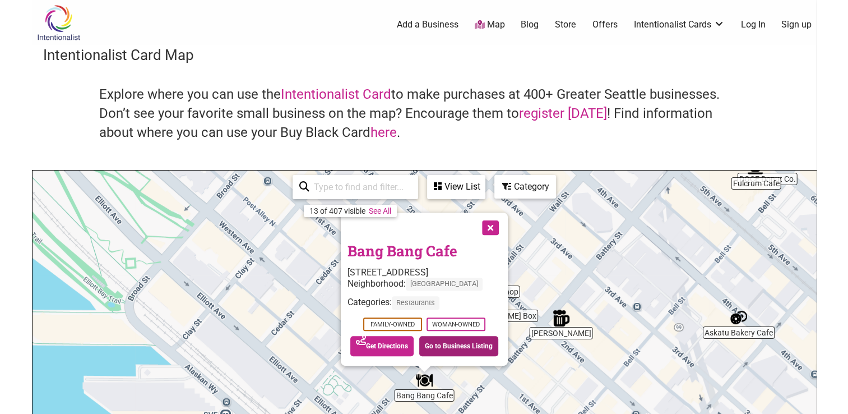
click at [437, 347] on link "Go to Business Listing" at bounding box center [458, 346] width 79 height 20
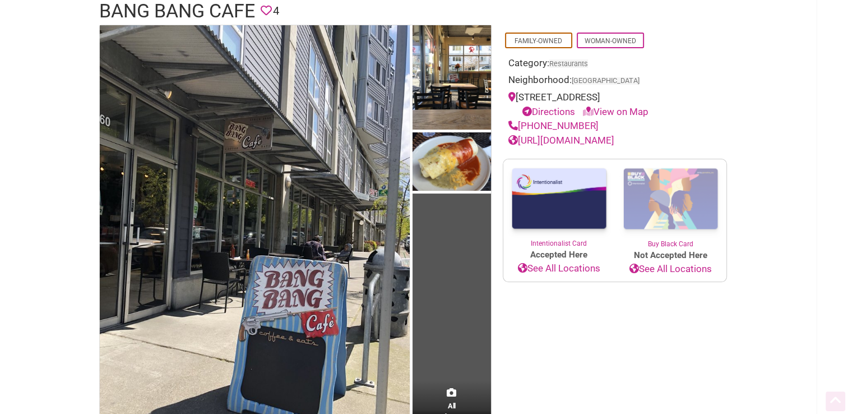
scroll to position [112, 0]
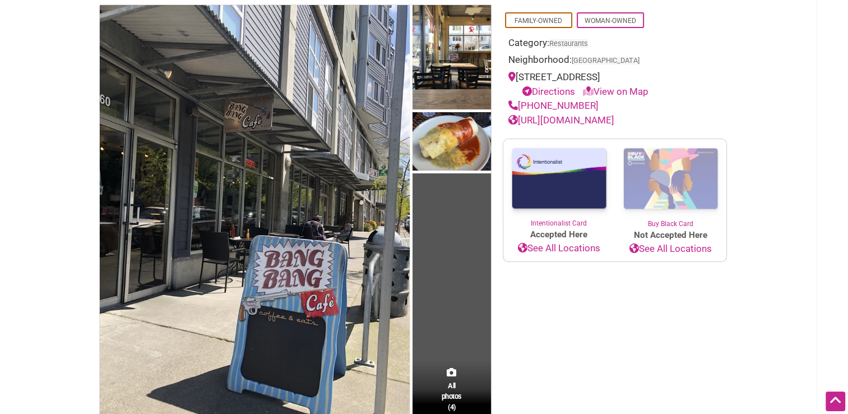
click at [578, 118] on link "[URL][DOMAIN_NAME]" at bounding box center [562, 119] width 106 height 11
